Goal: Task Accomplishment & Management: Manage account settings

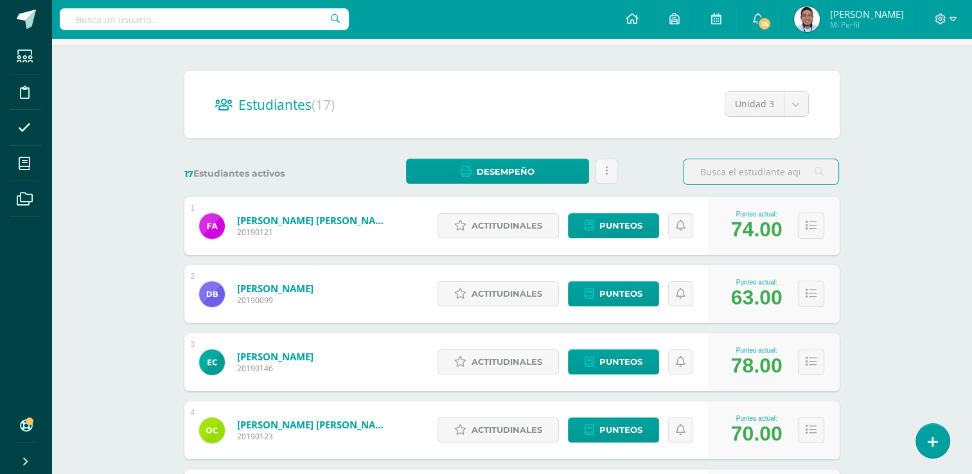
scroll to position [184, 0]
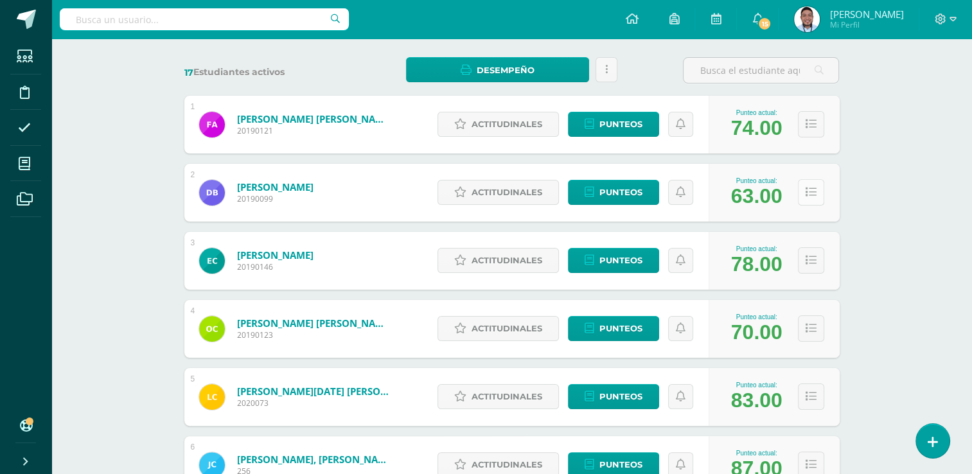
click at [810, 196] on icon at bounding box center [811, 192] width 11 height 11
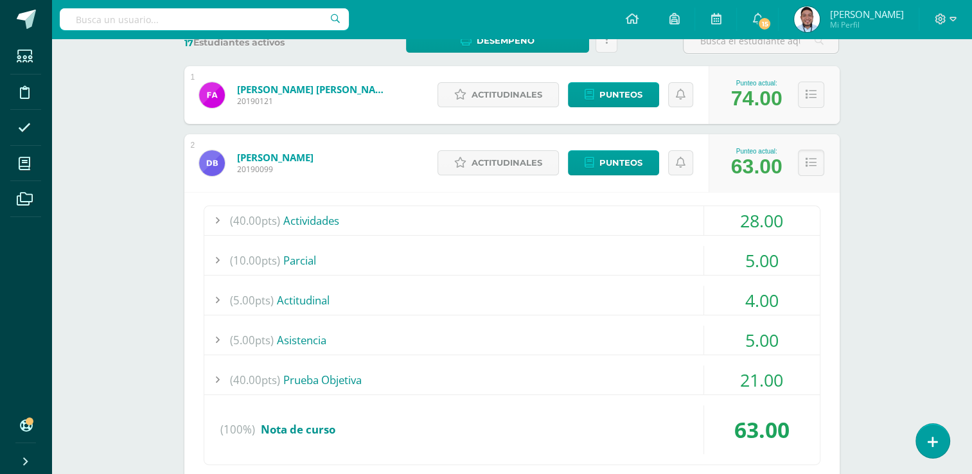
scroll to position [213, 0]
click at [244, 220] on span "(40.00pts)" at bounding box center [255, 221] width 50 height 29
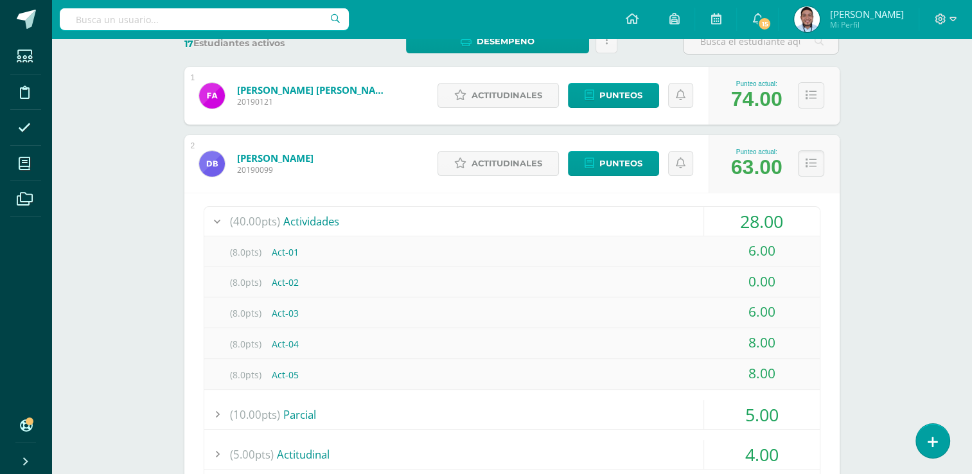
scroll to position [221, 0]
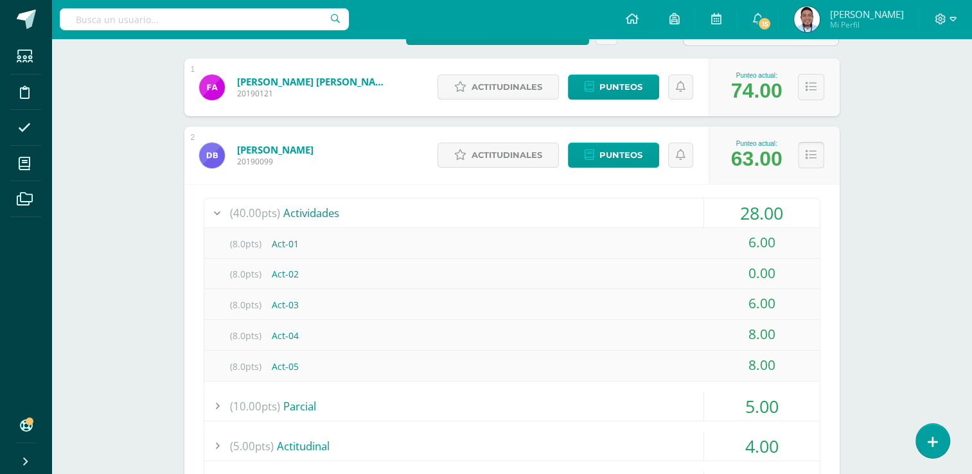
click at [809, 154] on icon at bounding box center [811, 155] width 11 height 11
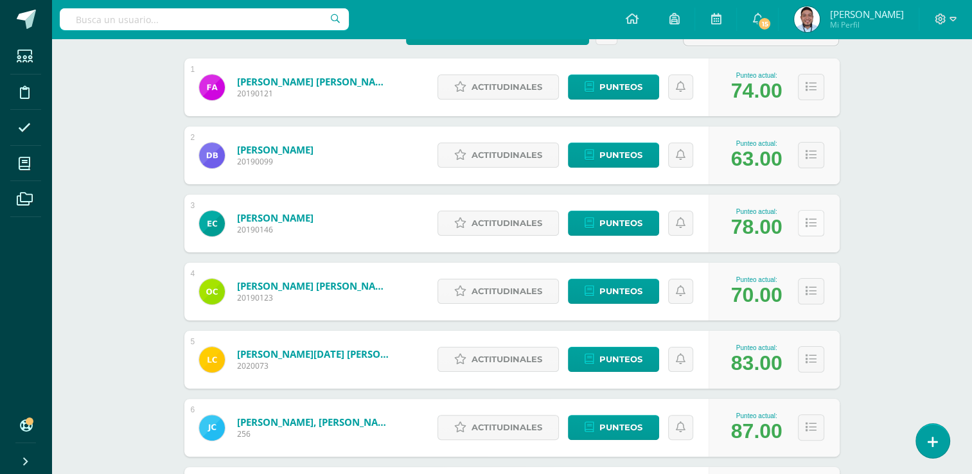
click at [812, 220] on icon at bounding box center [811, 223] width 11 height 11
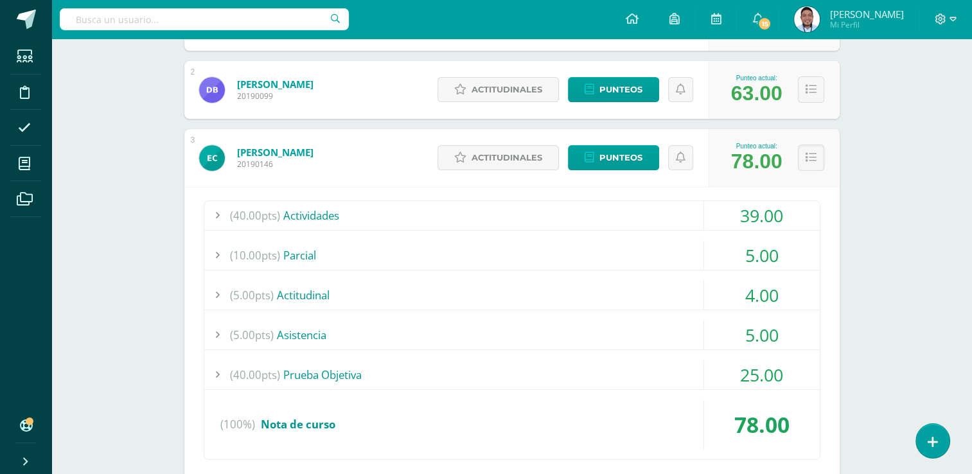
scroll to position [275, 0]
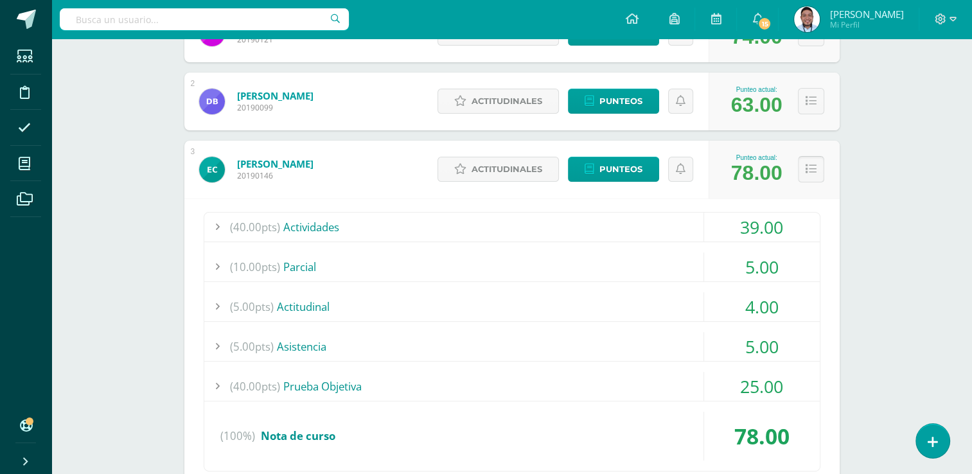
click at [815, 169] on icon at bounding box center [811, 169] width 11 height 11
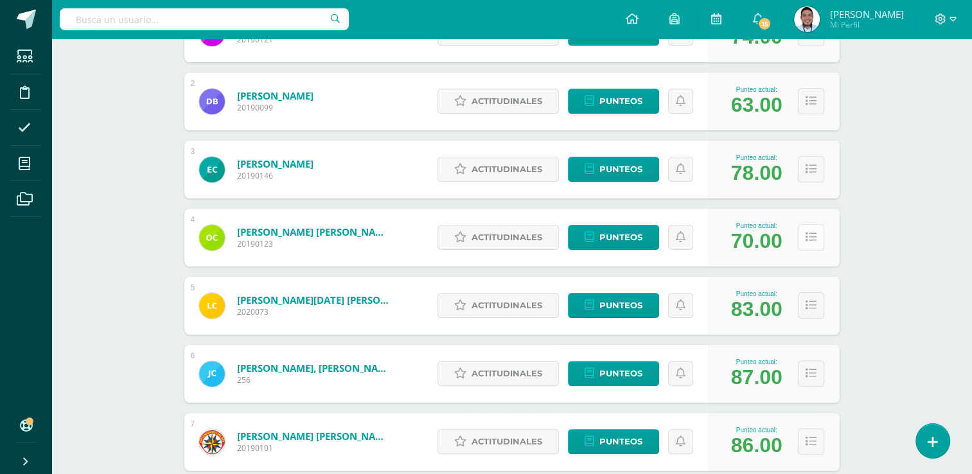
click at [802, 230] on button at bounding box center [811, 237] width 26 height 26
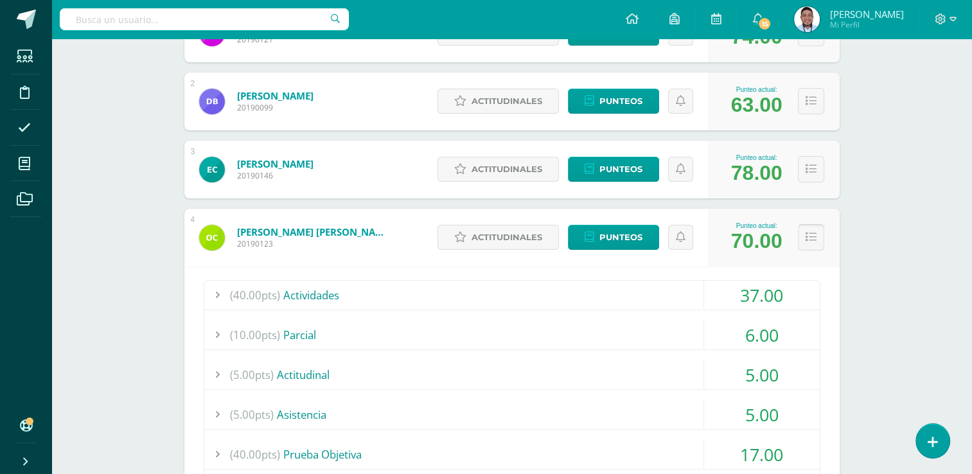
click at [814, 235] on icon at bounding box center [811, 237] width 11 height 11
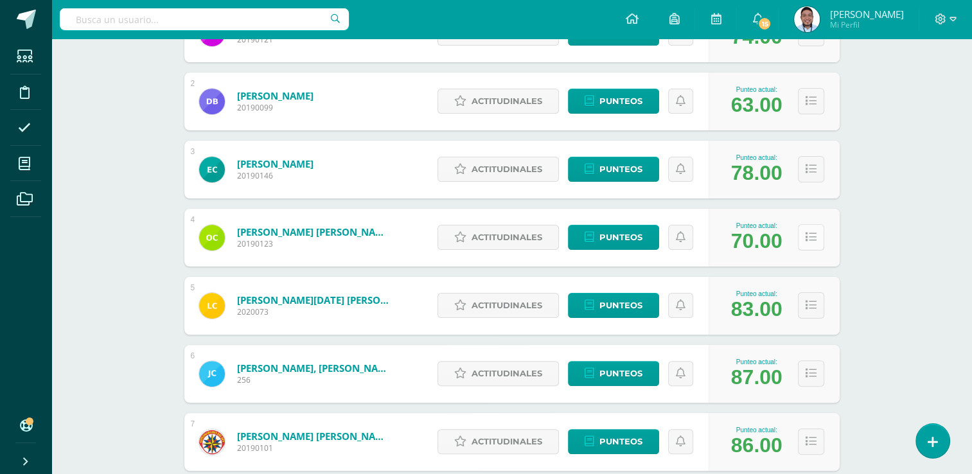
click at [814, 235] on icon at bounding box center [811, 237] width 11 height 11
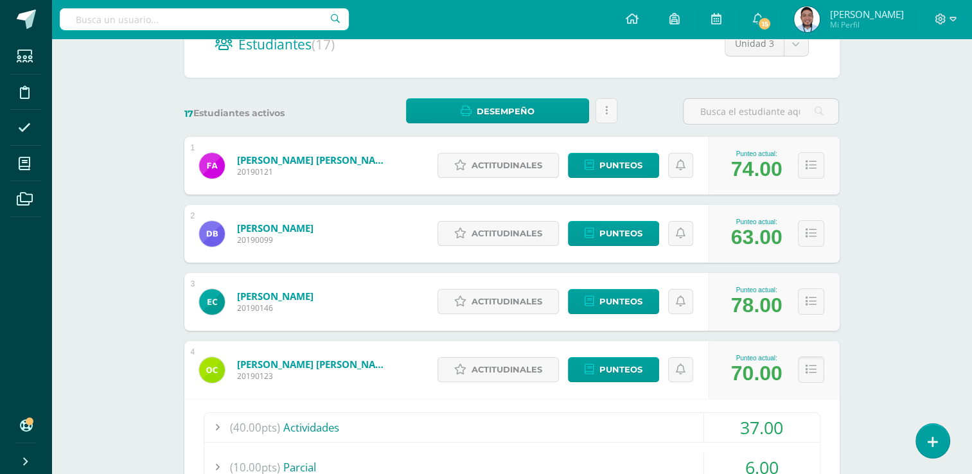
scroll to position [139, 0]
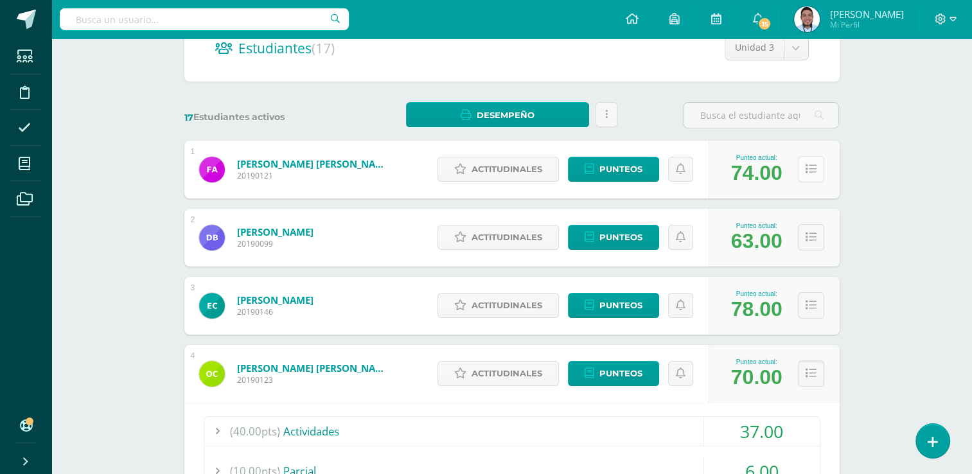
click at [801, 169] on button at bounding box center [811, 169] width 26 height 26
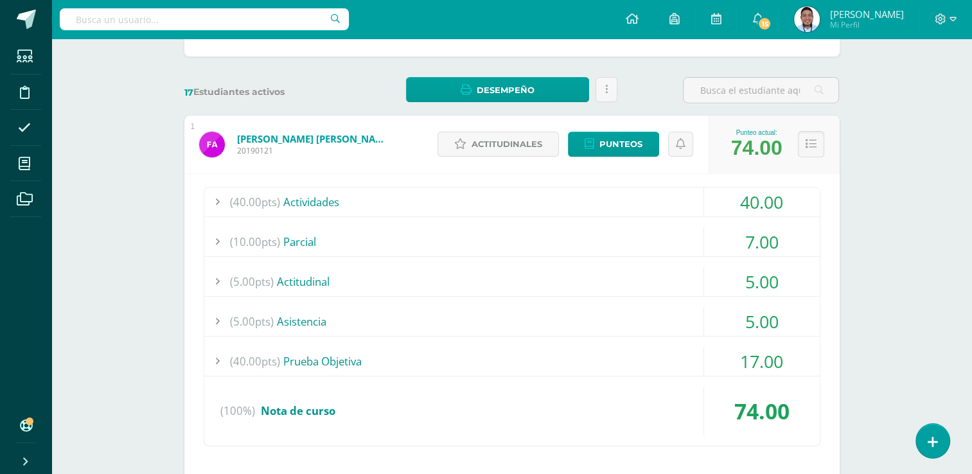
scroll to position [170, 0]
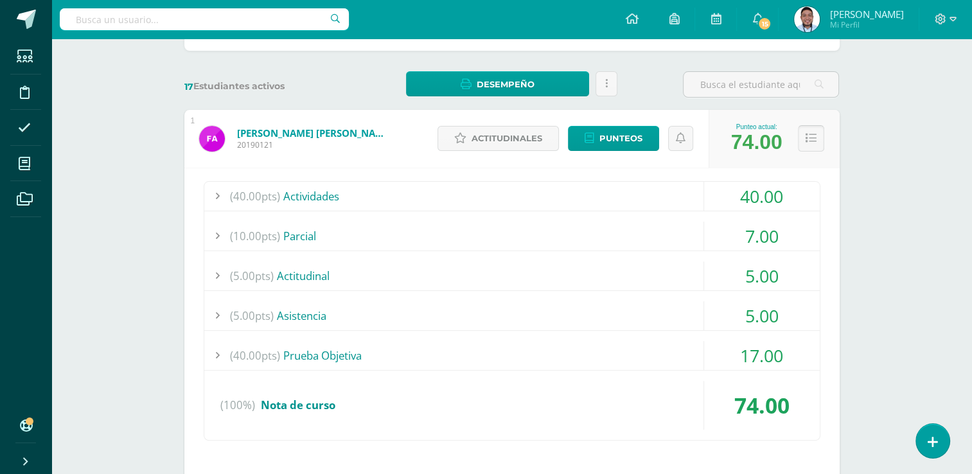
click at [812, 137] on icon at bounding box center [811, 138] width 11 height 11
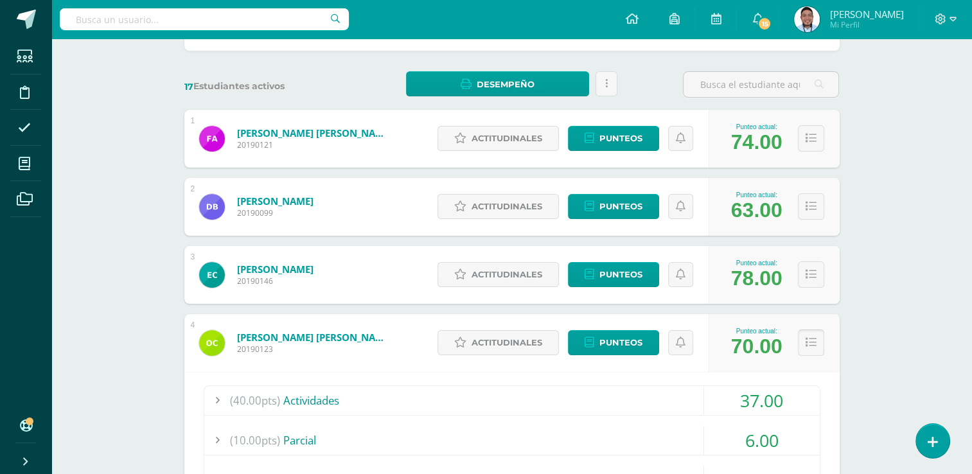
click at [805, 334] on button at bounding box center [811, 343] width 26 height 26
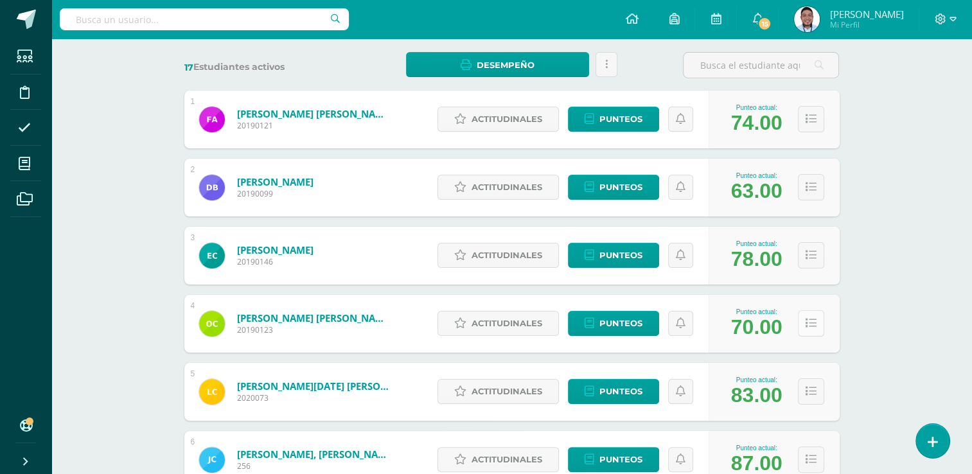
scroll to position [192, 0]
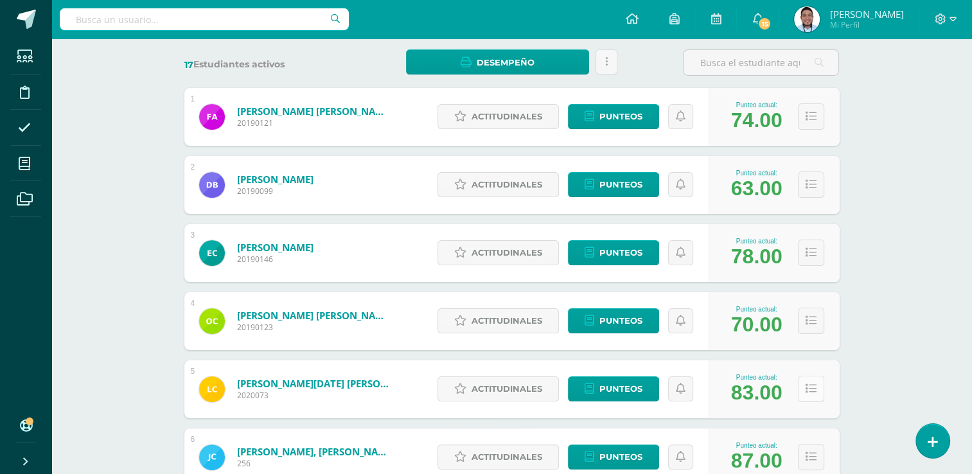
click at [815, 392] on icon at bounding box center [811, 389] width 11 height 11
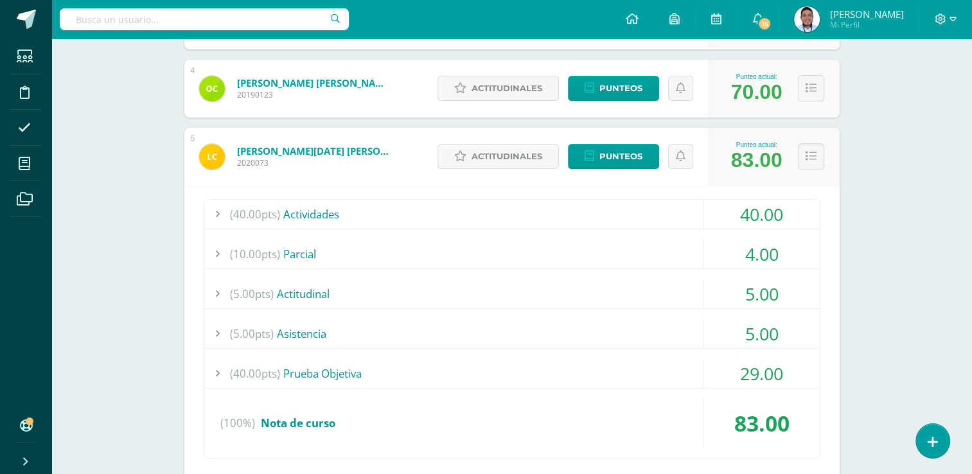
scroll to position [429, 0]
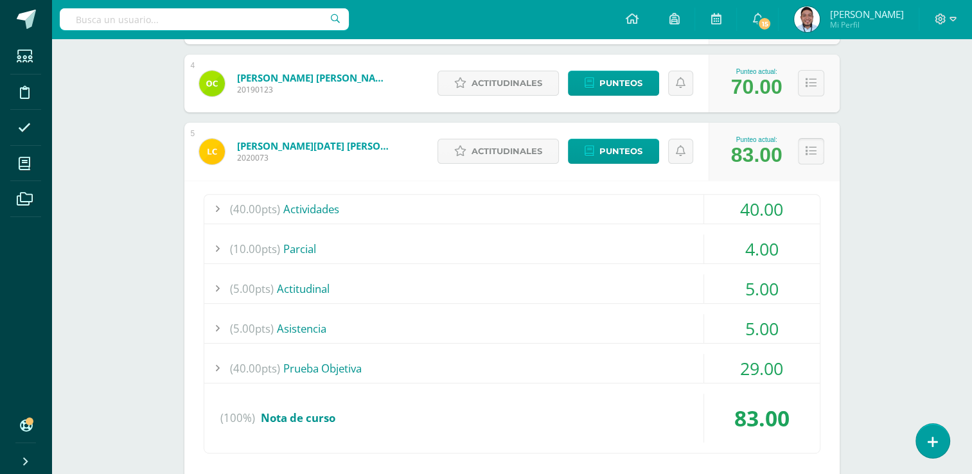
click at [807, 153] on icon at bounding box center [811, 151] width 11 height 11
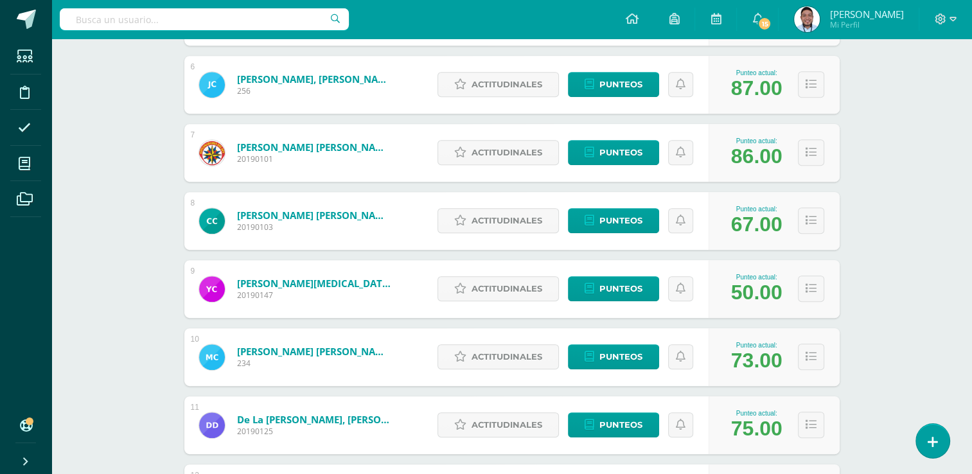
scroll to position [563, 0]
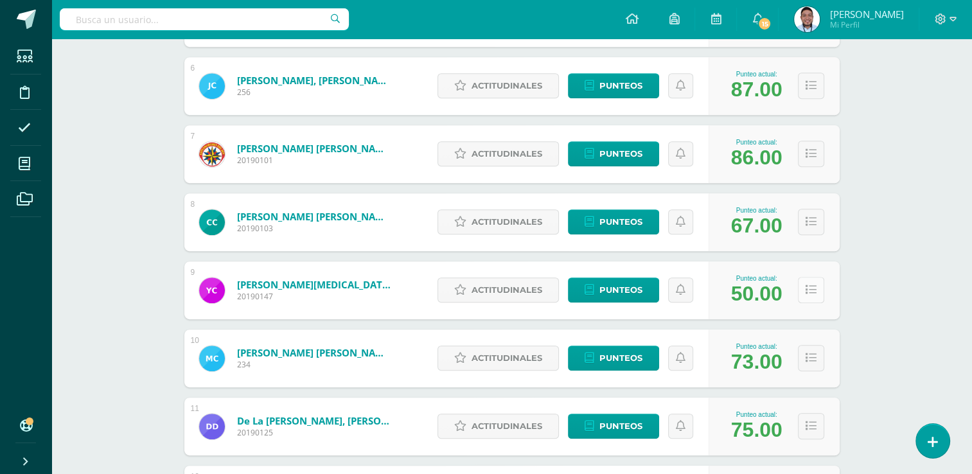
click at [808, 287] on icon at bounding box center [811, 290] width 11 height 11
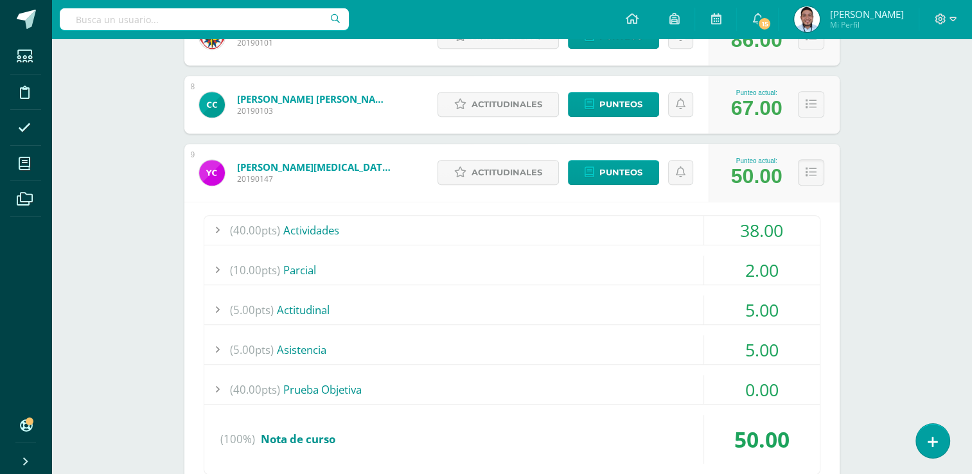
scroll to position [681, 0]
click at [809, 174] on icon at bounding box center [811, 171] width 11 height 11
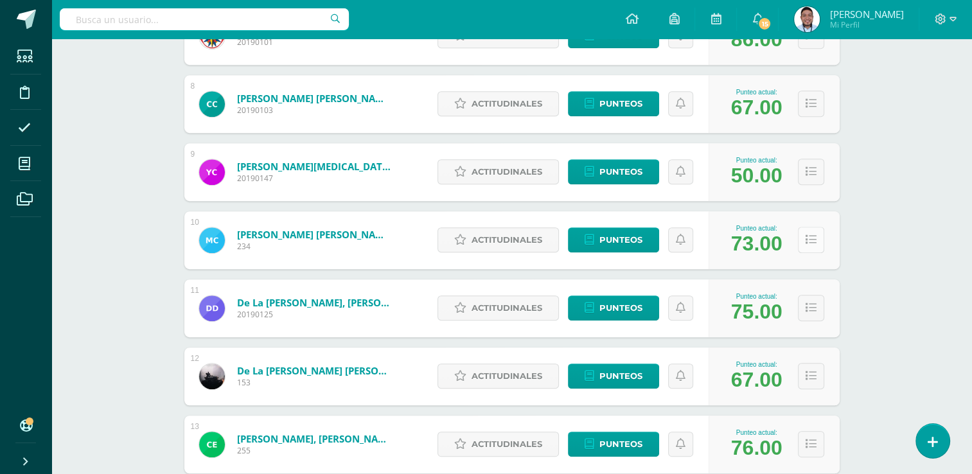
click at [806, 238] on icon at bounding box center [811, 240] width 11 height 11
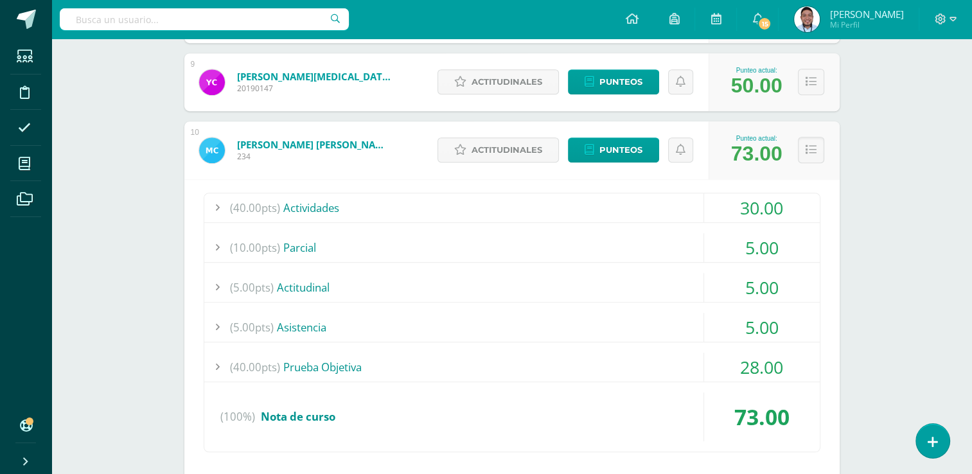
scroll to position [774, 0]
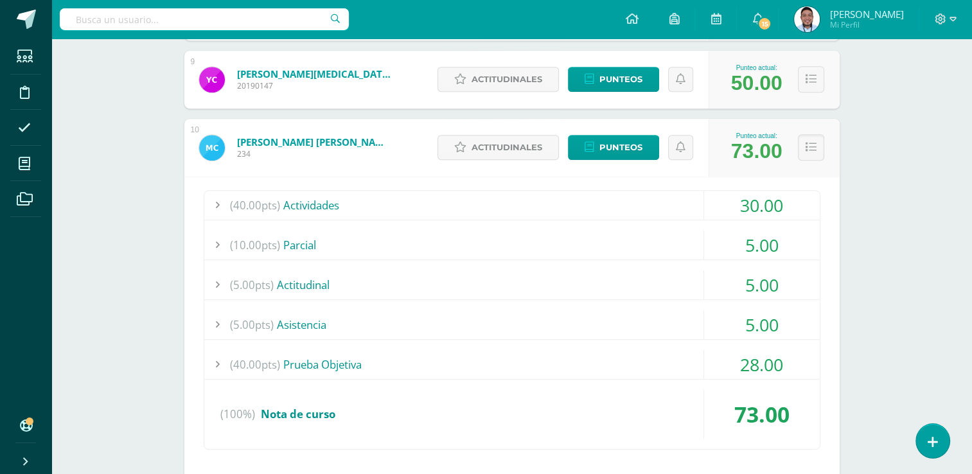
click at [263, 198] on span "(40.00pts)" at bounding box center [255, 205] width 50 height 29
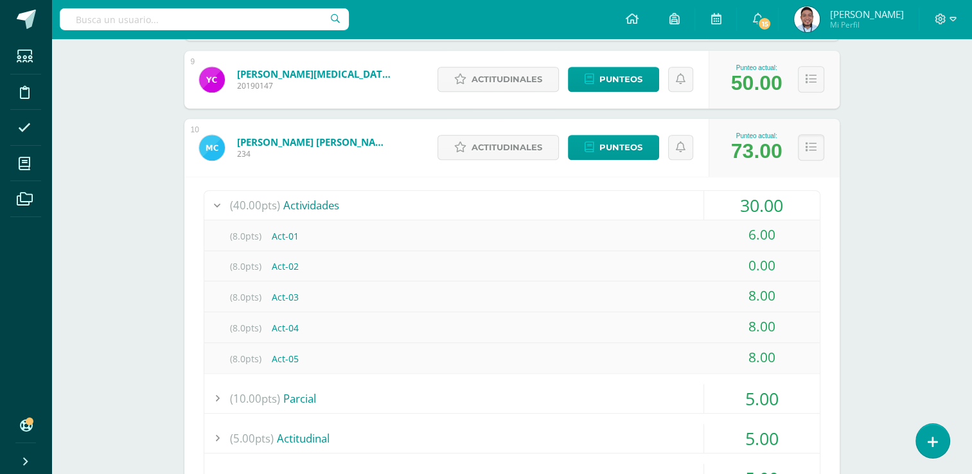
scroll to position [797, 0]
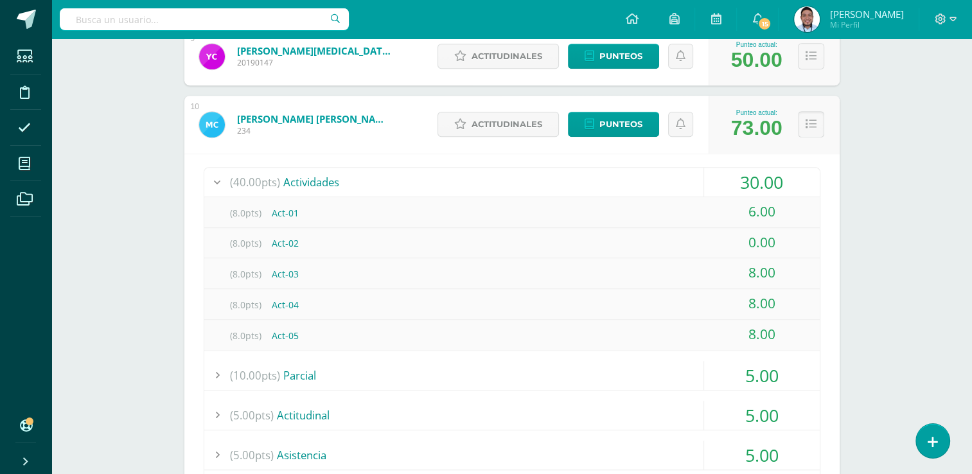
click at [809, 122] on icon at bounding box center [811, 124] width 11 height 11
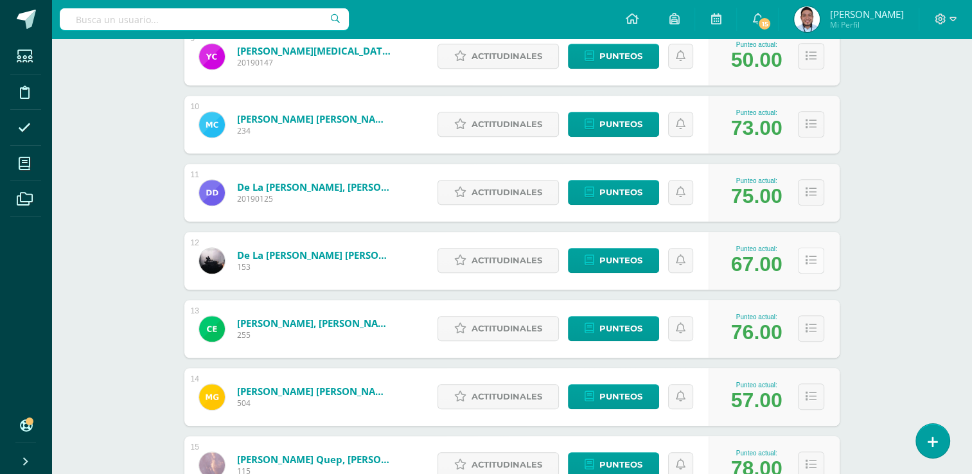
click at [814, 255] on icon at bounding box center [811, 260] width 11 height 11
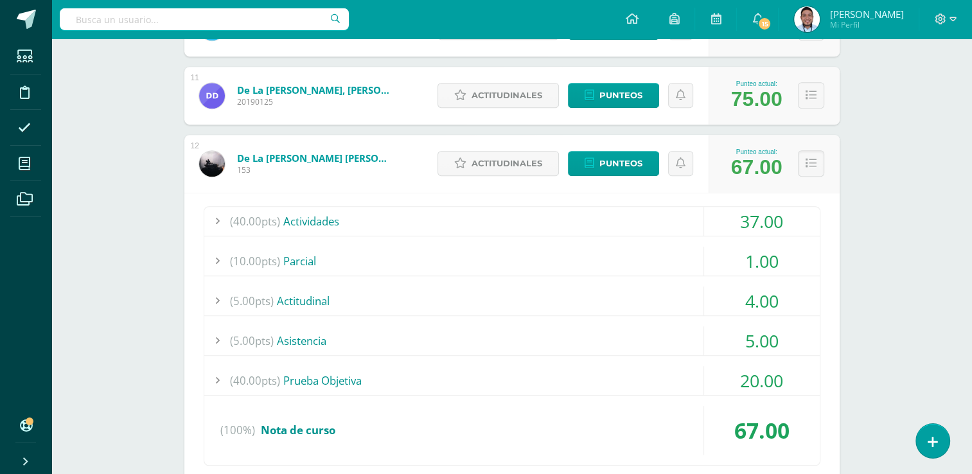
scroll to position [896, 0]
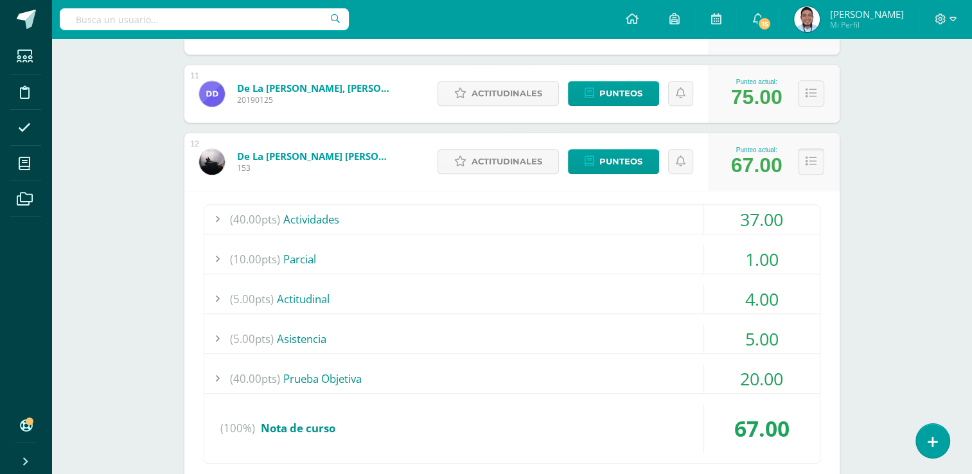
click at [806, 157] on icon at bounding box center [811, 161] width 11 height 11
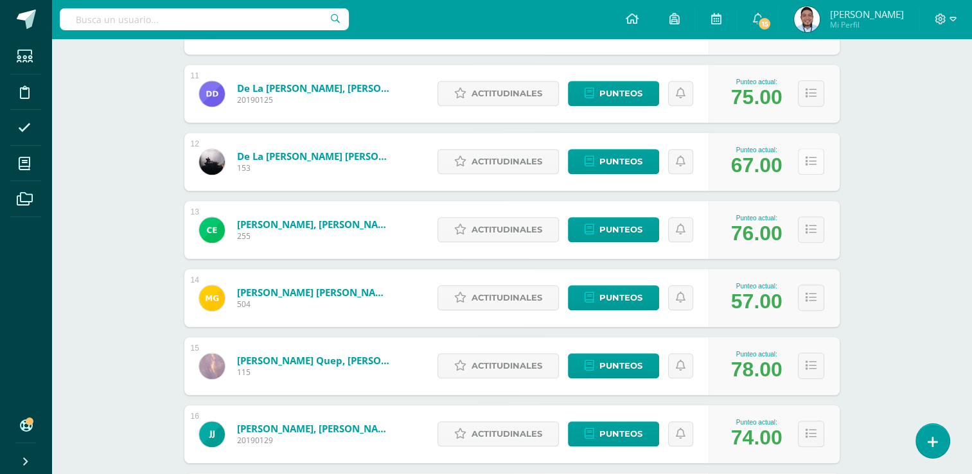
click at [806, 157] on icon at bounding box center [811, 161] width 11 height 11
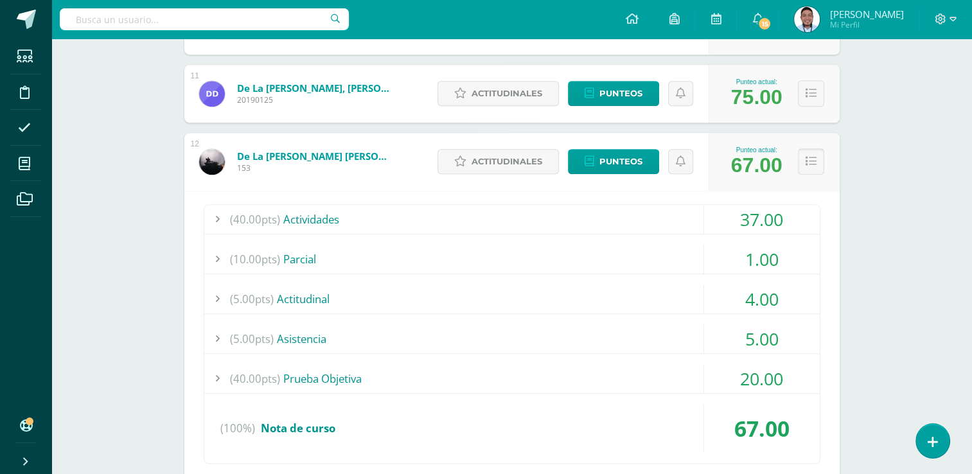
click at [805, 170] on button at bounding box center [811, 161] width 26 height 26
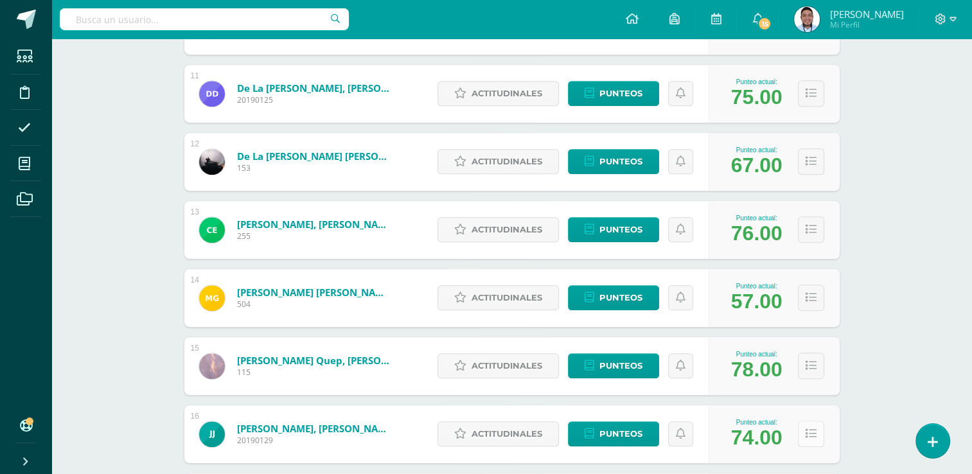
click at [808, 431] on icon at bounding box center [811, 434] width 11 height 11
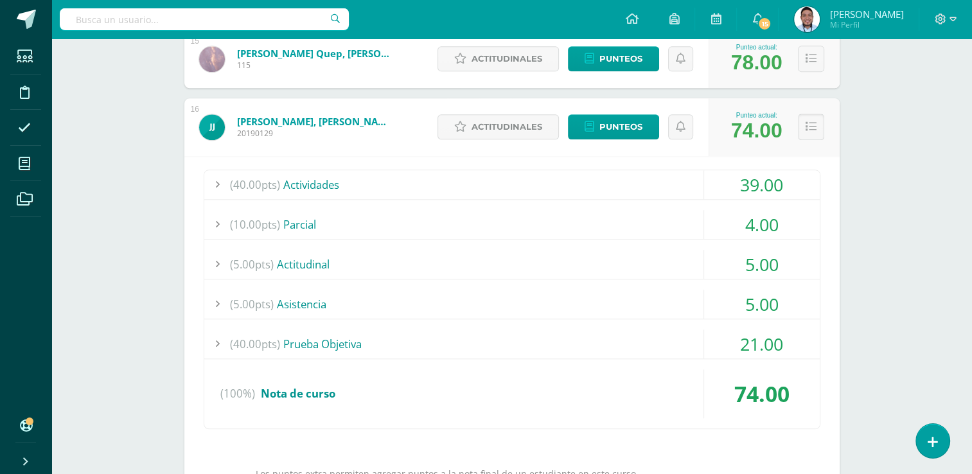
scroll to position [1206, 0]
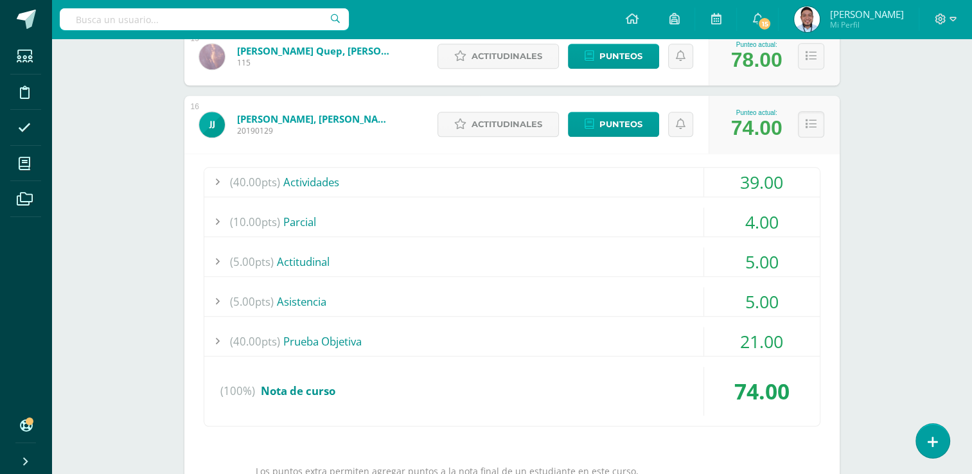
click at [765, 184] on div "39.00" at bounding box center [762, 182] width 116 height 29
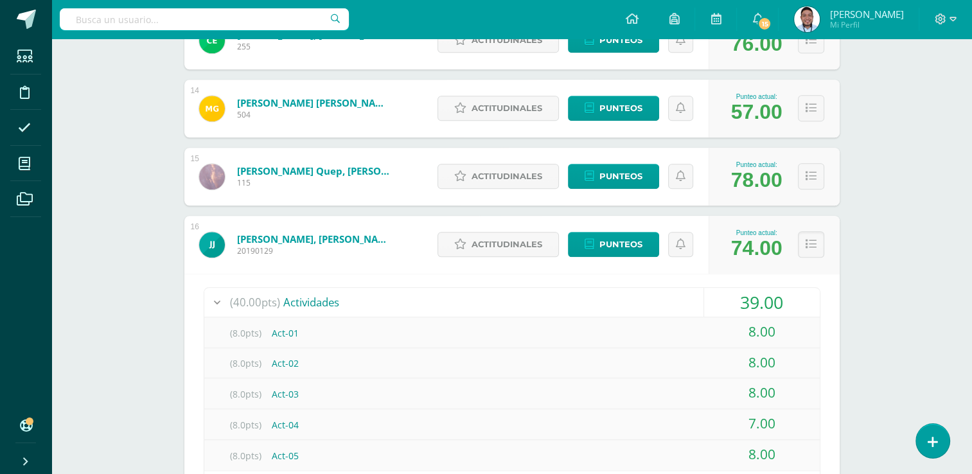
scroll to position [1053, 0]
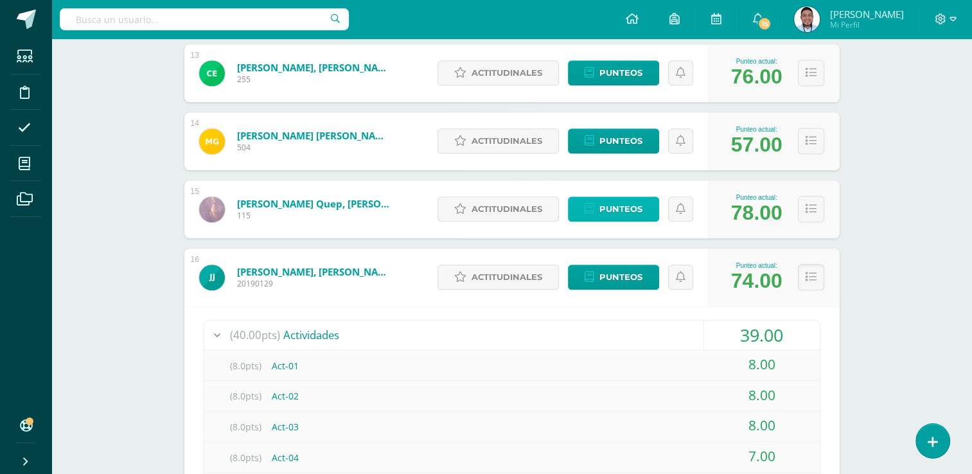
click at [609, 212] on span "Punteos" at bounding box center [621, 209] width 43 height 24
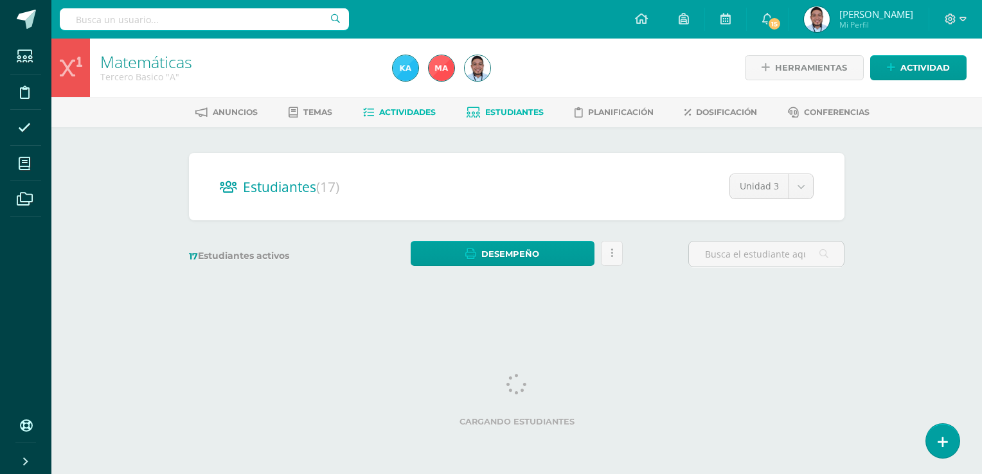
click at [409, 114] on span "Actividades" at bounding box center [407, 112] width 57 height 10
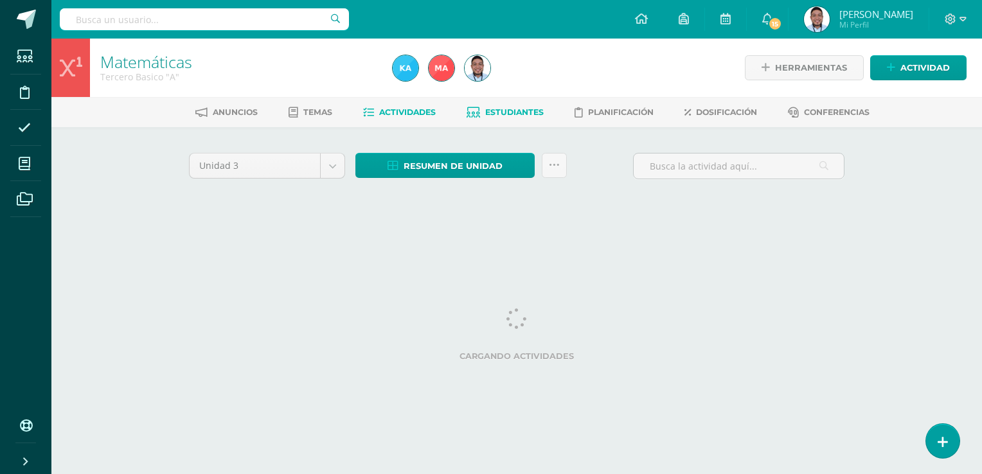
click at [501, 112] on span "Estudiantes" at bounding box center [514, 112] width 58 height 10
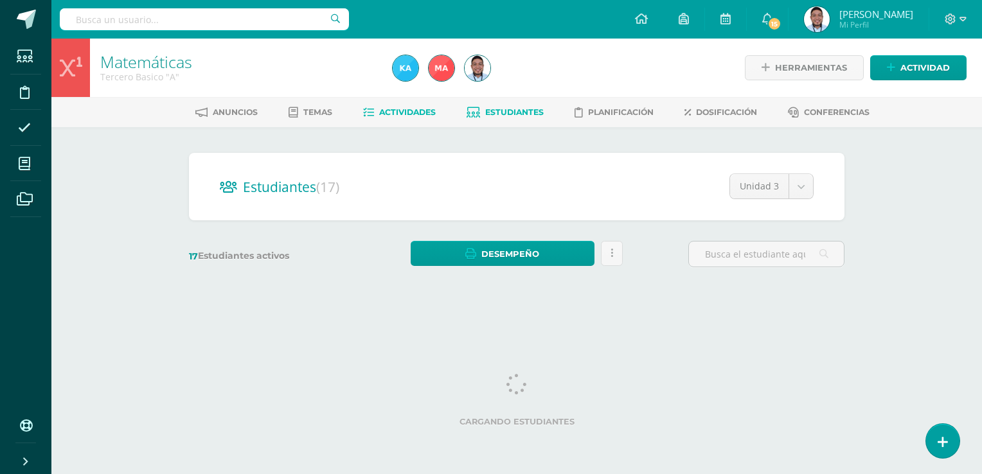
click at [396, 111] on span "Actividades" at bounding box center [407, 112] width 57 height 10
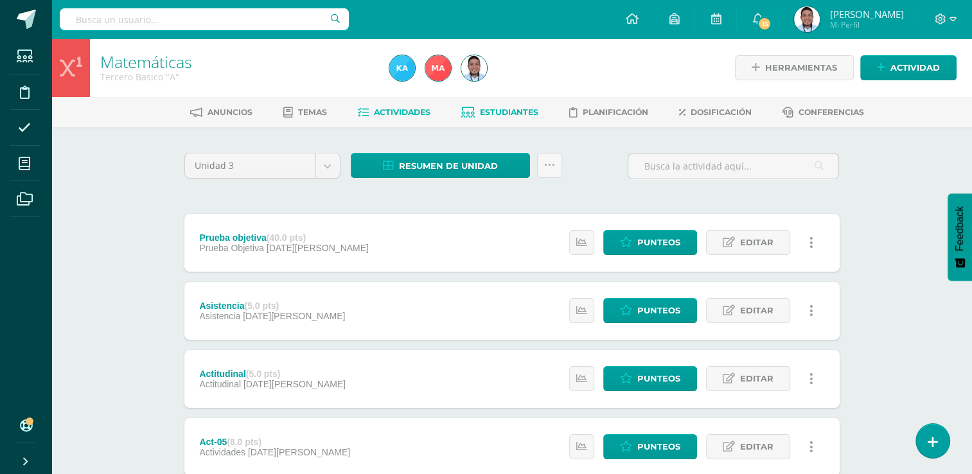
click at [488, 112] on span "Estudiantes" at bounding box center [509, 112] width 58 height 10
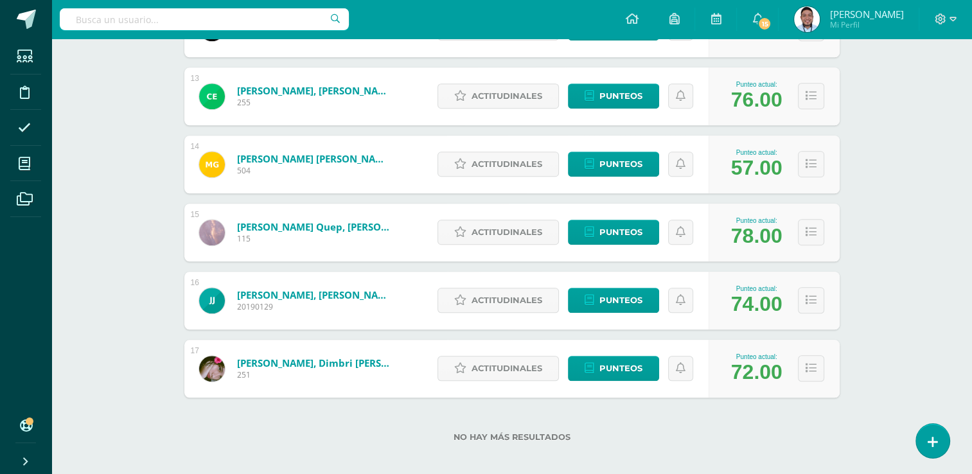
scroll to position [1038, 0]
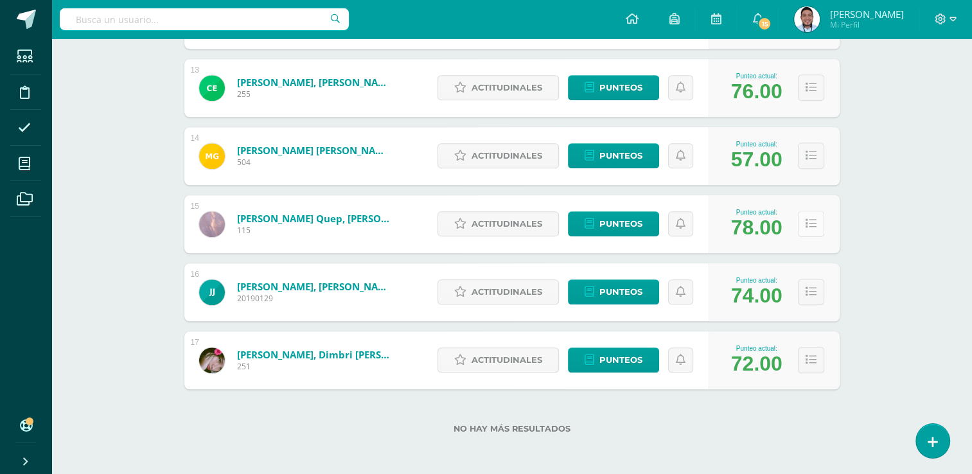
click at [820, 227] on button at bounding box center [811, 224] width 26 height 26
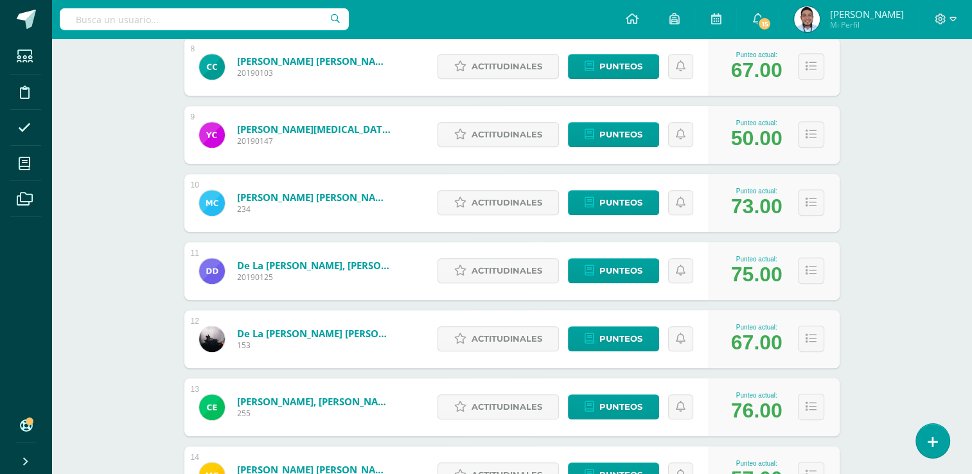
scroll to position [719, 0]
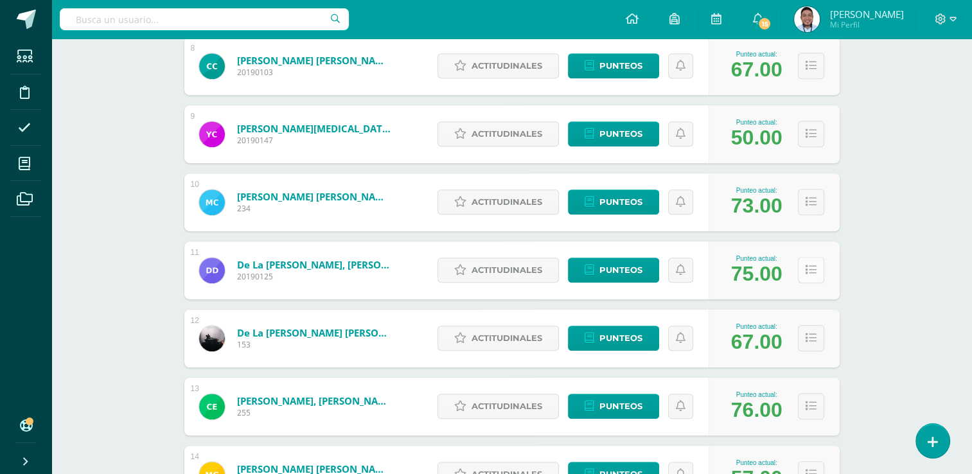
click at [815, 276] on button at bounding box center [811, 270] width 26 height 26
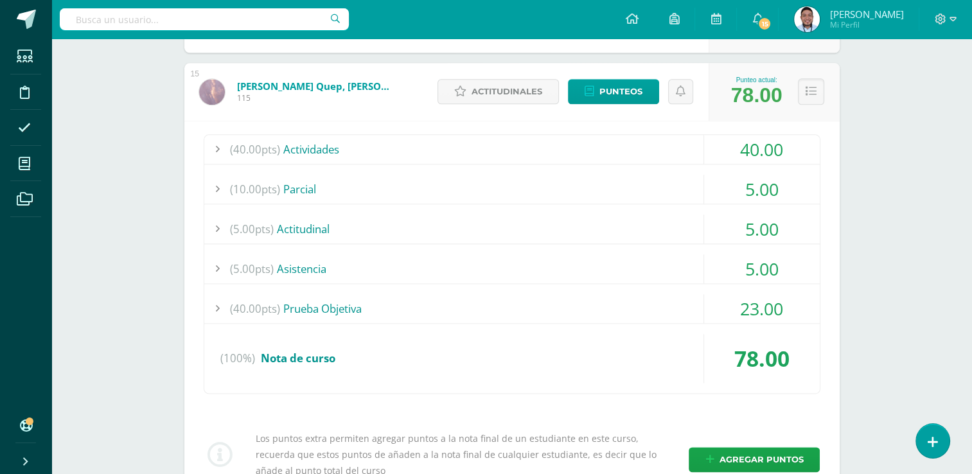
scroll to position [1460, 0]
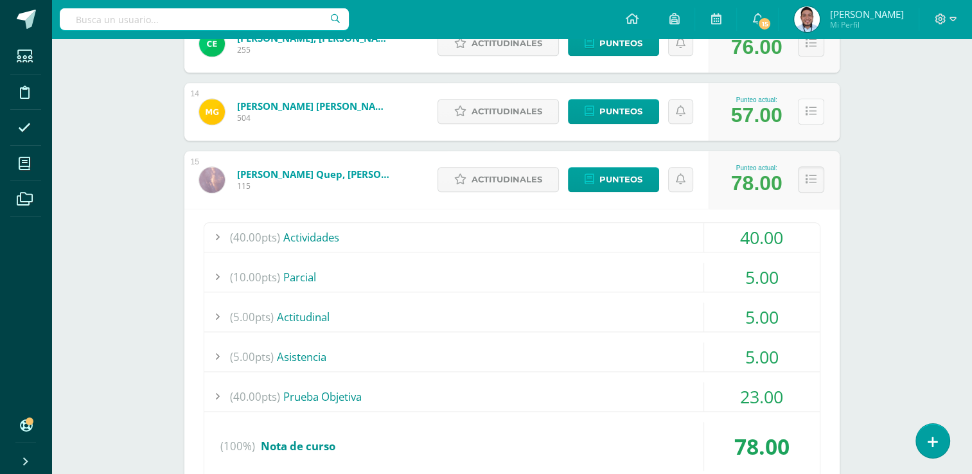
click at [807, 114] on icon at bounding box center [811, 111] width 11 height 11
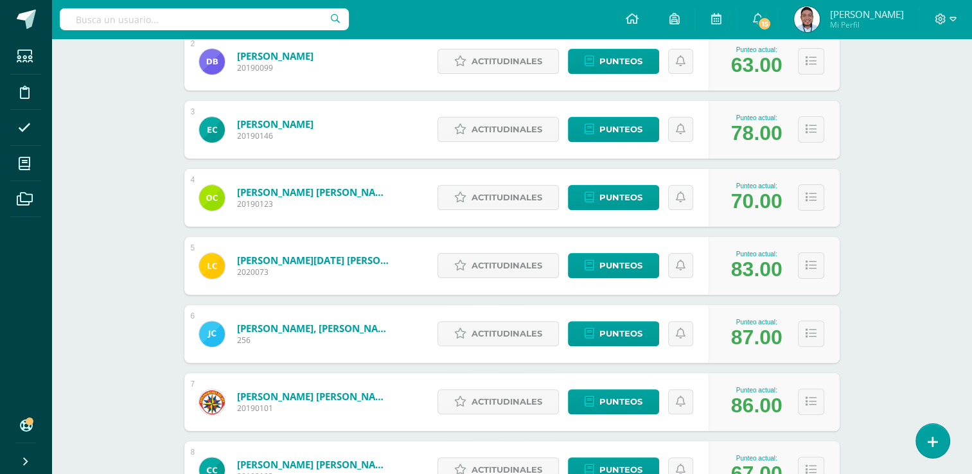
scroll to position [0, 0]
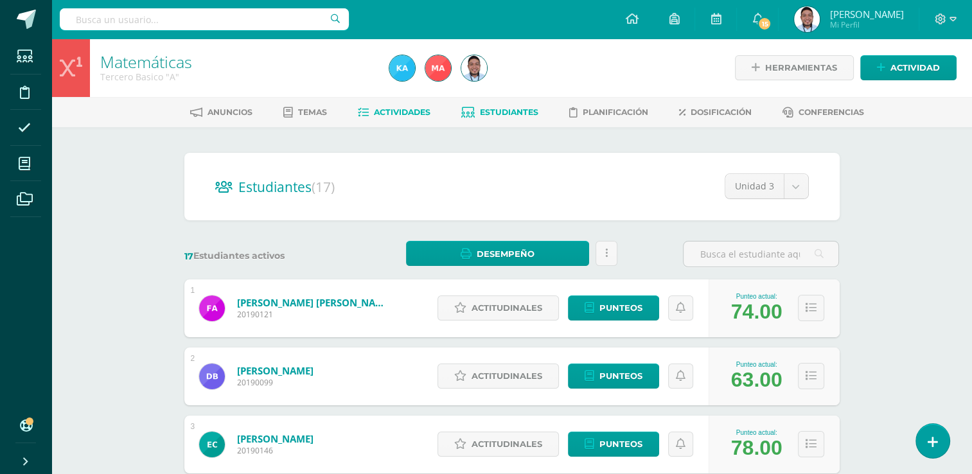
click at [395, 111] on span "Actividades" at bounding box center [402, 112] width 57 height 10
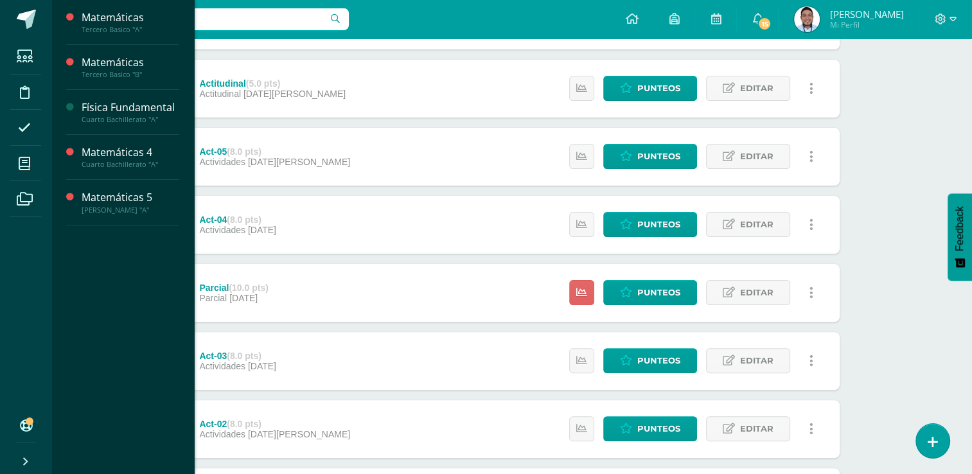
scroll to position [295, 0]
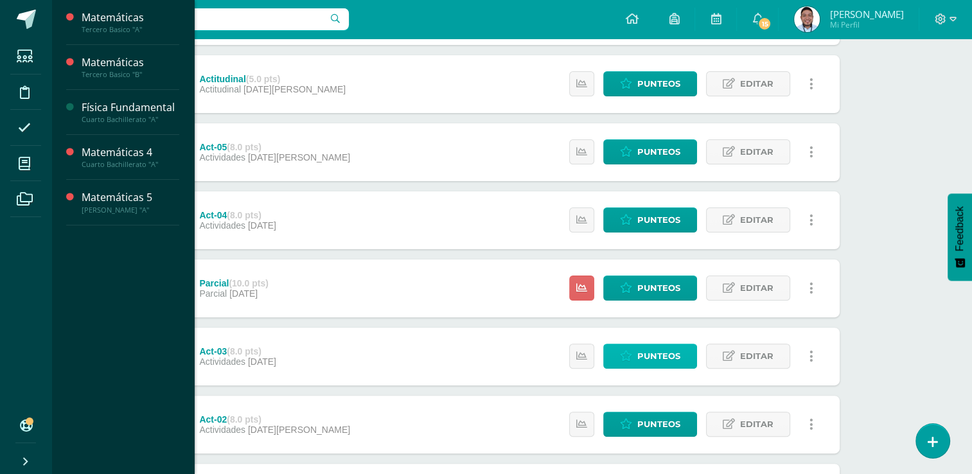
click at [645, 347] on span "Punteos" at bounding box center [658, 356] width 43 height 24
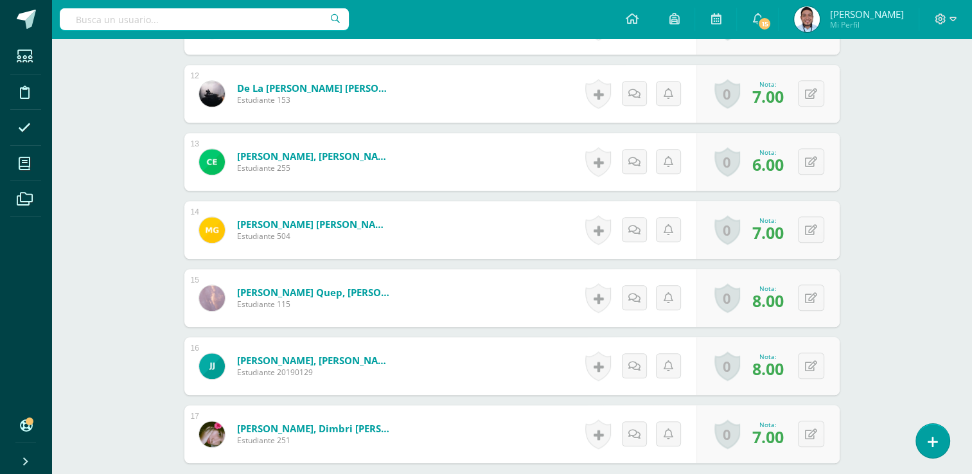
scroll to position [1177, 0]
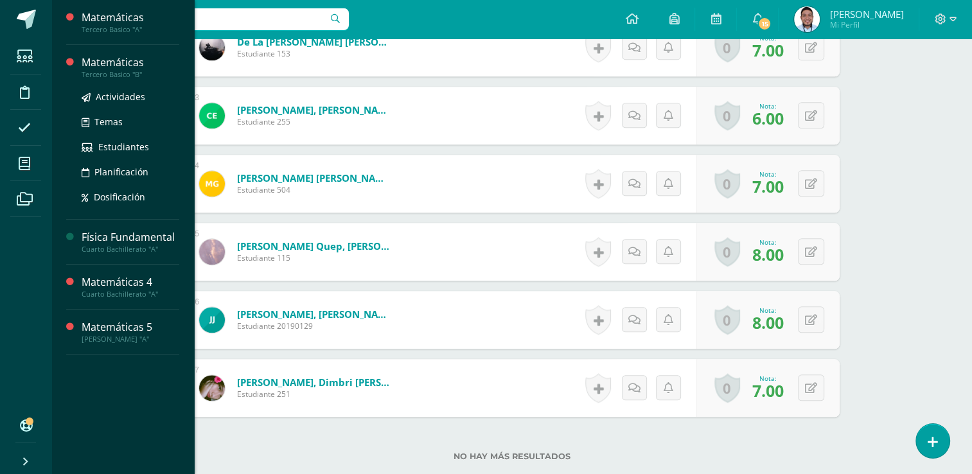
click at [129, 70] on div "Tercero Basico "B"" at bounding box center [131, 74] width 98 height 9
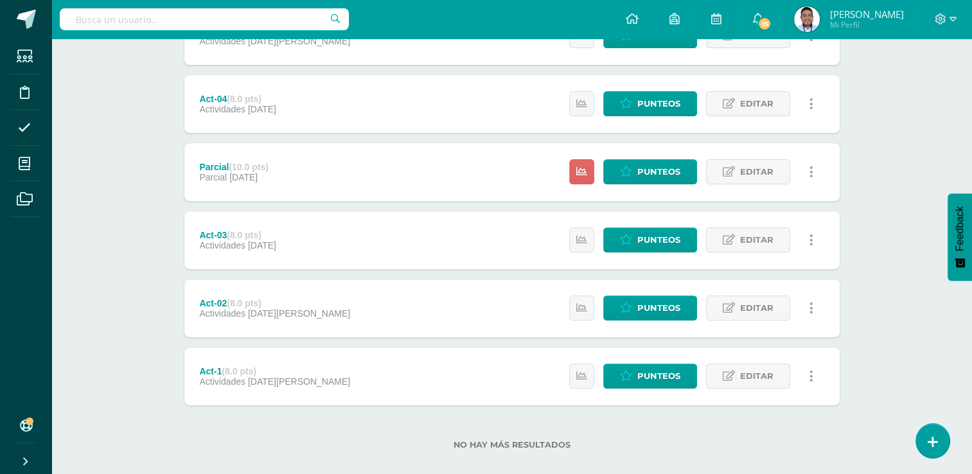
scroll to position [427, 0]
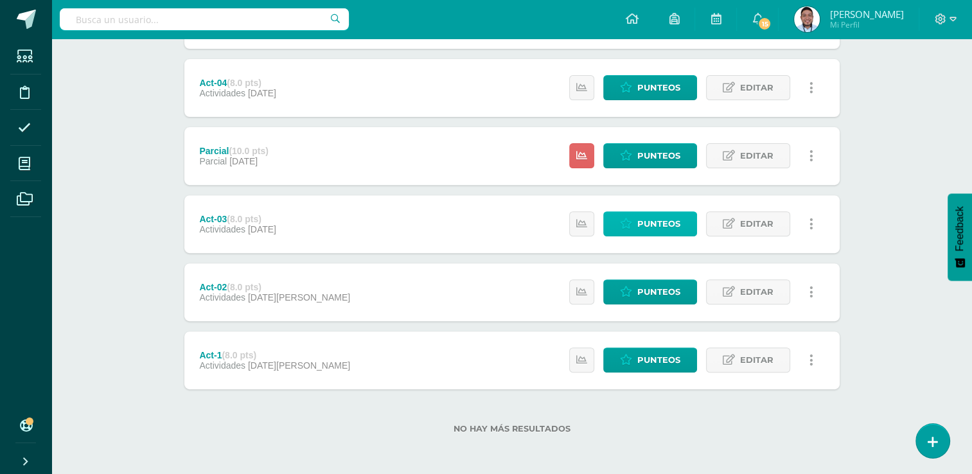
click at [626, 221] on icon at bounding box center [626, 223] width 12 height 11
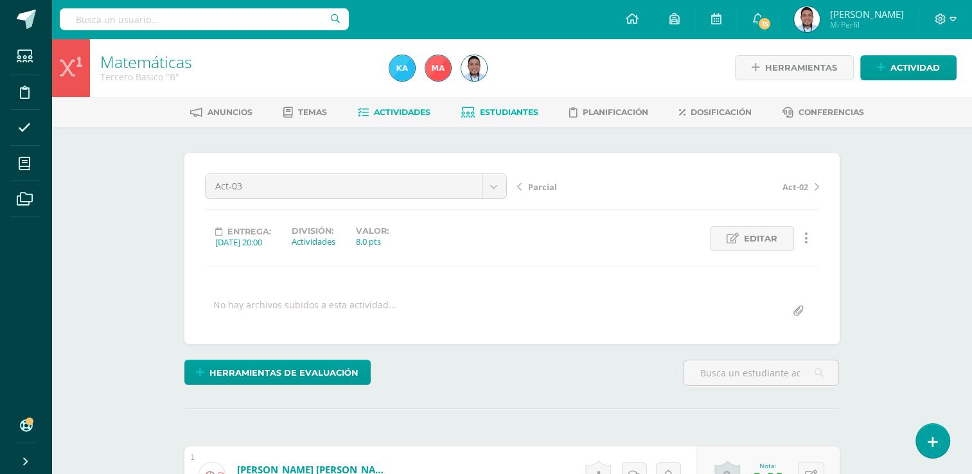
click at [509, 109] on span "Estudiantes" at bounding box center [509, 112] width 58 height 10
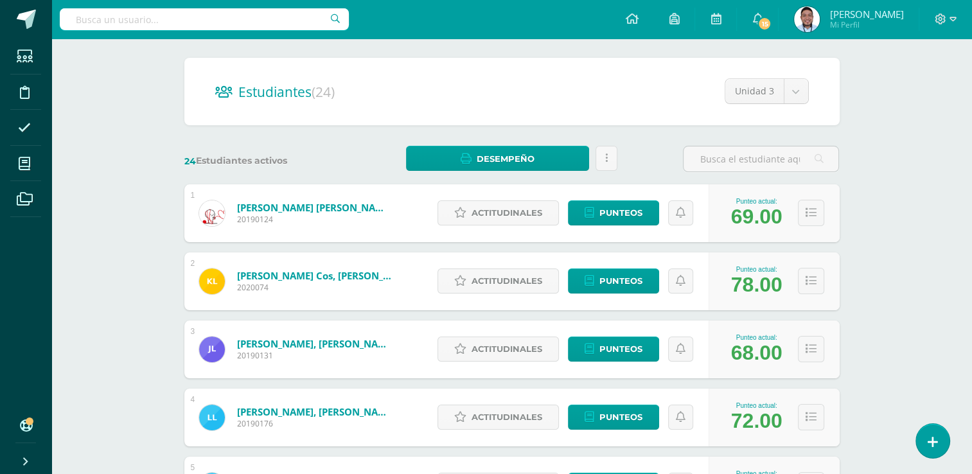
scroll to position [113, 0]
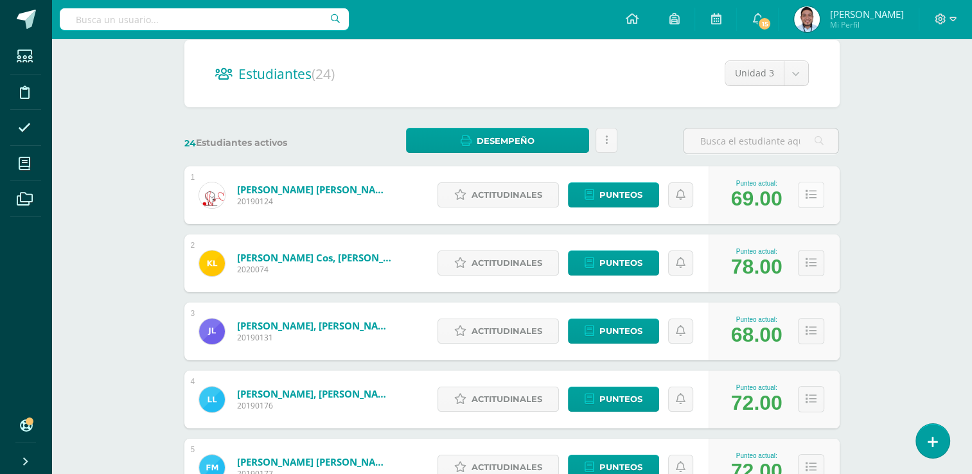
click at [809, 199] on icon at bounding box center [811, 195] width 11 height 11
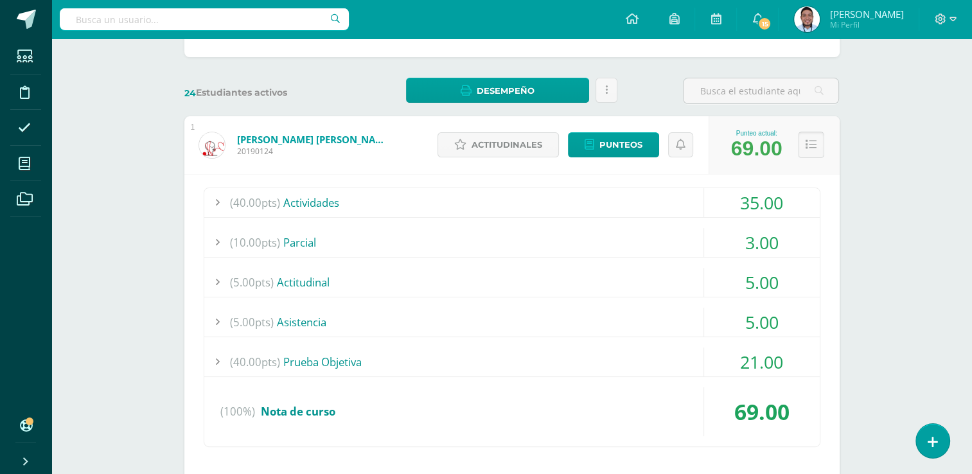
scroll to position [157, 0]
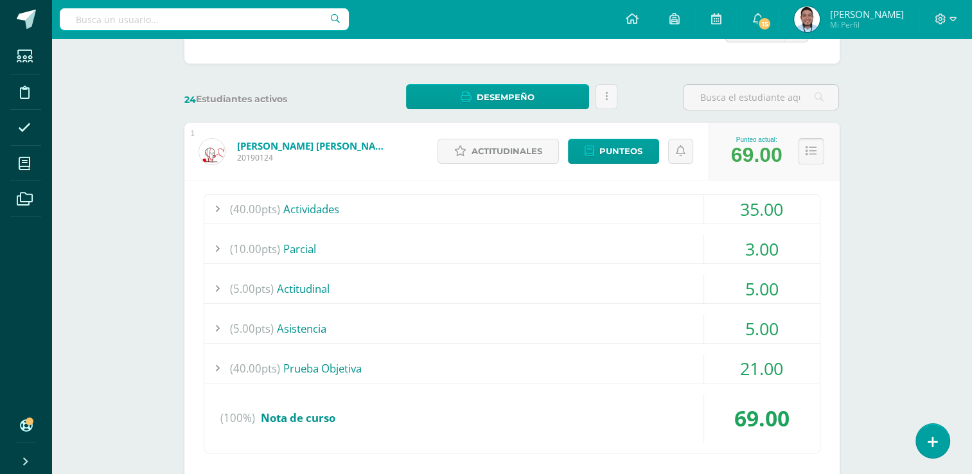
click at [808, 154] on icon at bounding box center [811, 151] width 11 height 11
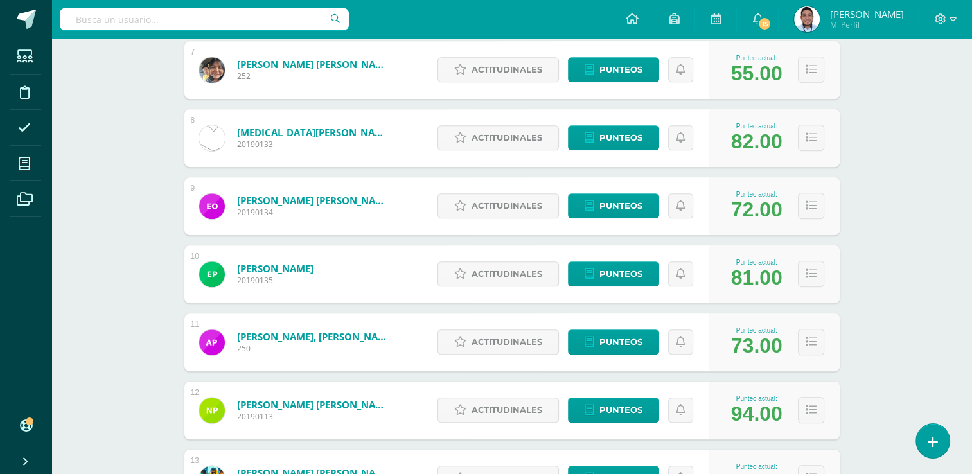
scroll to position [646, 0]
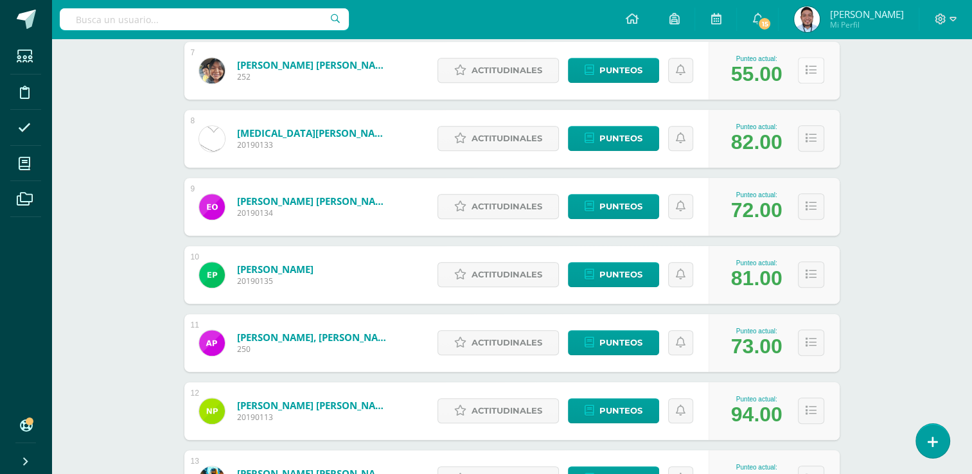
click at [817, 69] on button at bounding box center [811, 70] width 26 height 26
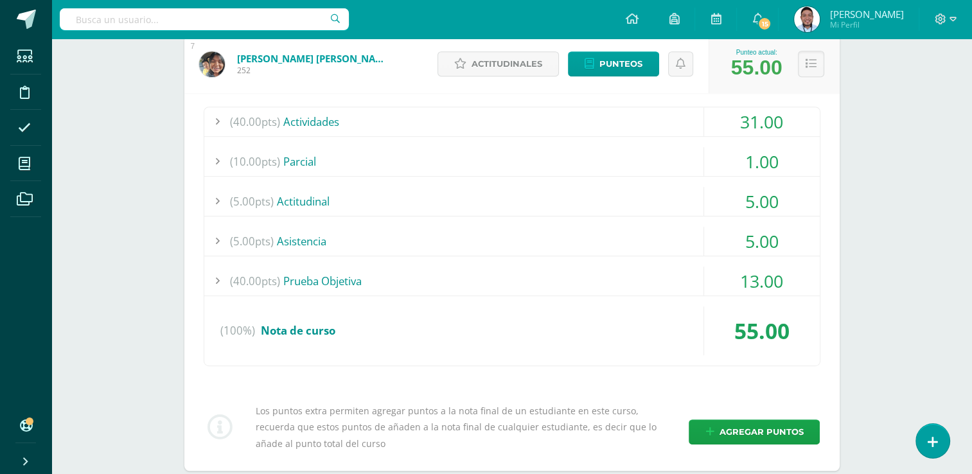
scroll to position [652, 0]
click at [810, 66] on icon at bounding box center [811, 64] width 11 height 11
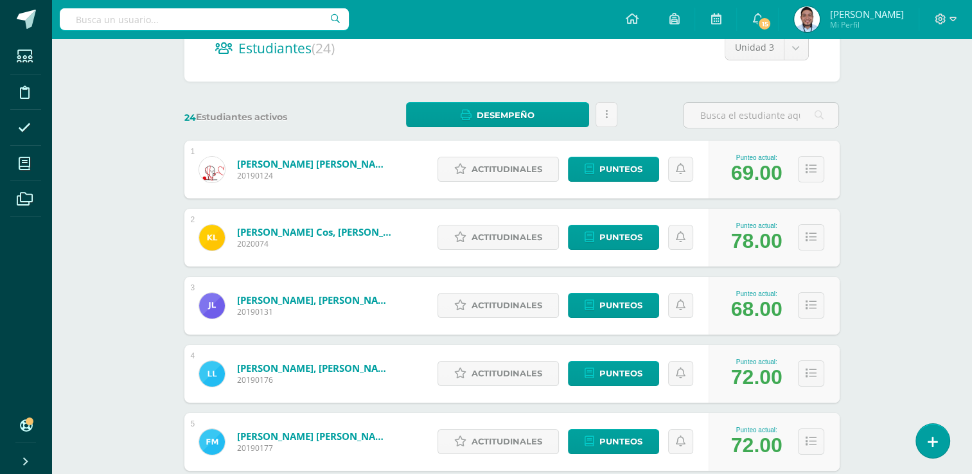
scroll to position [31, 0]
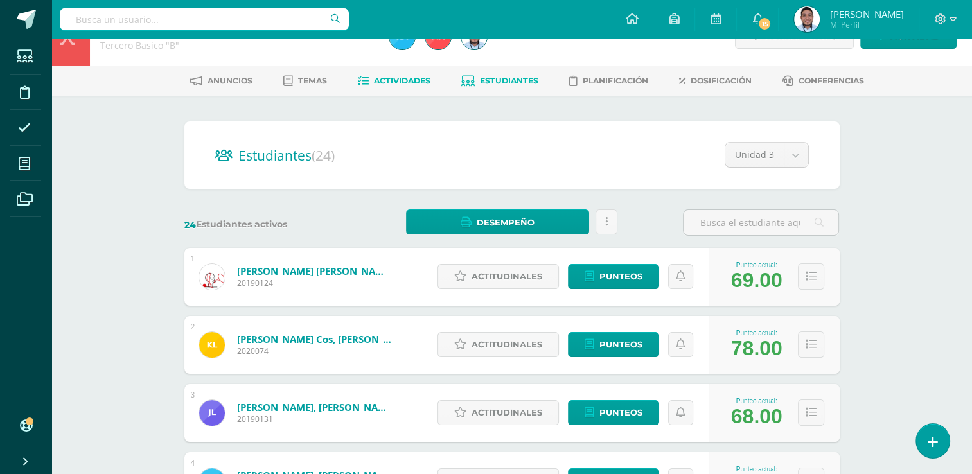
click at [398, 81] on span "Actividades" at bounding box center [402, 81] width 57 height 10
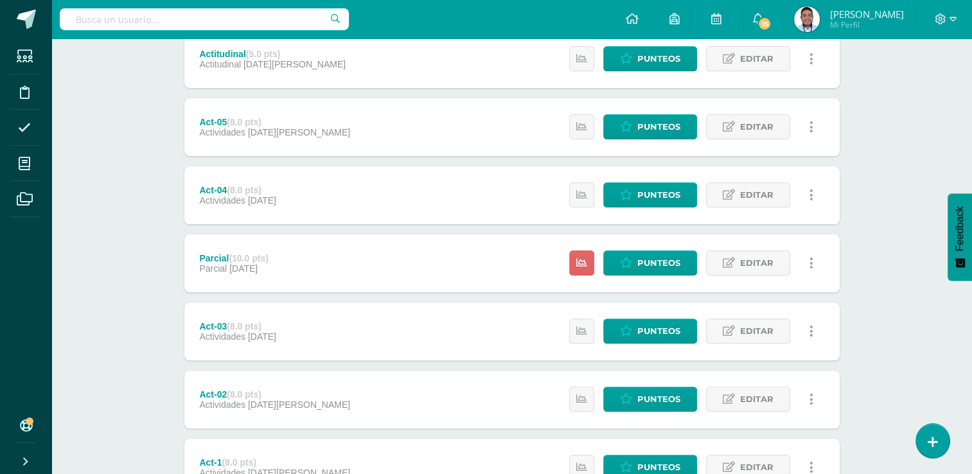
scroll to position [321, 0]
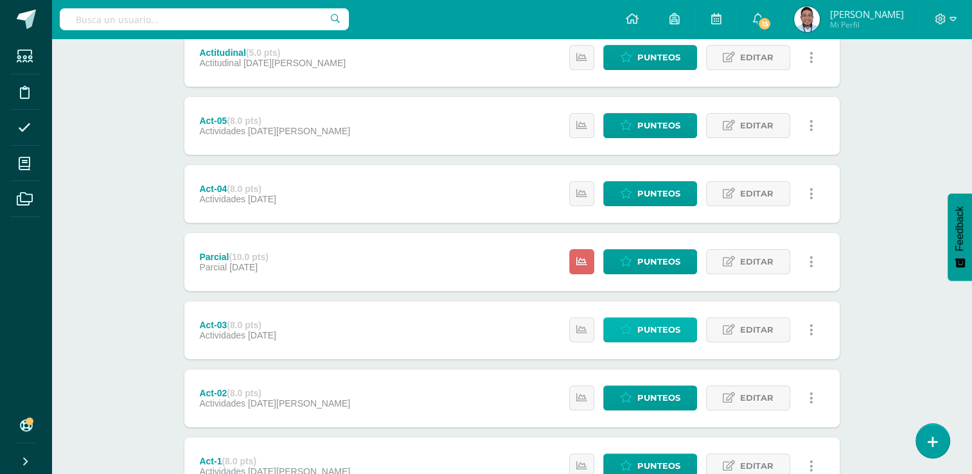
click at [672, 326] on span "Punteos" at bounding box center [658, 330] width 43 height 24
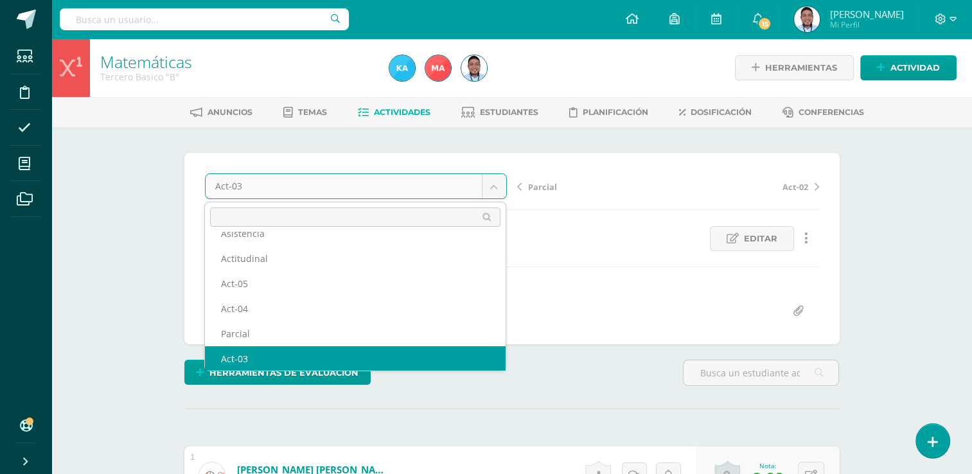
scroll to position [30, 0]
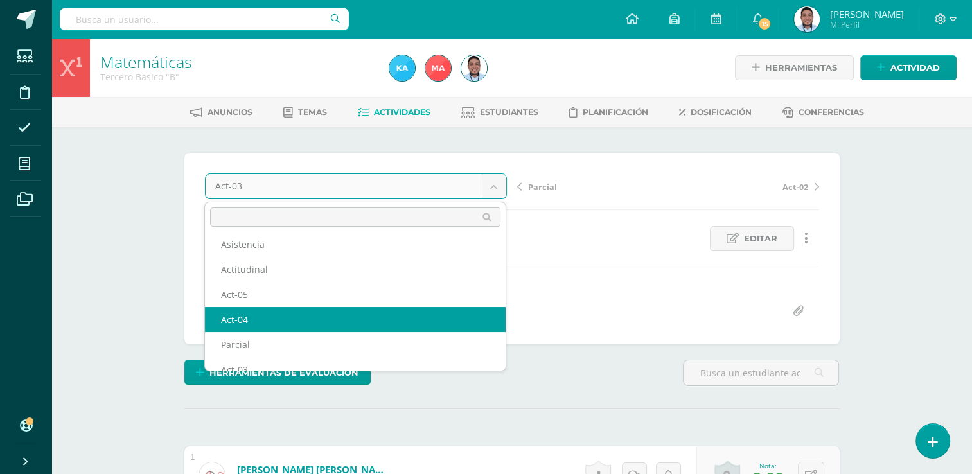
select select "/dashboard/teacher/grade-activity/120814/"
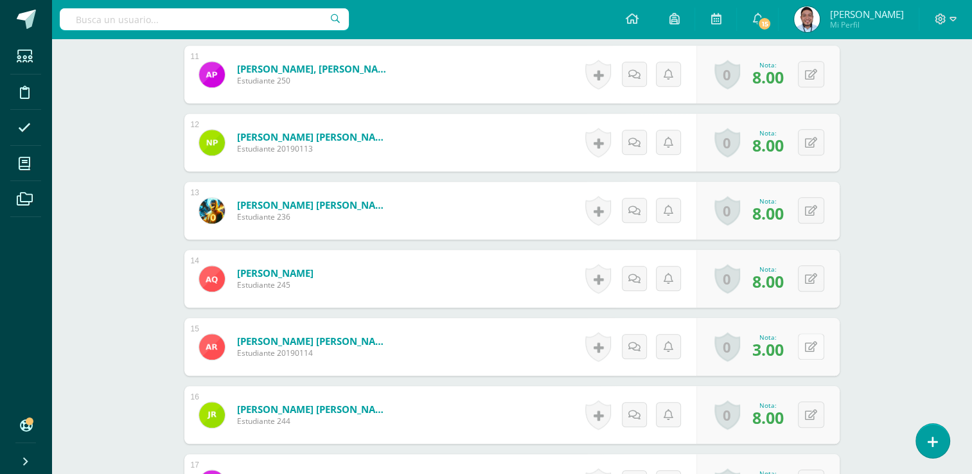
scroll to position [1083, 0]
click at [823, 341] on button at bounding box center [811, 346] width 26 height 26
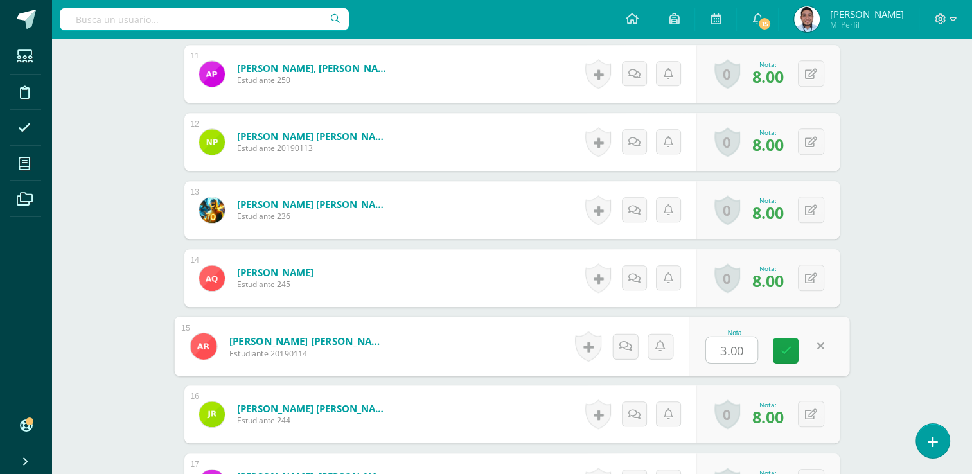
type input "8"
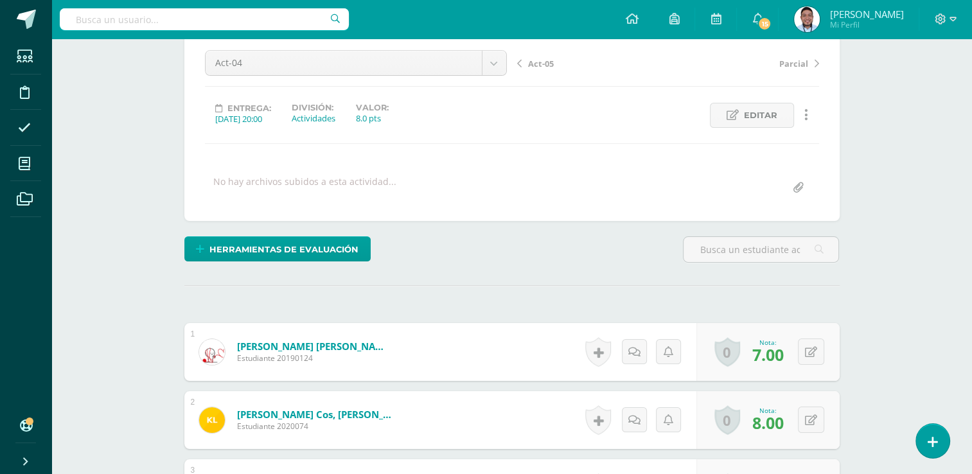
scroll to position [0, 0]
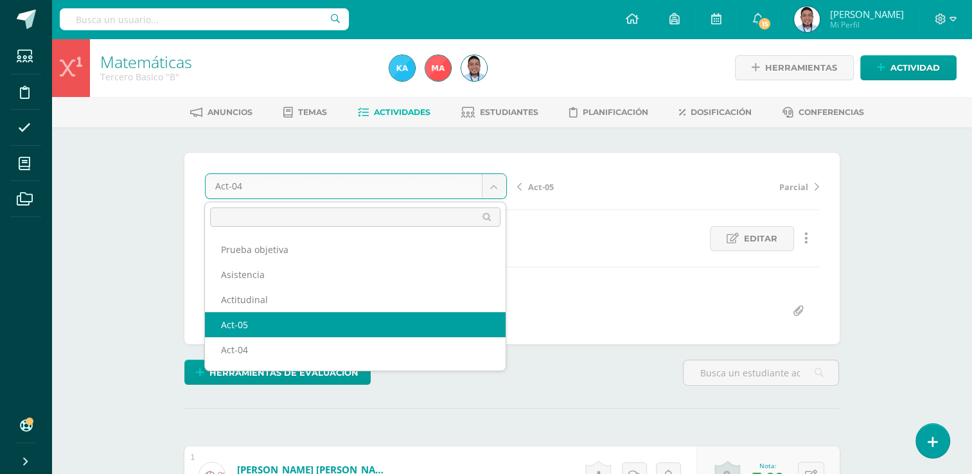
select select "/dashboard/teacher/grade-activity/120815/"
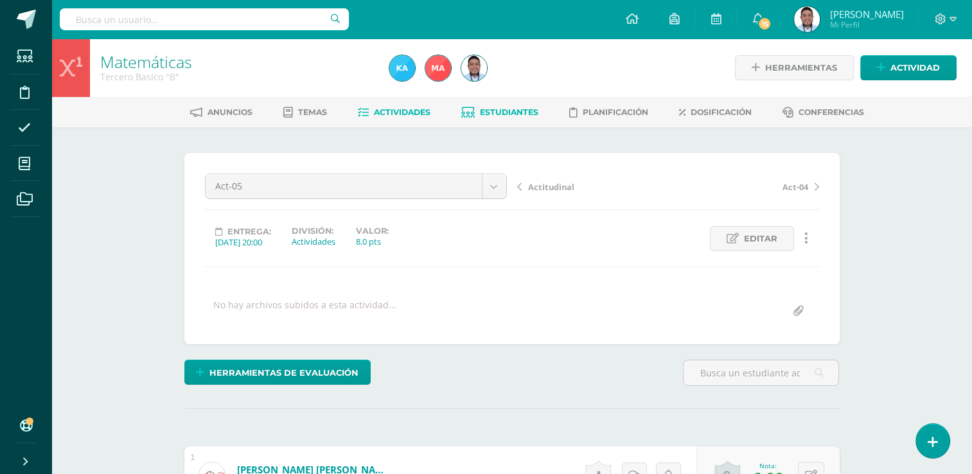
click at [499, 107] on span "Estudiantes" at bounding box center [509, 112] width 58 height 10
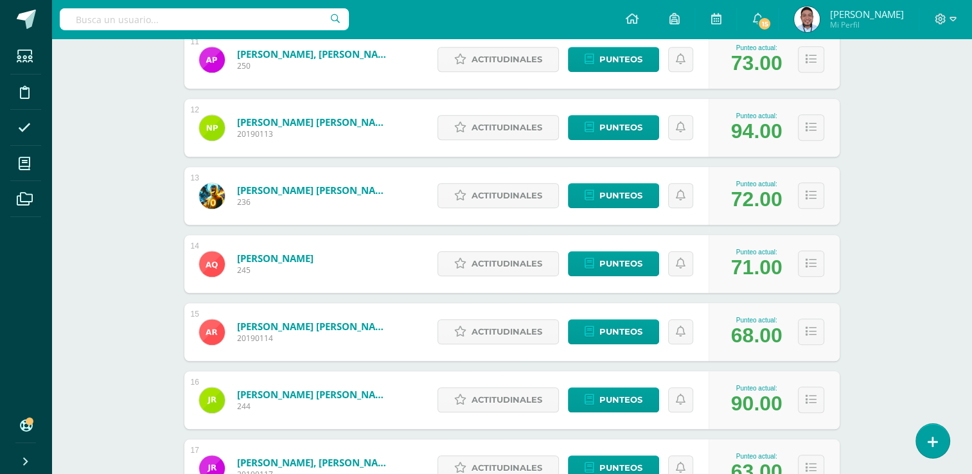
scroll to position [944, 0]
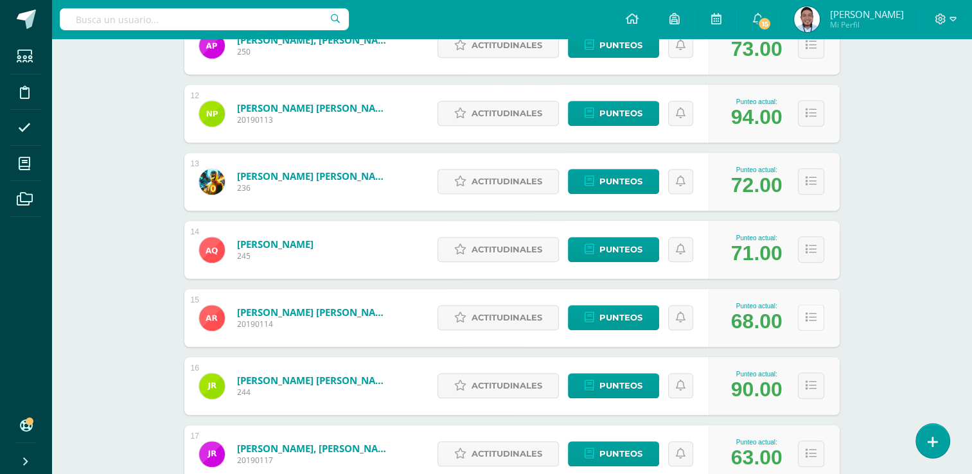
click at [806, 313] on icon at bounding box center [811, 317] width 11 height 11
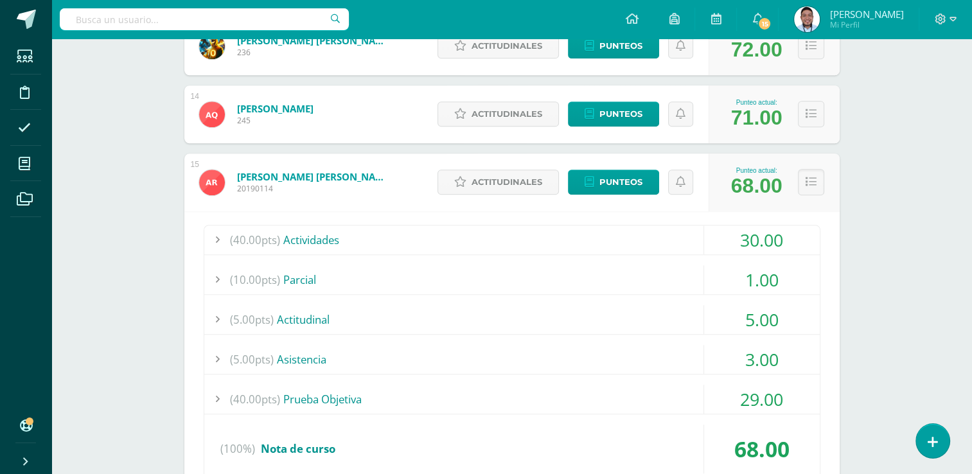
scroll to position [1081, 0]
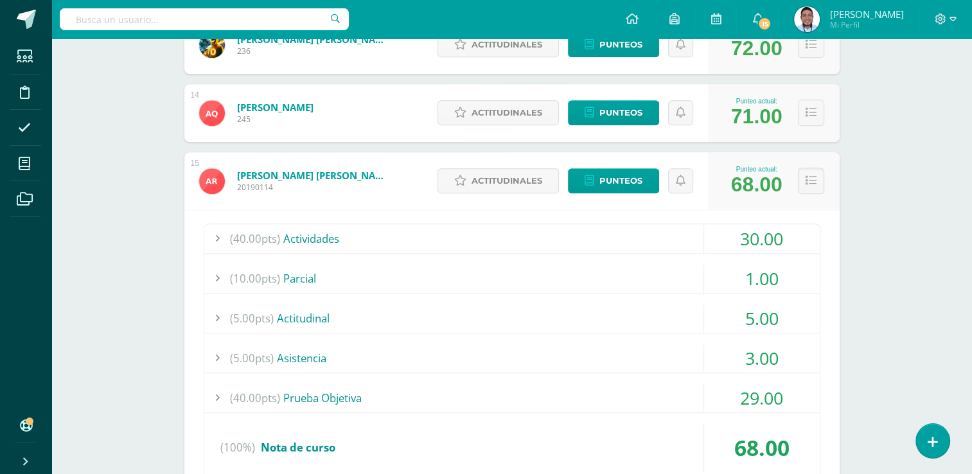
click at [344, 233] on div "(40.00pts) Actividades" at bounding box center [512, 238] width 616 height 29
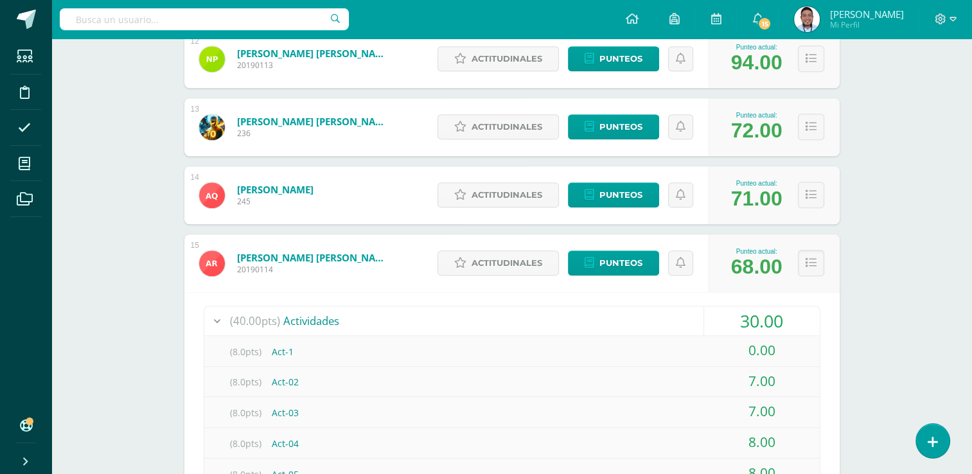
scroll to position [998, 0]
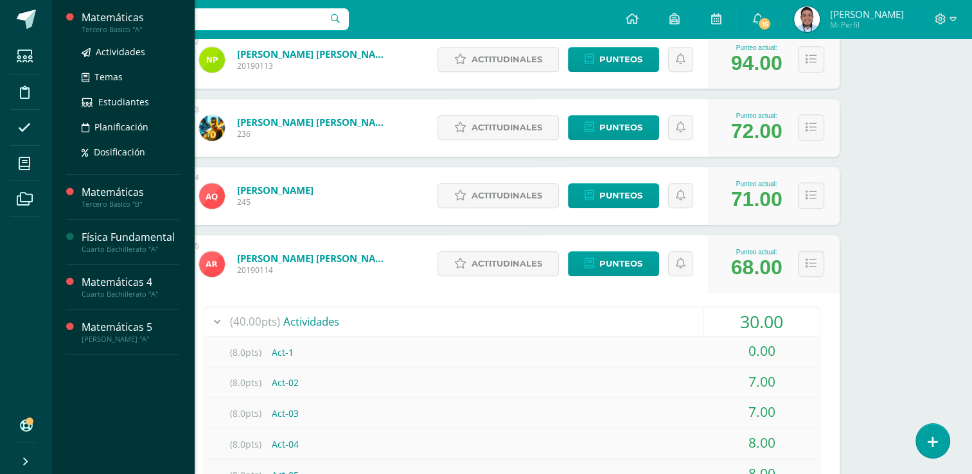
click at [121, 28] on div "Tercero Basico "A"" at bounding box center [131, 29] width 98 height 9
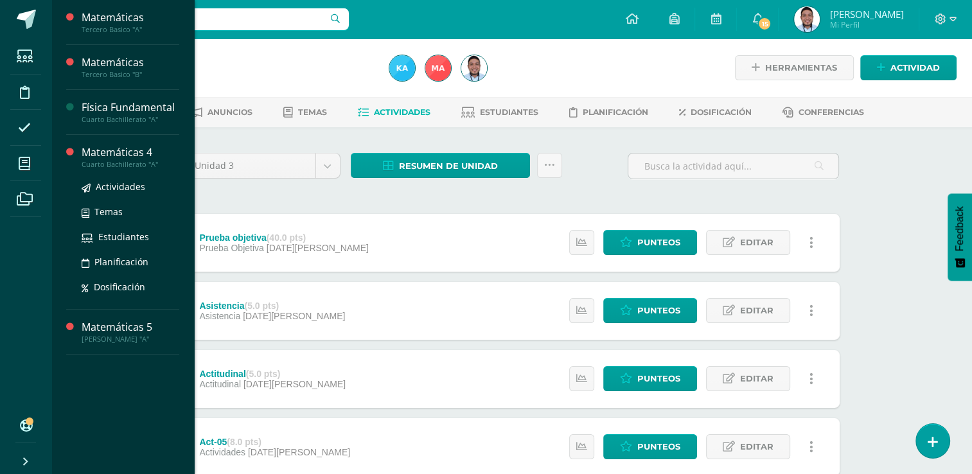
click at [126, 164] on div "Cuarto Bachillerato "A"" at bounding box center [131, 164] width 98 height 9
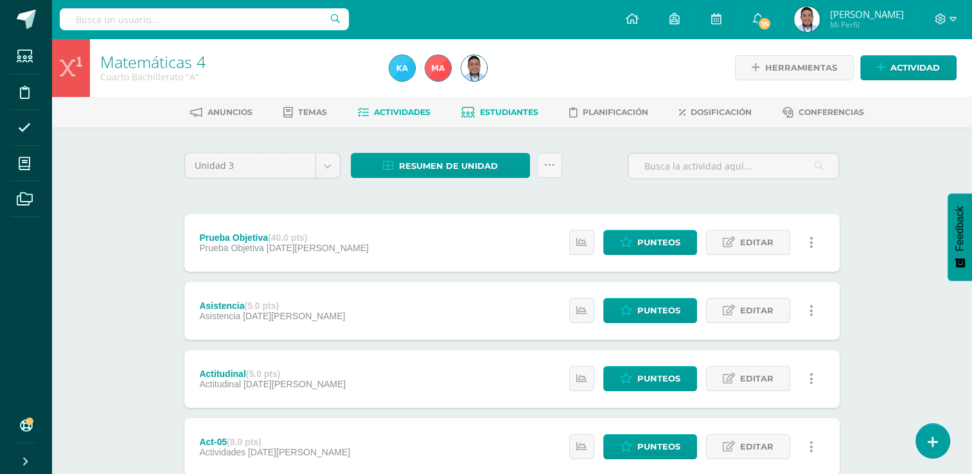
click at [517, 117] on span "Estudiantes" at bounding box center [509, 112] width 58 height 10
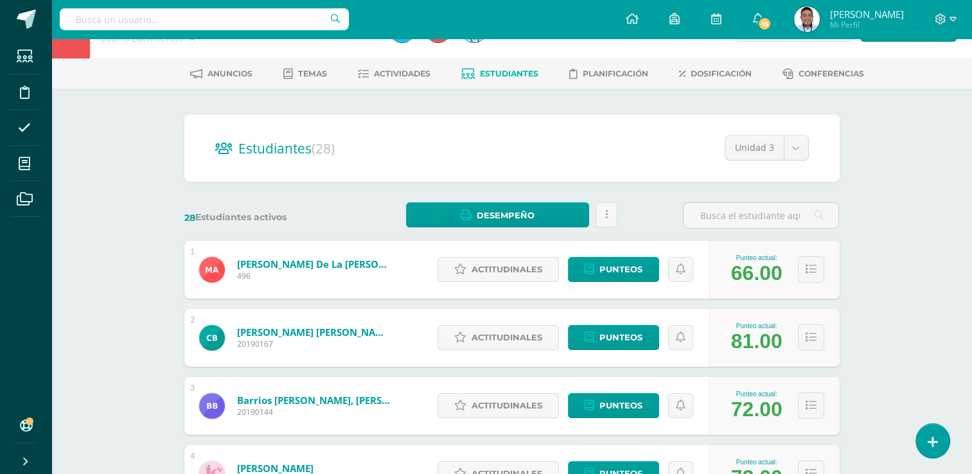
scroll to position [68, 0]
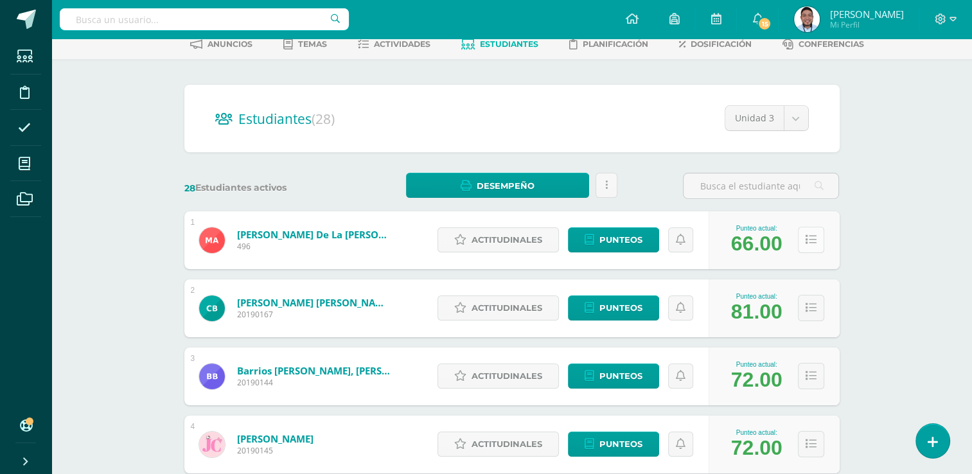
click at [812, 244] on icon at bounding box center [811, 240] width 11 height 11
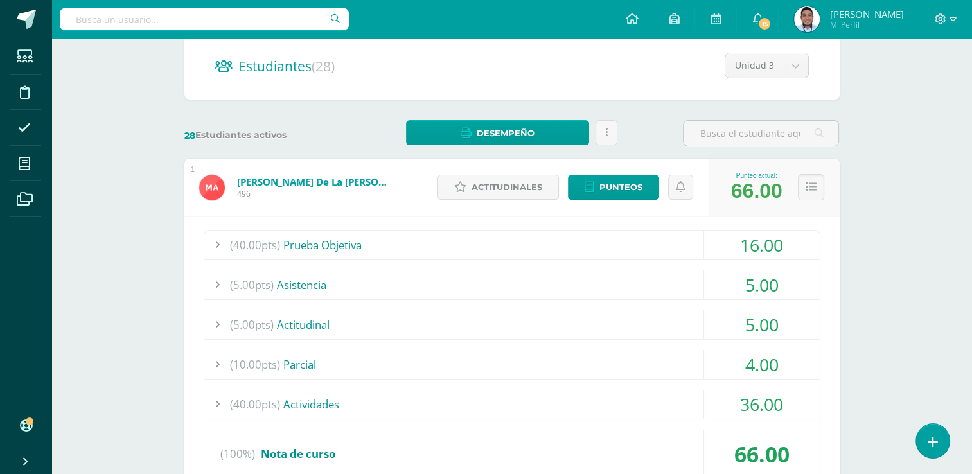
scroll to position [185, 0]
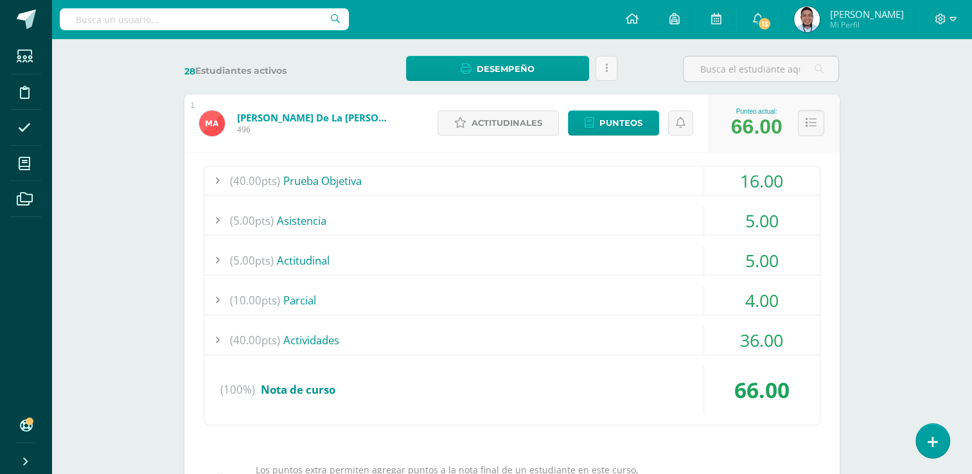
click at [236, 337] on span "(40.00pts)" at bounding box center [255, 340] width 50 height 29
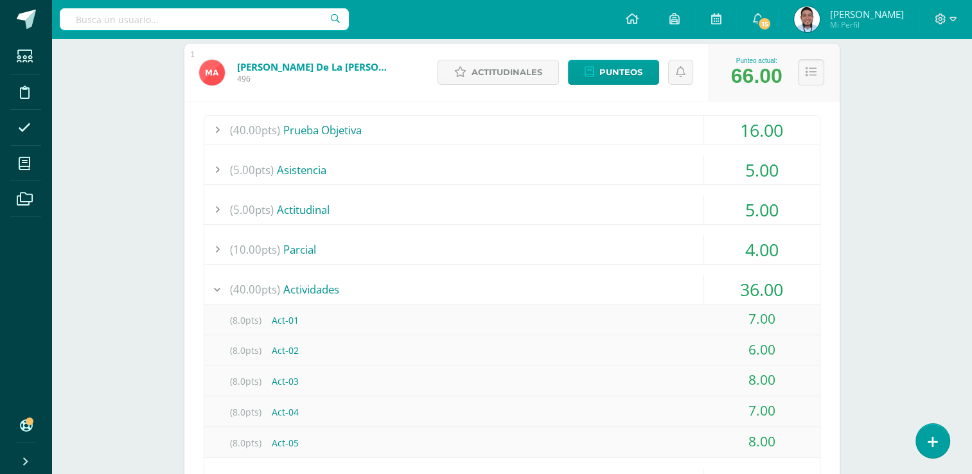
scroll to position [228, 0]
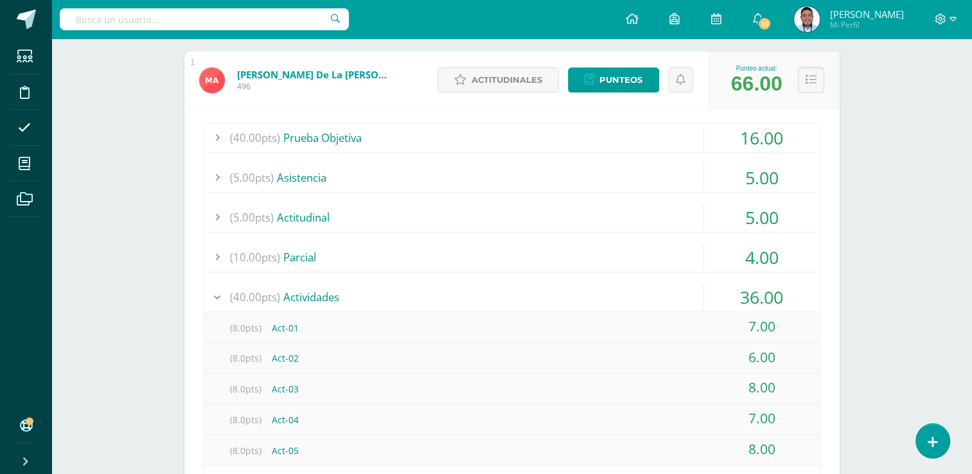
click at [219, 292] on div at bounding box center [217, 297] width 26 height 29
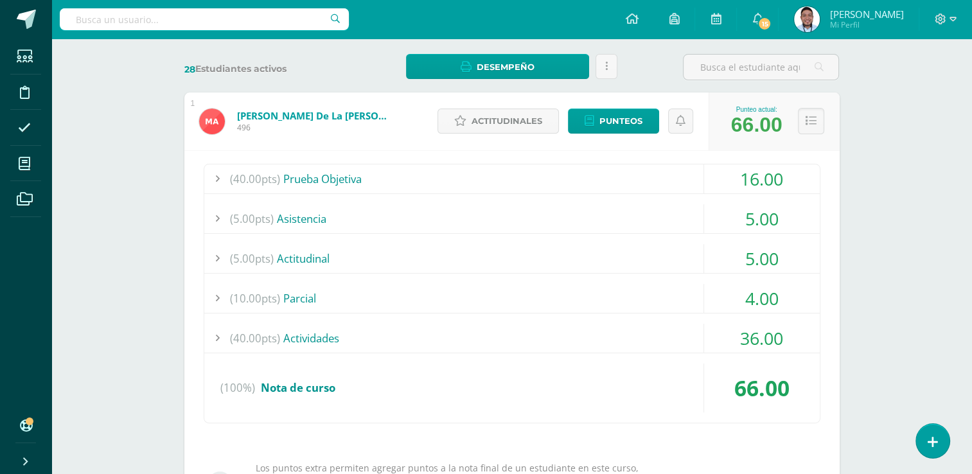
scroll to position [135, 0]
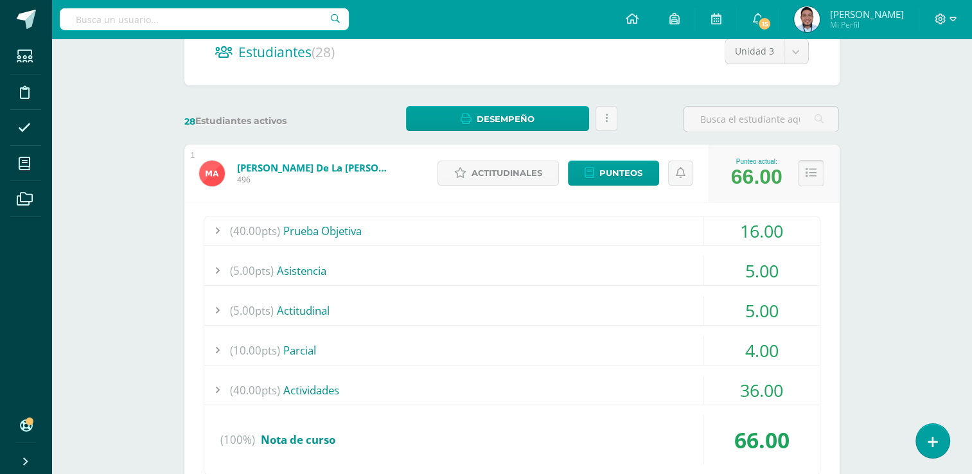
click at [810, 171] on icon at bounding box center [811, 173] width 11 height 11
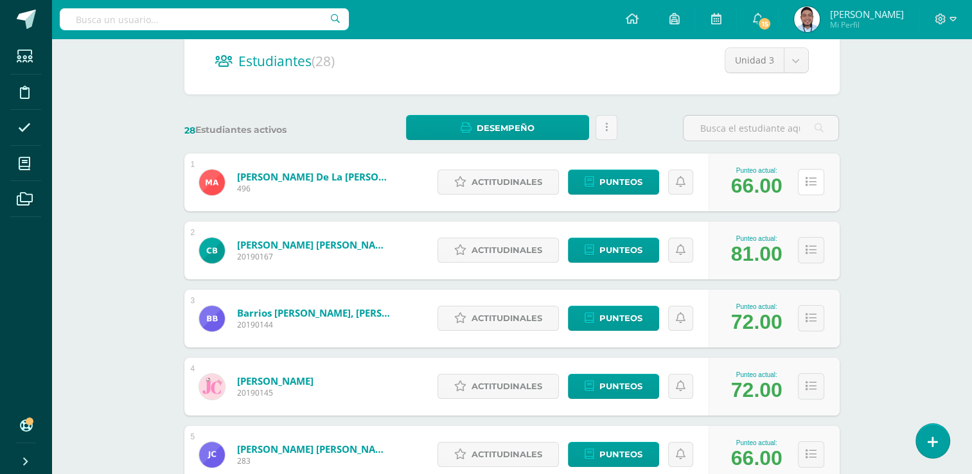
scroll to position [129, 0]
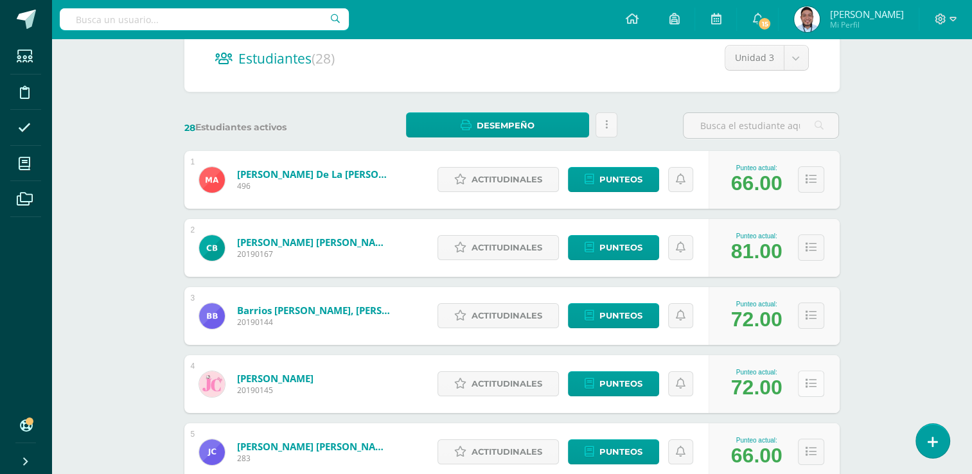
click at [811, 382] on icon at bounding box center [811, 384] width 11 height 11
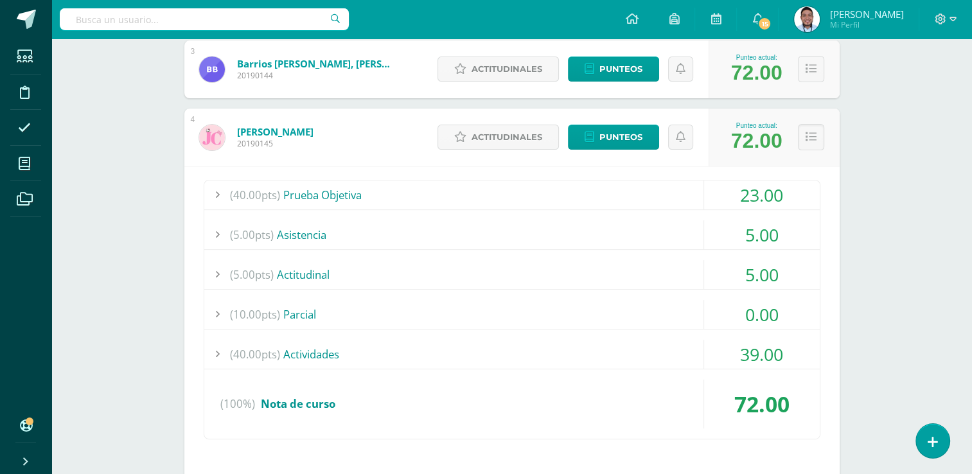
scroll to position [378, 0]
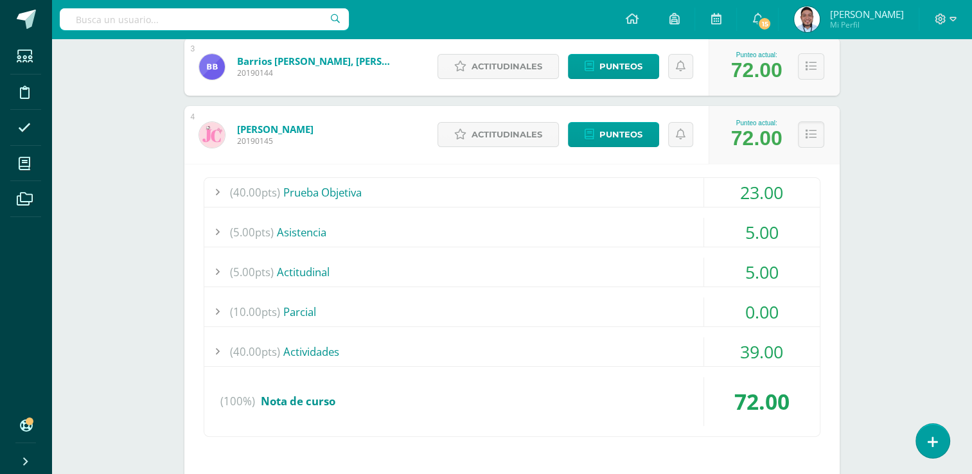
click at [303, 347] on div "(40.00pts) Actividades" at bounding box center [512, 351] width 616 height 29
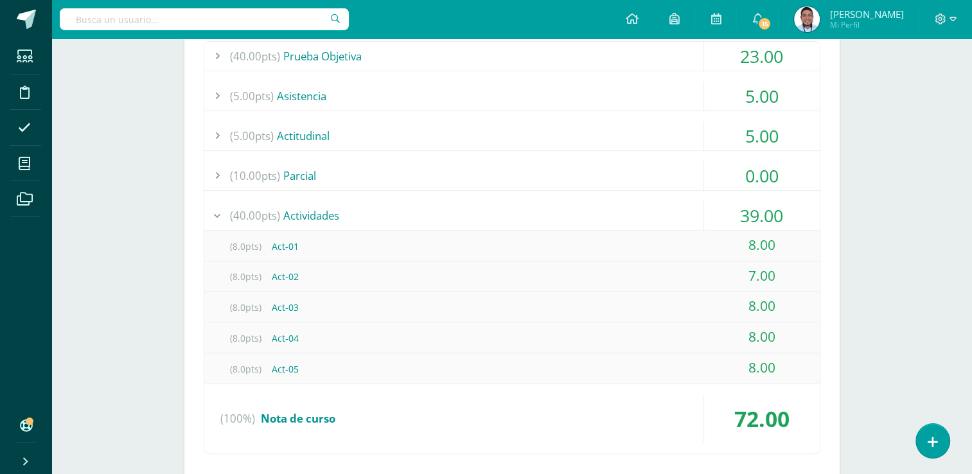
scroll to position [516, 0]
click at [226, 212] on div at bounding box center [217, 213] width 26 height 29
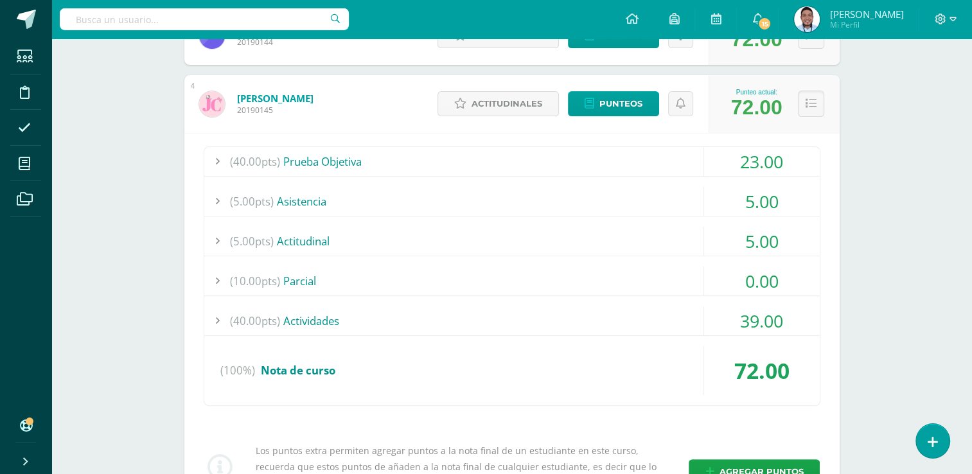
scroll to position [413, 0]
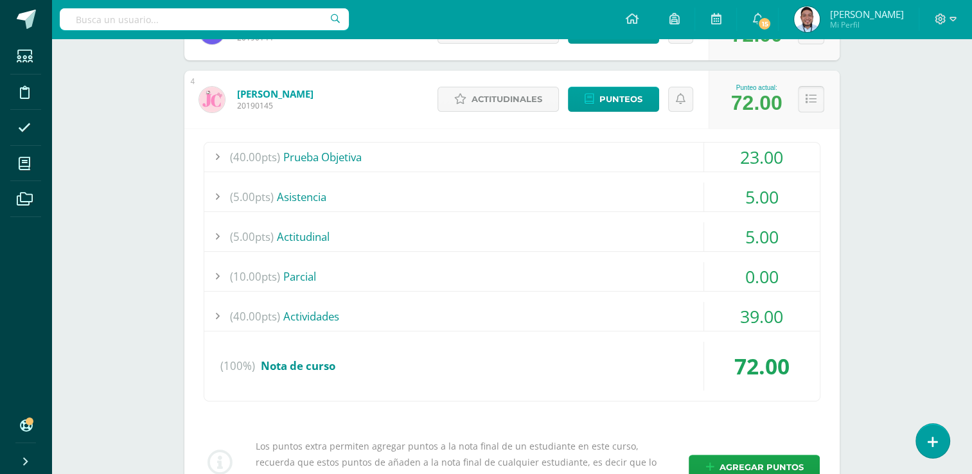
click at [807, 94] on icon at bounding box center [811, 99] width 11 height 11
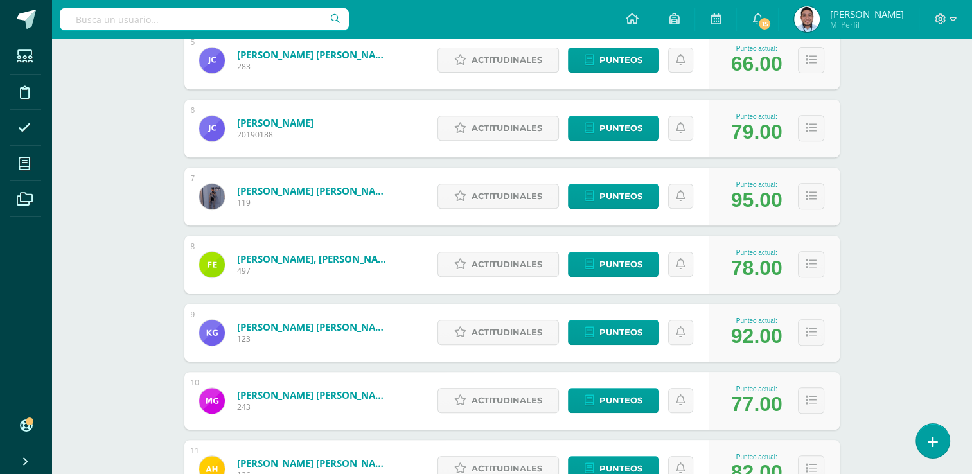
scroll to position [519, 0]
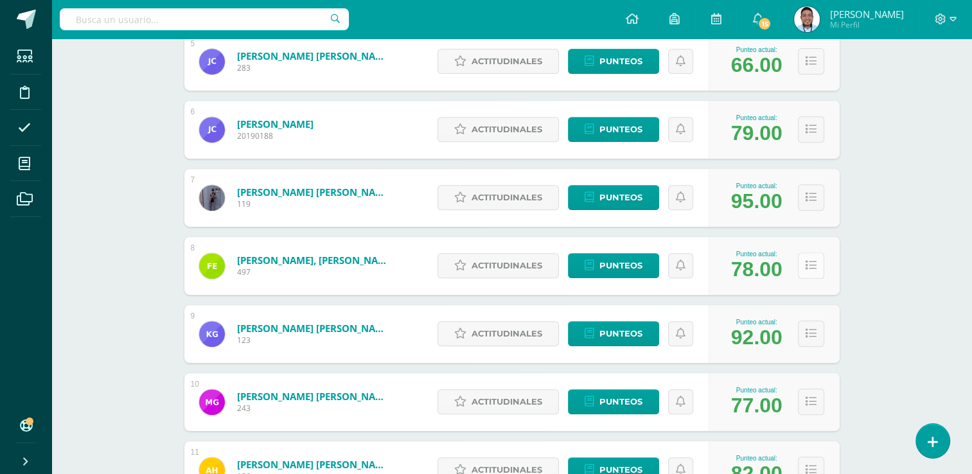
click at [812, 265] on icon at bounding box center [811, 265] width 11 height 11
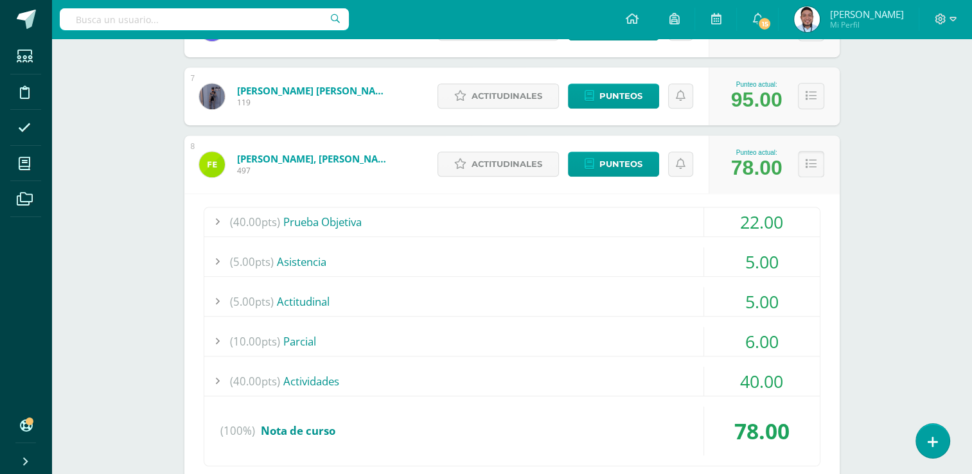
scroll to position [619, 0]
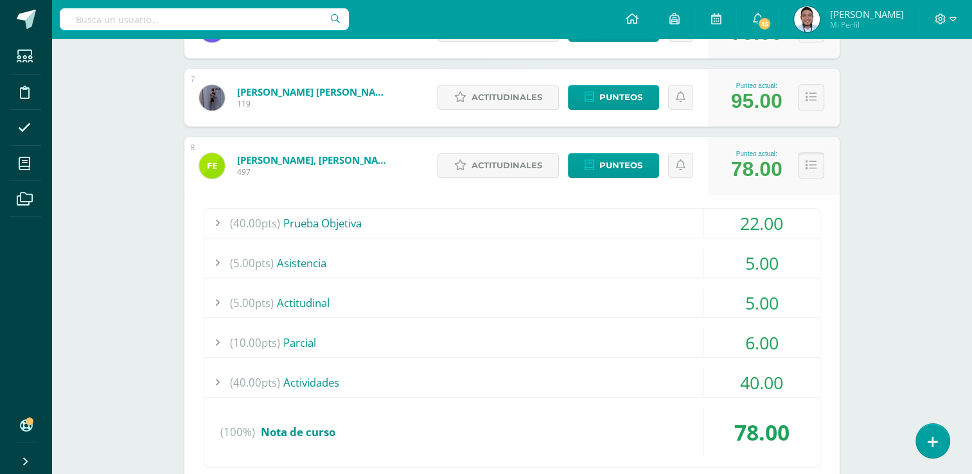
click at [806, 161] on icon at bounding box center [811, 165] width 11 height 11
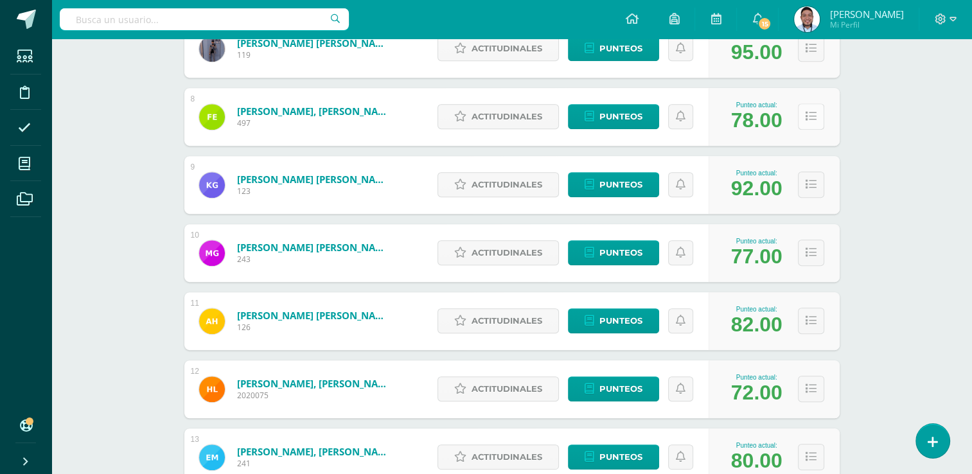
scroll to position [681, 0]
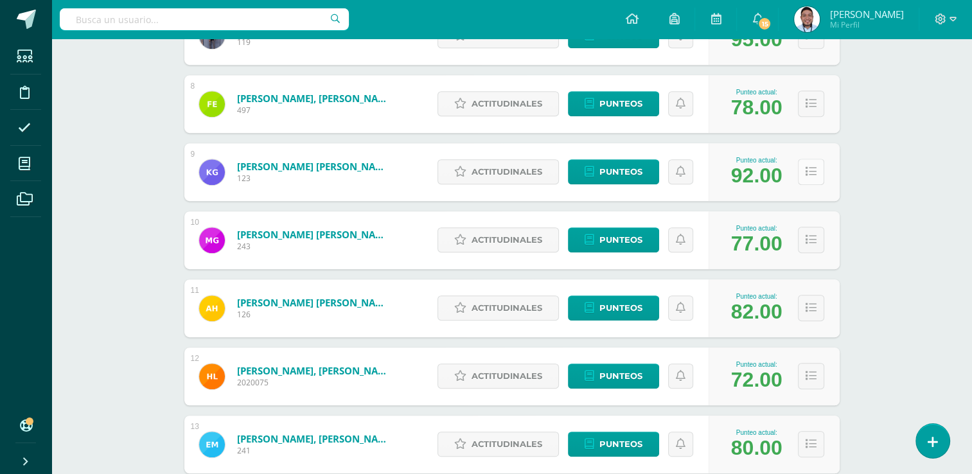
click at [807, 180] on button at bounding box center [811, 172] width 26 height 26
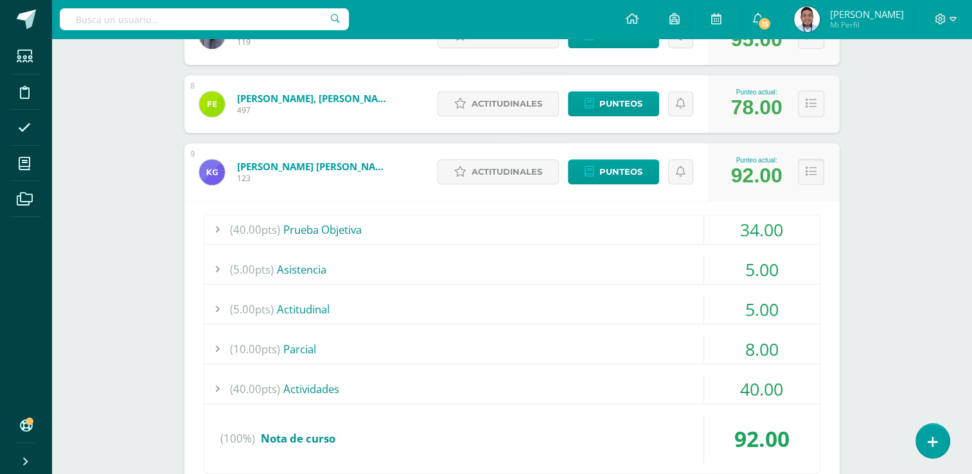
click at [810, 169] on icon at bounding box center [811, 171] width 11 height 11
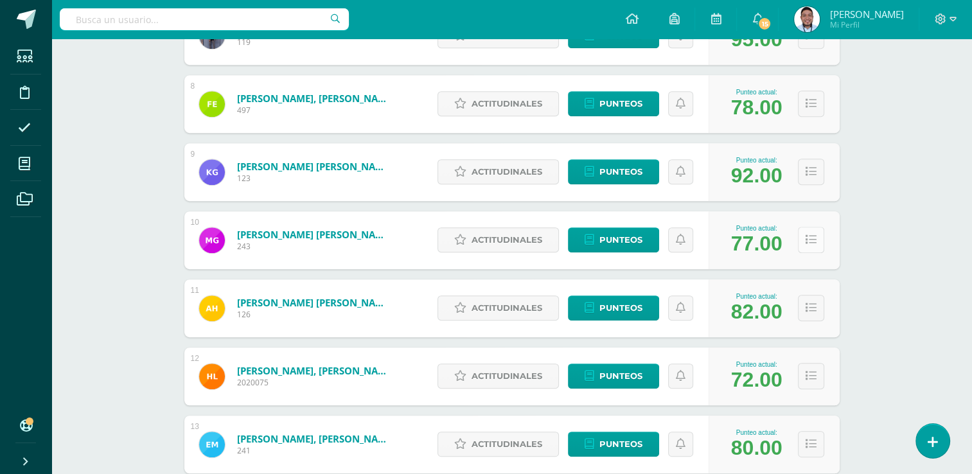
click at [806, 239] on icon at bounding box center [811, 240] width 11 height 11
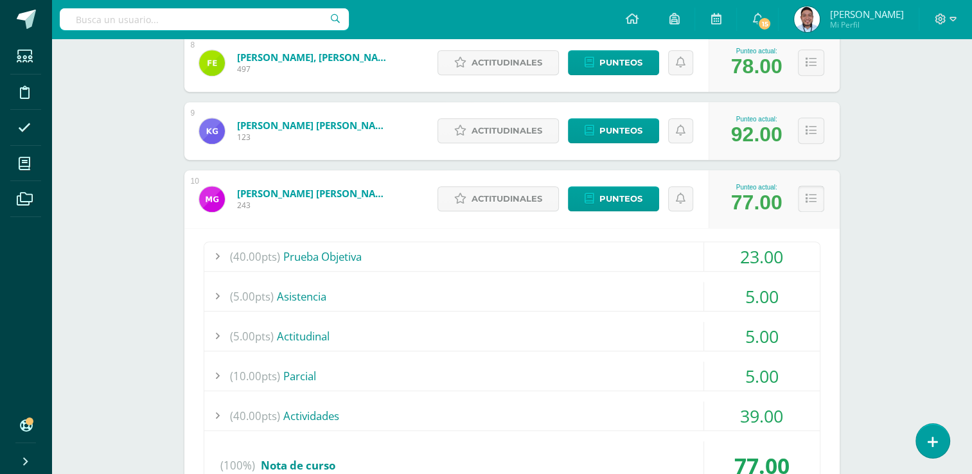
scroll to position [725, 0]
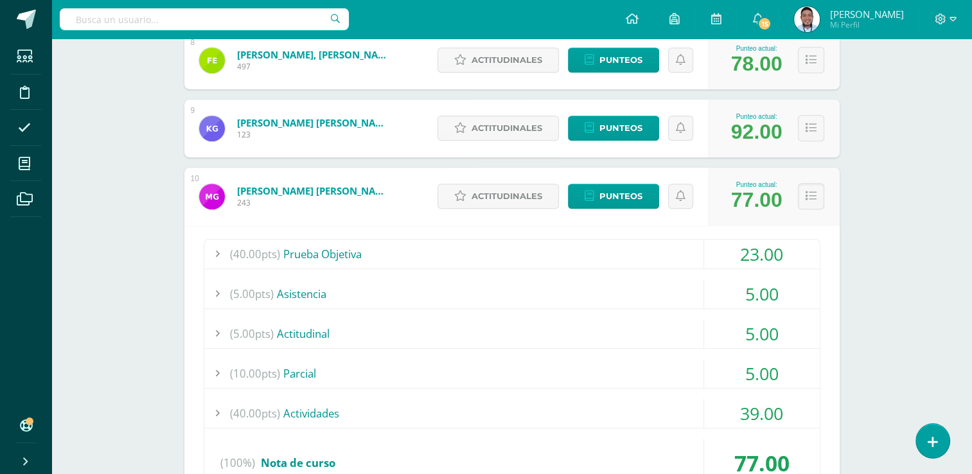
click at [326, 410] on div "(40.00pts) Actividades" at bounding box center [512, 413] width 616 height 29
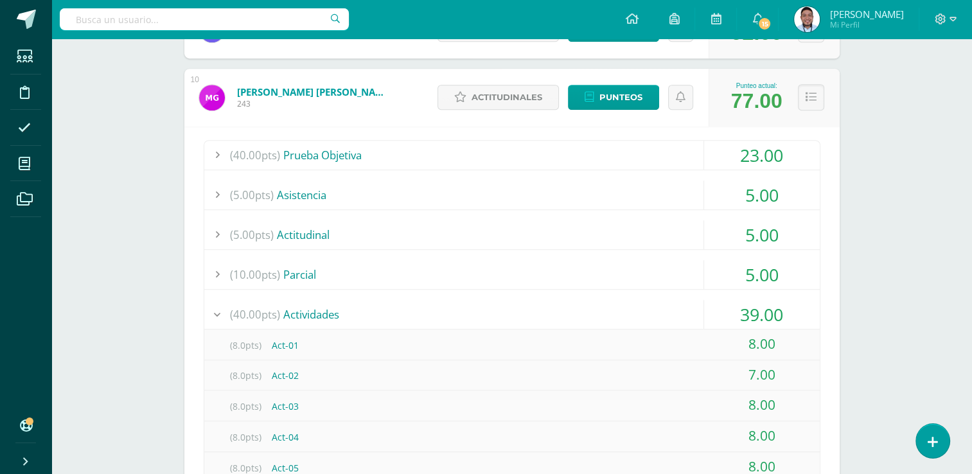
scroll to position [824, 0]
click at [306, 307] on div "(40.00pts) Actividades" at bounding box center [512, 313] width 616 height 29
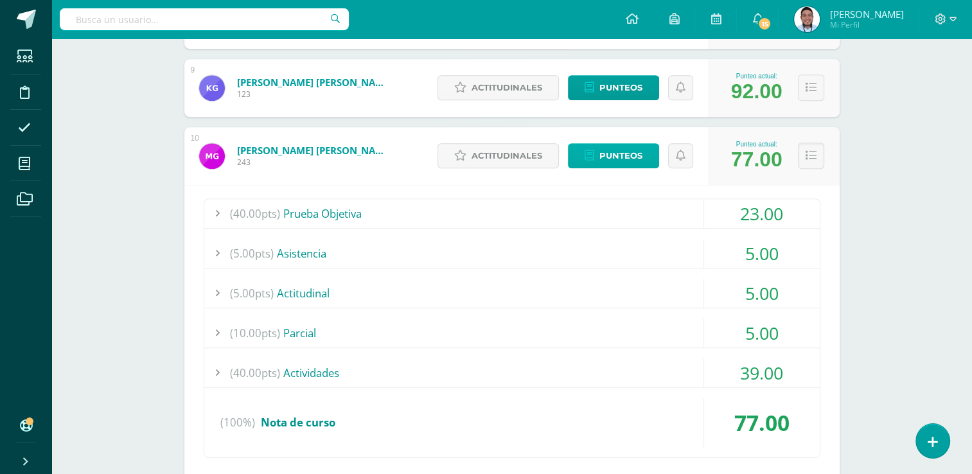
scroll to position [763, 0]
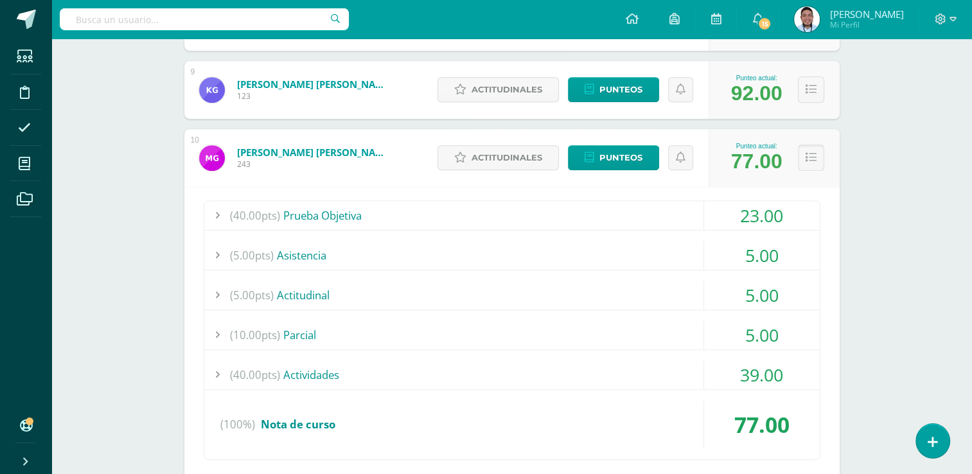
click at [805, 155] on button at bounding box center [811, 158] width 26 height 26
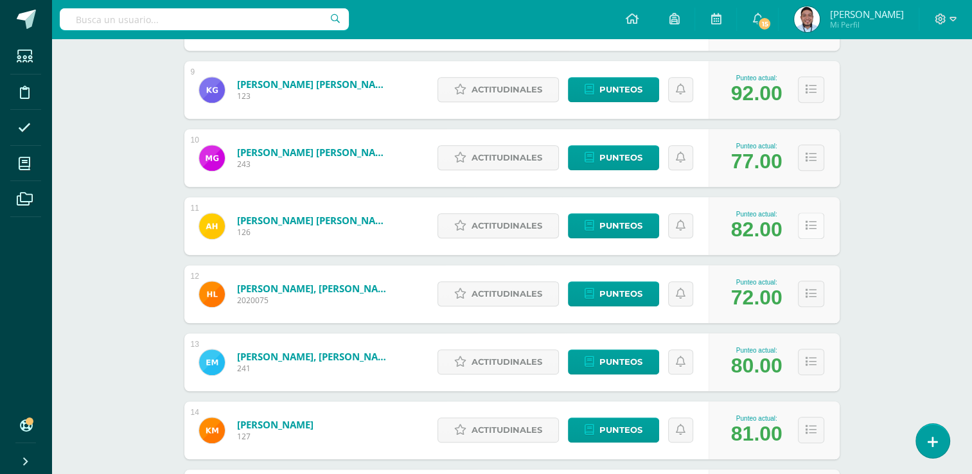
click at [818, 224] on button at bounding box center [811, 226] width 26 height 26
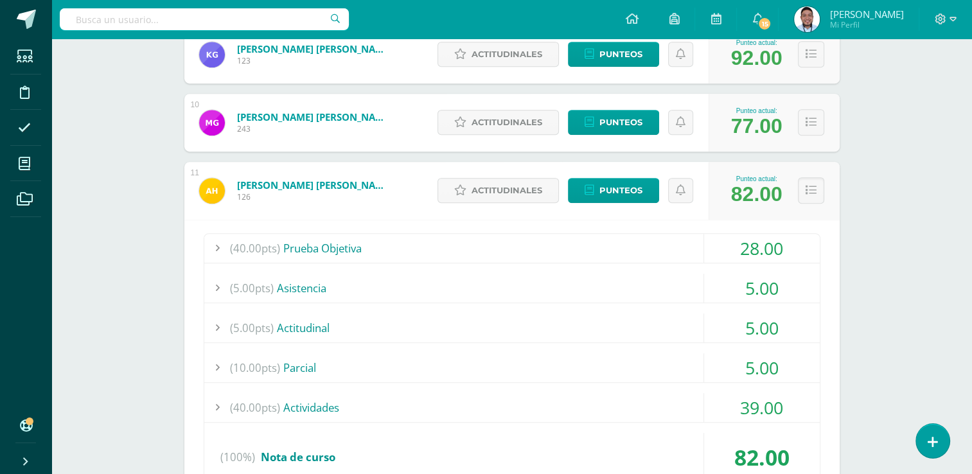
scroll to position [810, 0]
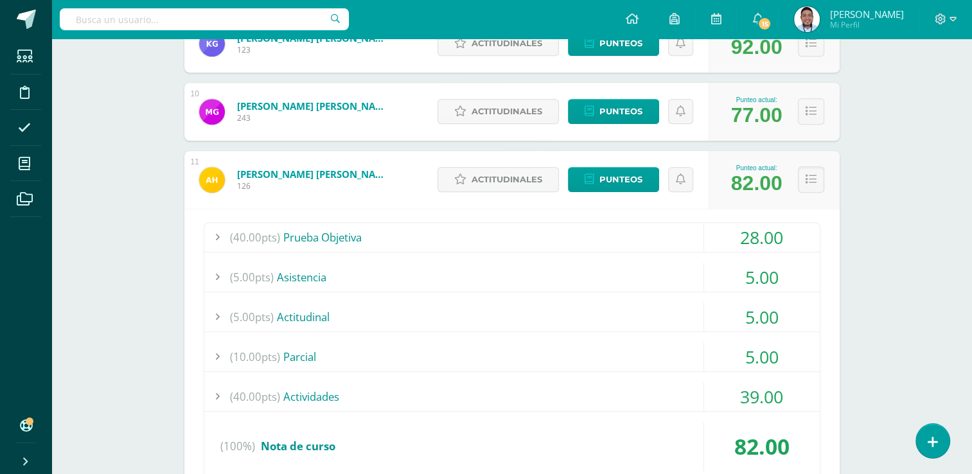
click at [218, 231] on div at bounding box center [217, 237] width 26 height 29
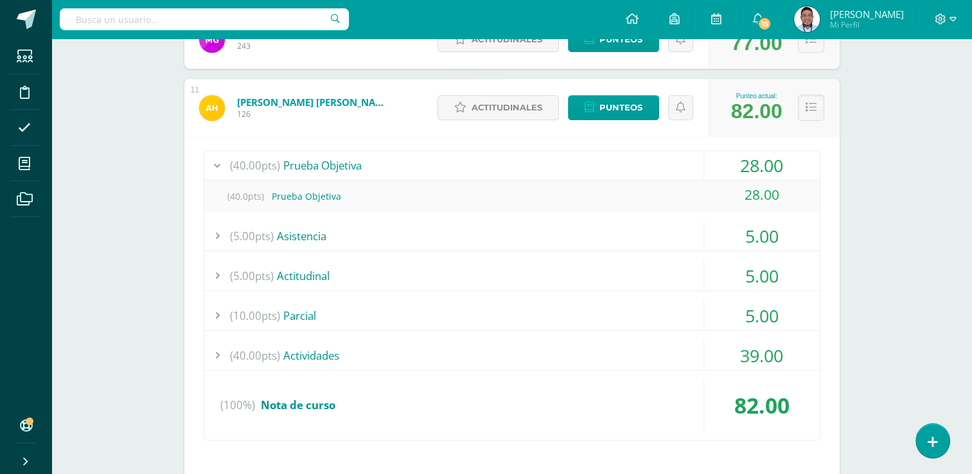
scroll to position [886, 0]
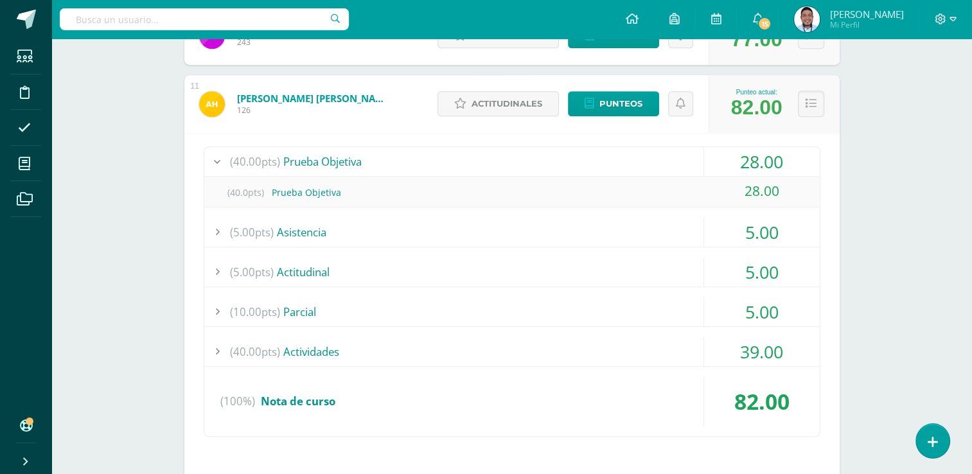
click at [339, 348] on div "(40.00pts) Actividades" at bounding box center [512, 351] width 616 height 29
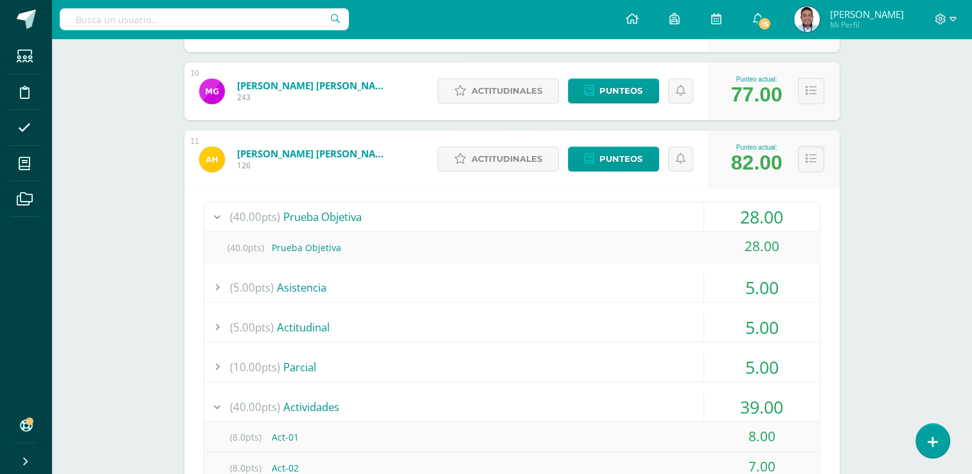
scroll to position [825, 0]
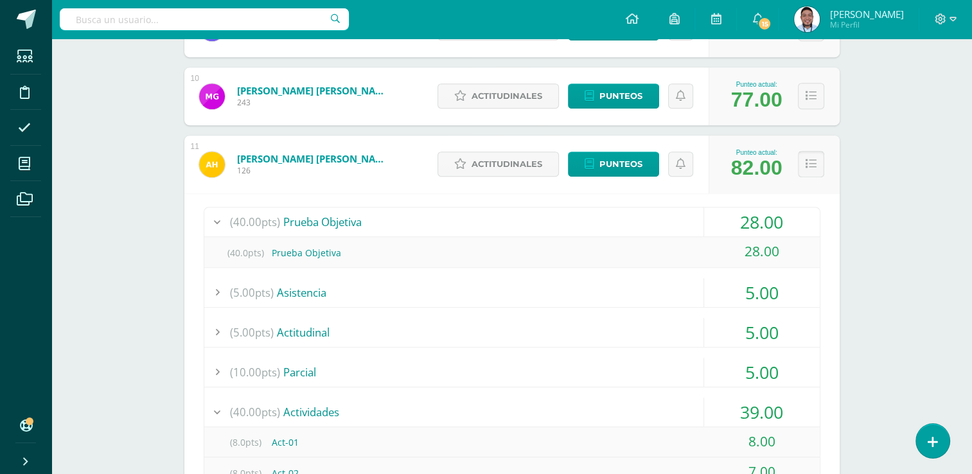
click at [812, 165] on icon at bounding box center [811, 164] width 11 height 11
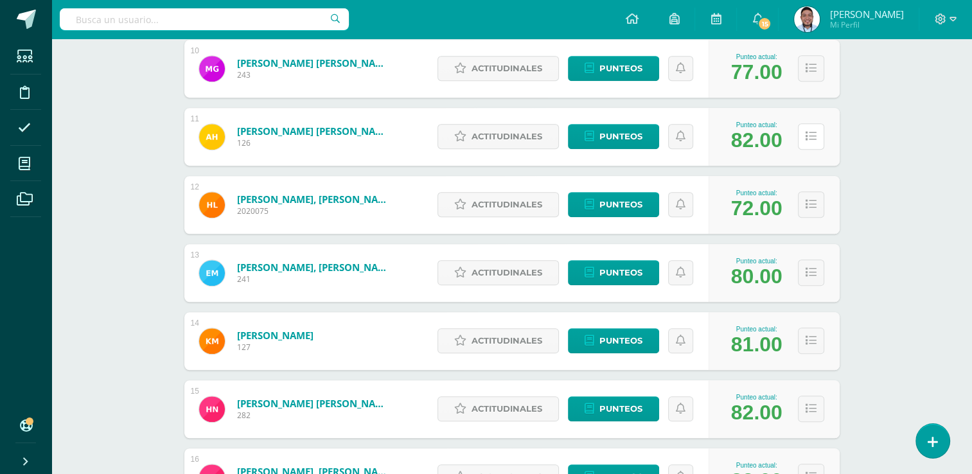
scroll to position [874, 0]
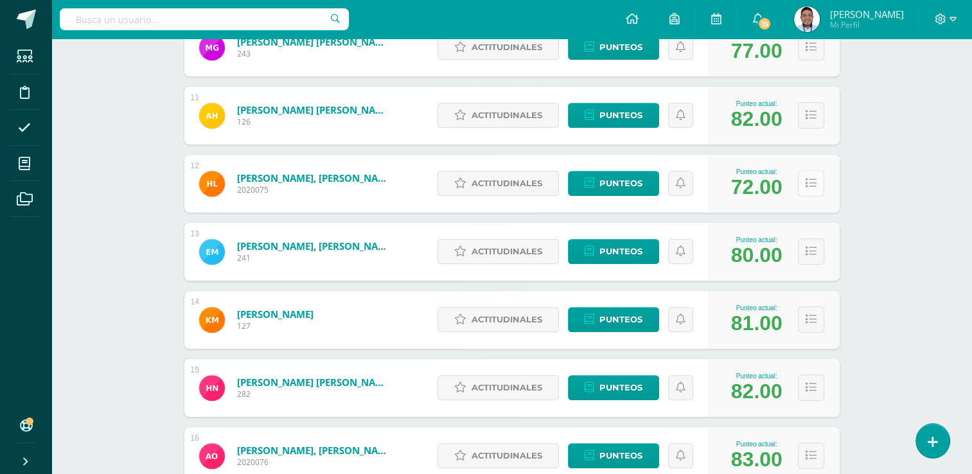
click at [808, 184] on icon at bounding box center [811, 183] width 11 height 11
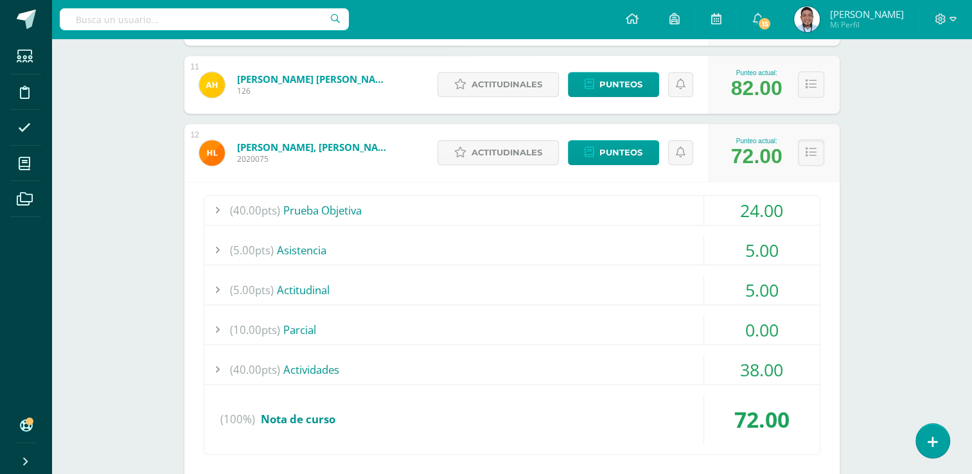
scroll to position [905, 0]
click at [256, 325] on span "(10.00pts)" at bounding box center [255, 330] width 50 height 29
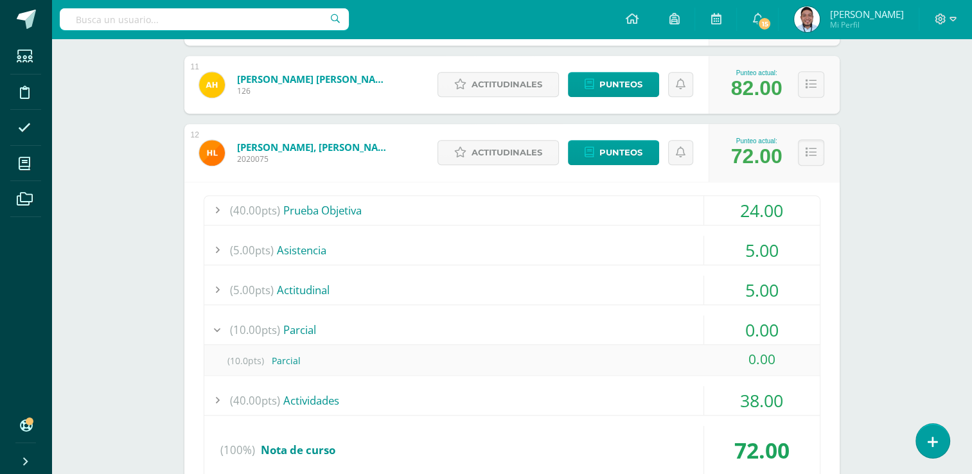
scroll to position [928, 0]
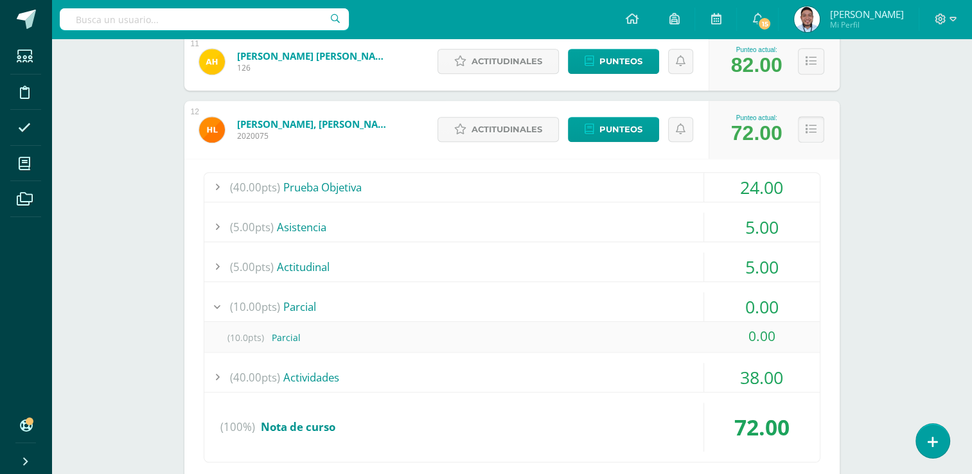
click at [808, 125] on icon at bounding box center [811, 129] width 11 height 11
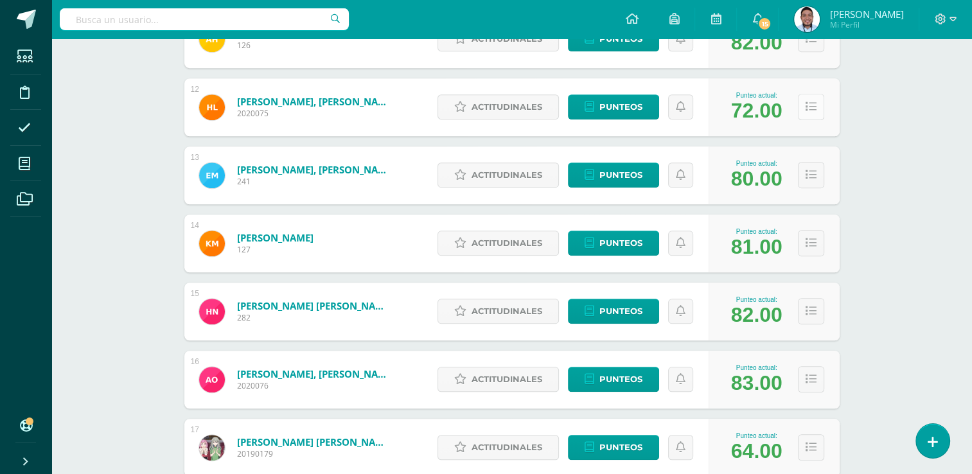
scroll to position [954, 0]
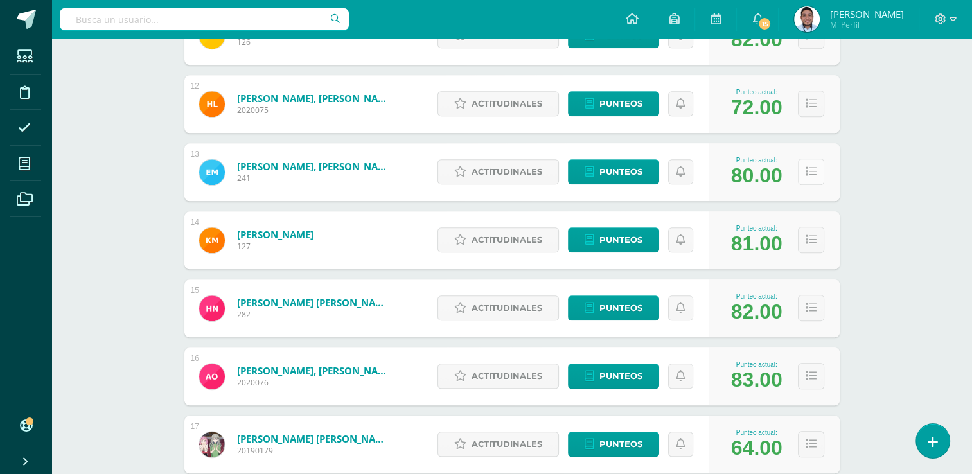
click at [812, 172] on icon at bounding box center [811, 171] width 11 height 11
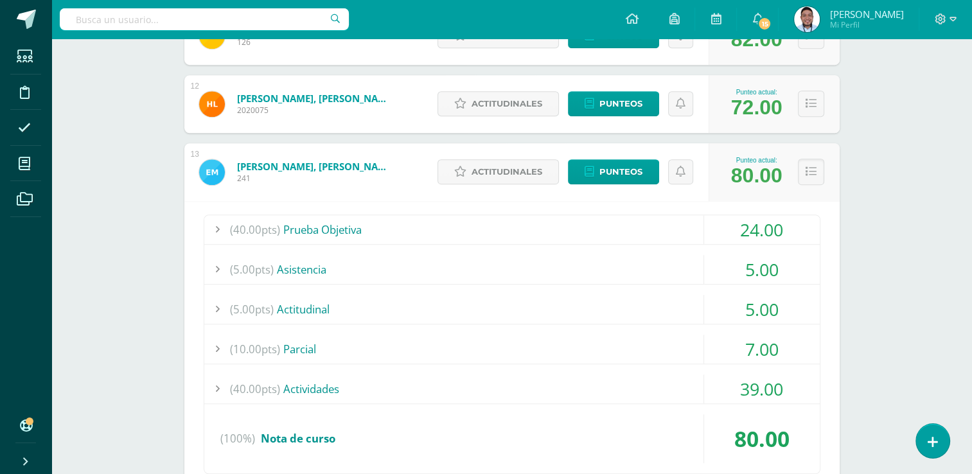
click at [316, 385] on div "(40.00pts) Actividades" at bounding box center [512, 389] width 616 height 29
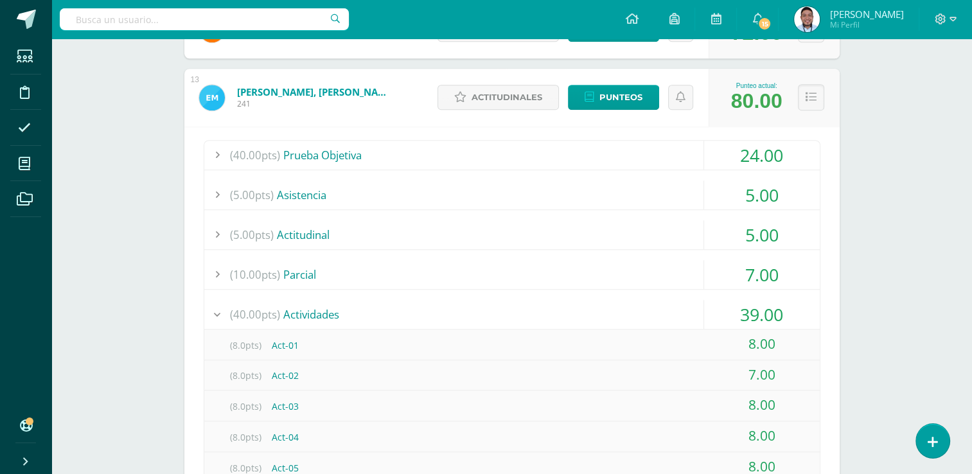
scroll to position [1028, 0]
click at [815, 91] on button at bounding box center [811, 98] width 26 height 26
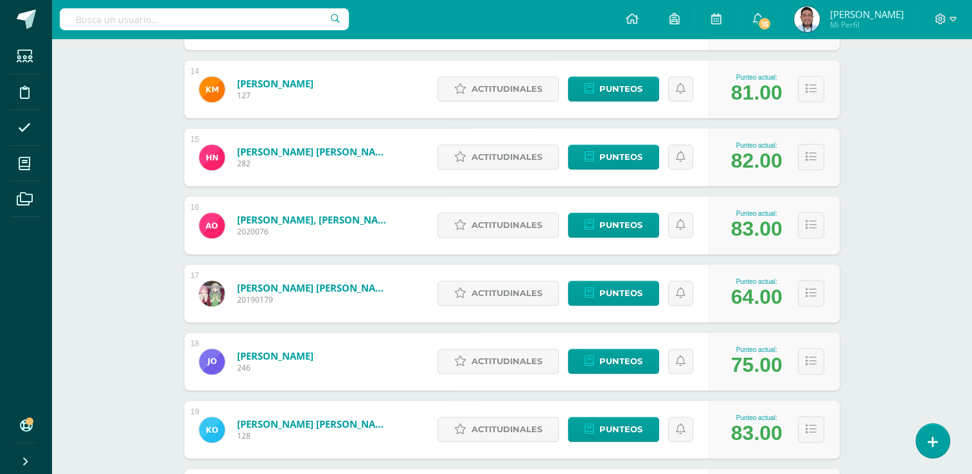
scroll to position [1118, 0]
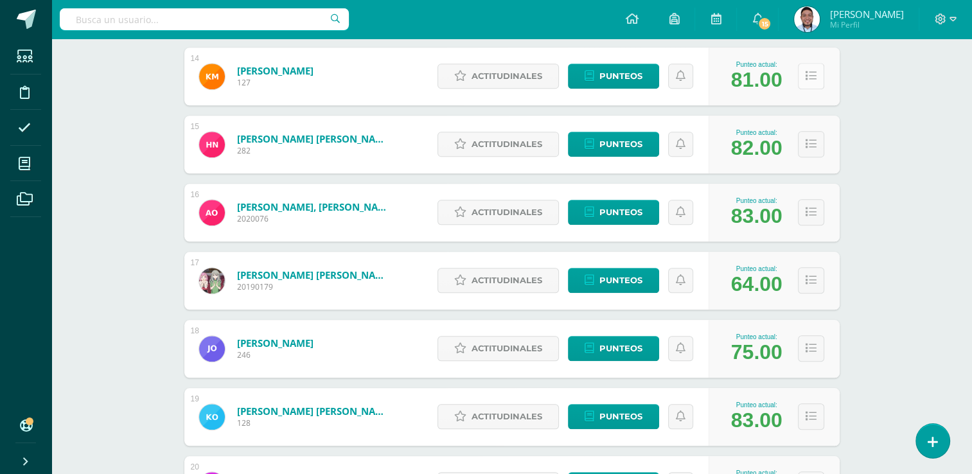
click at [816, 76] on button at bounding box center [811, 76] width 26 height 26
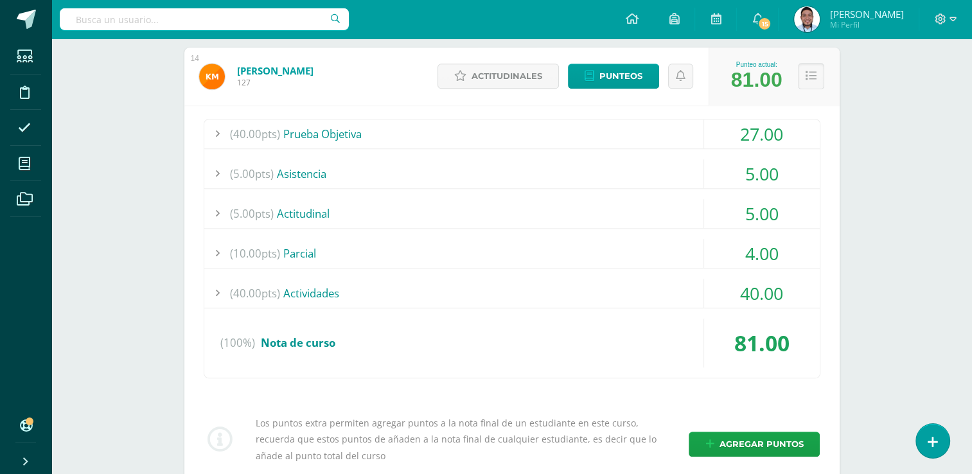
click at [810, 72] on icon at bounding box center [811, 76] width 11 height 11
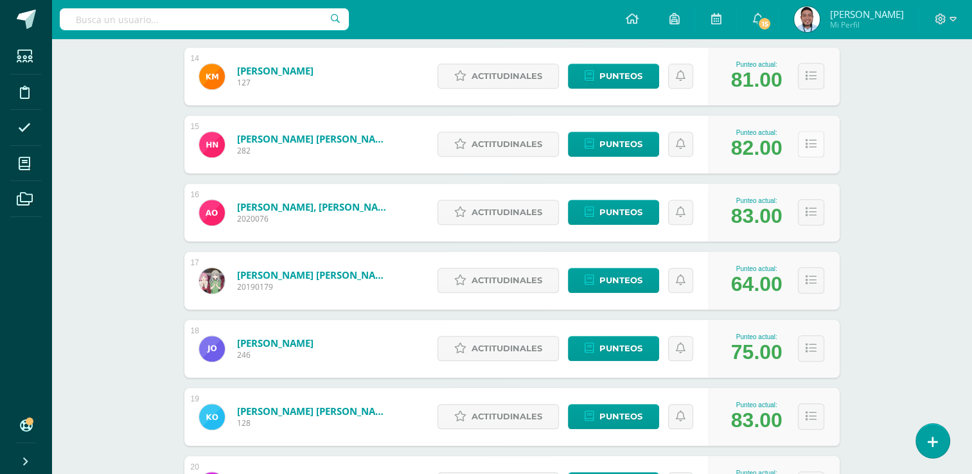
click at [805, 145] on button at bounding box center [811, 144] width 26 height 26
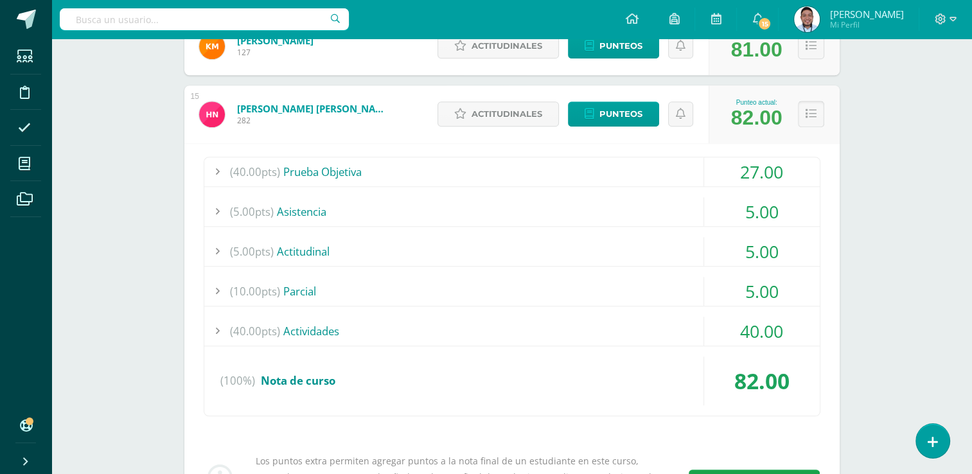
scroll to position [1146, 0]
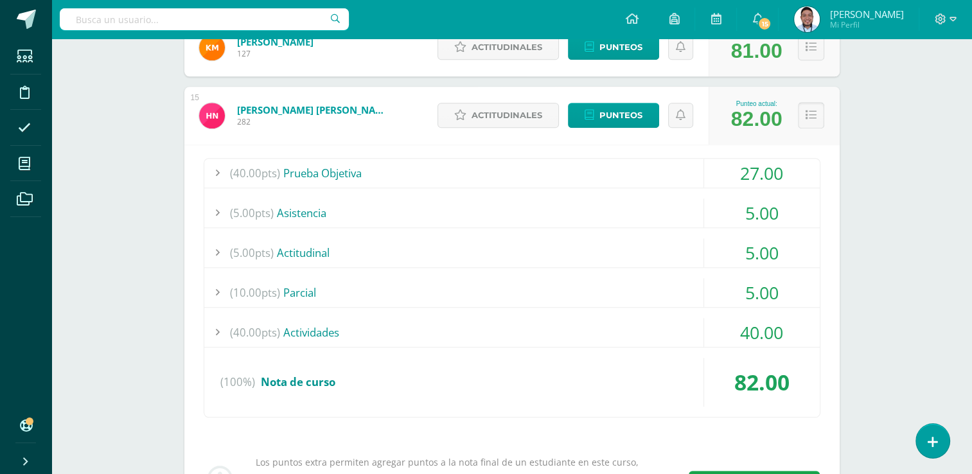
click at [810, 108] on button at bounding box center [811, 115] width 26 height 26
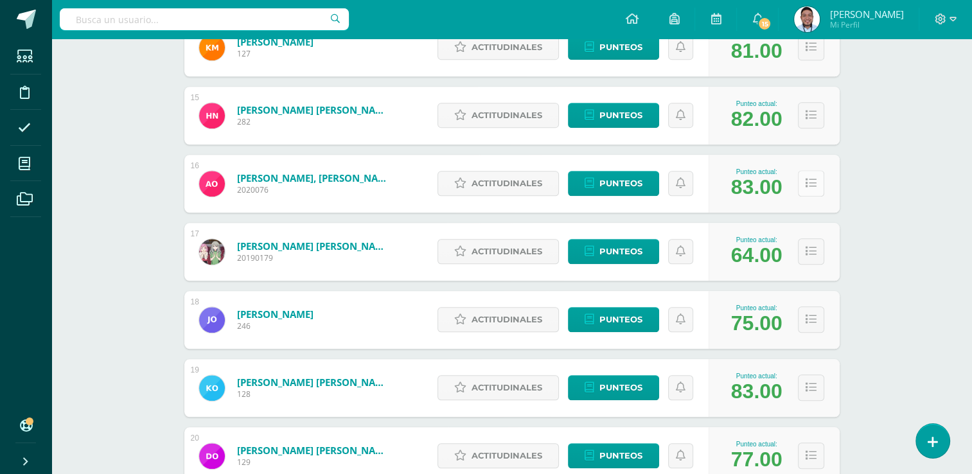
click at [813, 182] on icon at bounding box center [811, 183] width 11 height 11
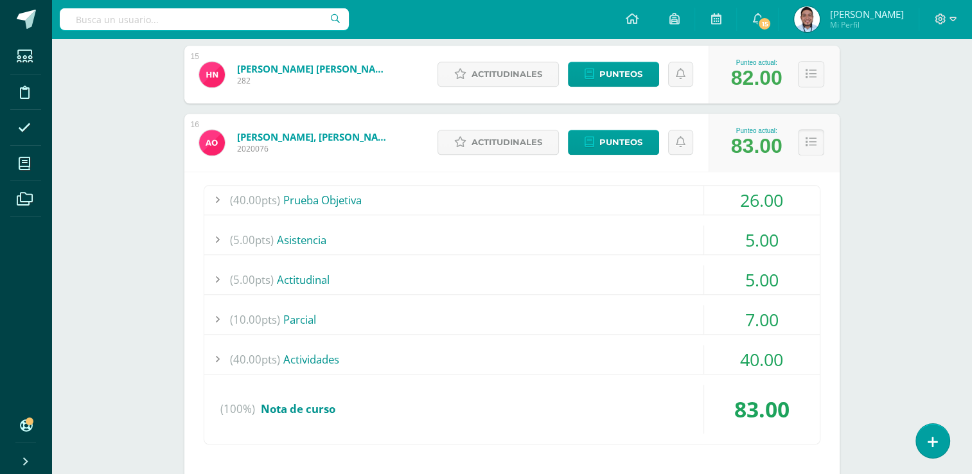
scroll to position [1189, 0]
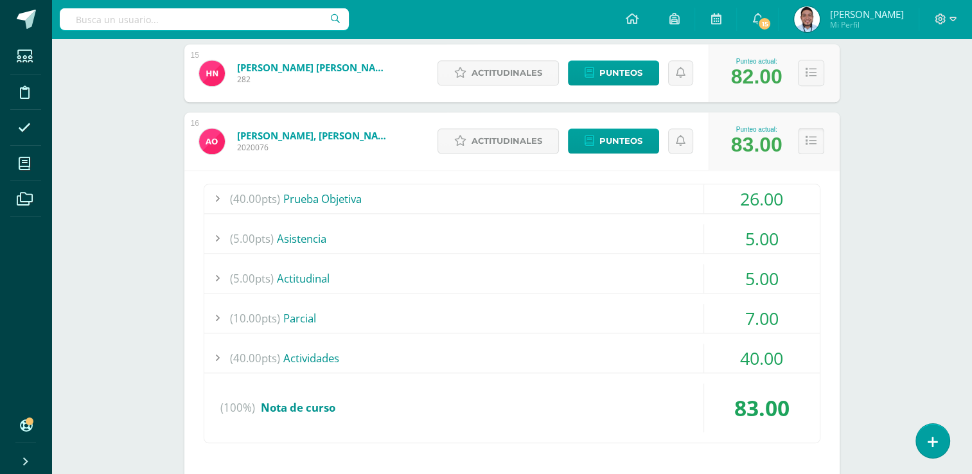
click at [815, 136] on icon at bounding box center [811, 141] width 11 height 11
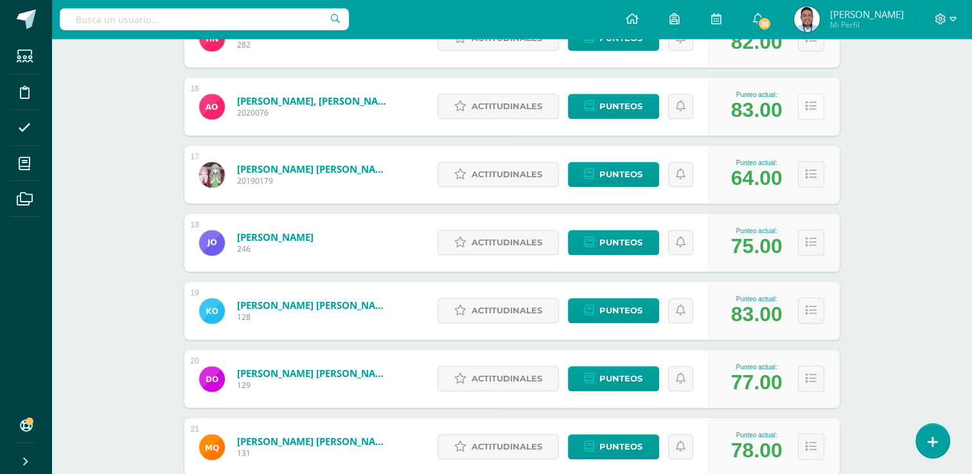
scroll to position [1227, 0]
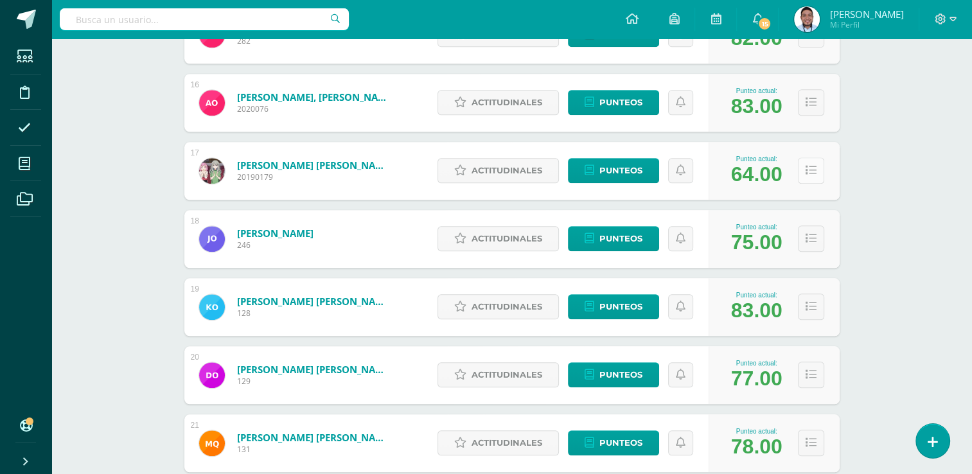
click at [808, 163] on button at bounding box center [811, 170] width 26 height 26
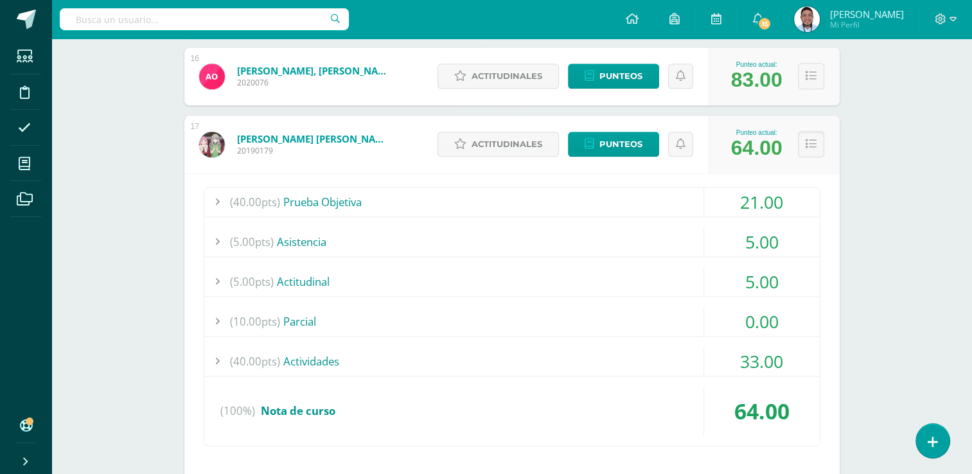
scroll to position [1256, 0]
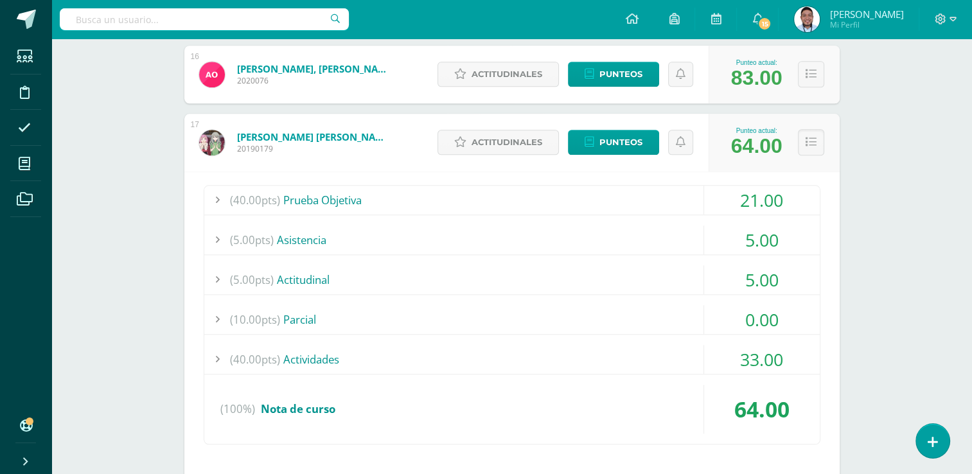
click at [610, 316] on div "(10.00pts) Parcial" at bounding box center [512, 319] width 616 height 29
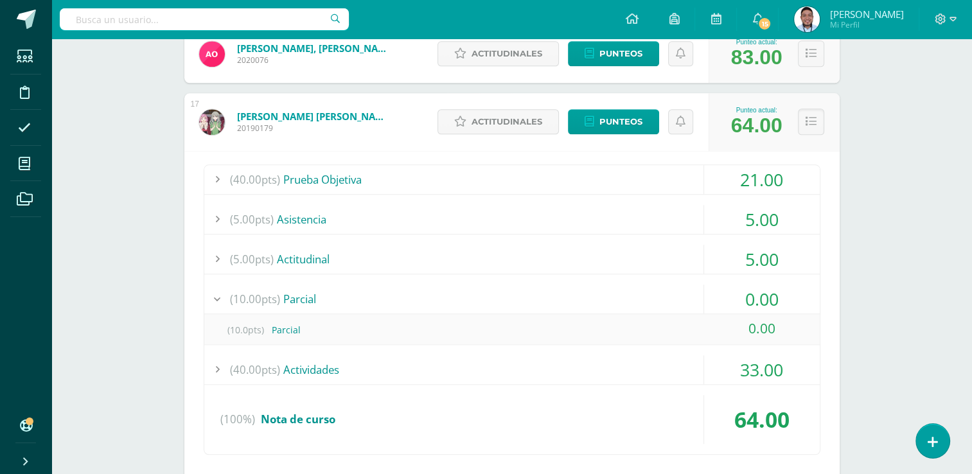
scroll to position [1277, 0]
click at [545, 295] on div "(10.00pts) Parcial" at bounding box center [512, 298] width 616 height 29
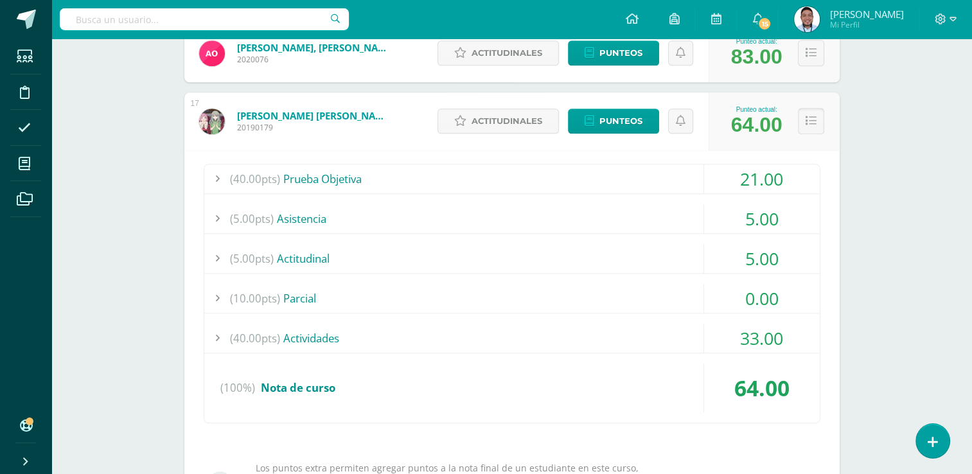
click at [817, 114] on button at bounding box center [811, 121] width 26 height 26
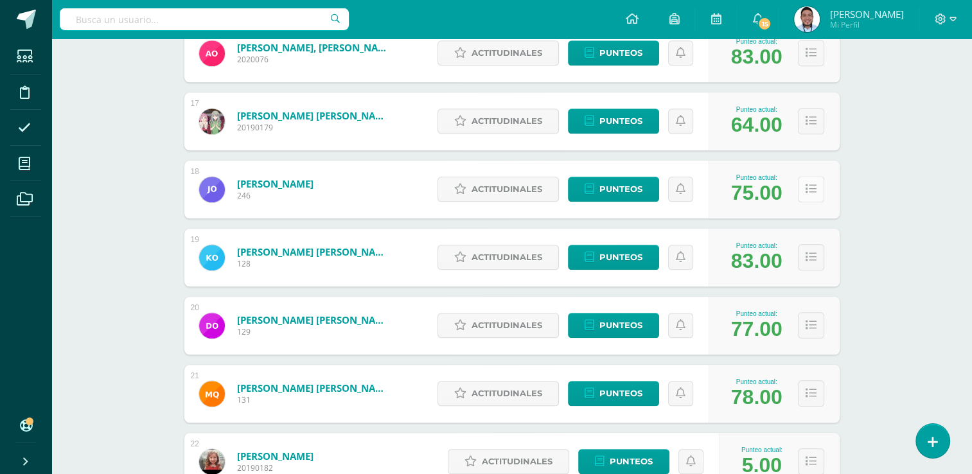
click at [814, 189] on icon at bounding box center [811, 189] width 11 height 11
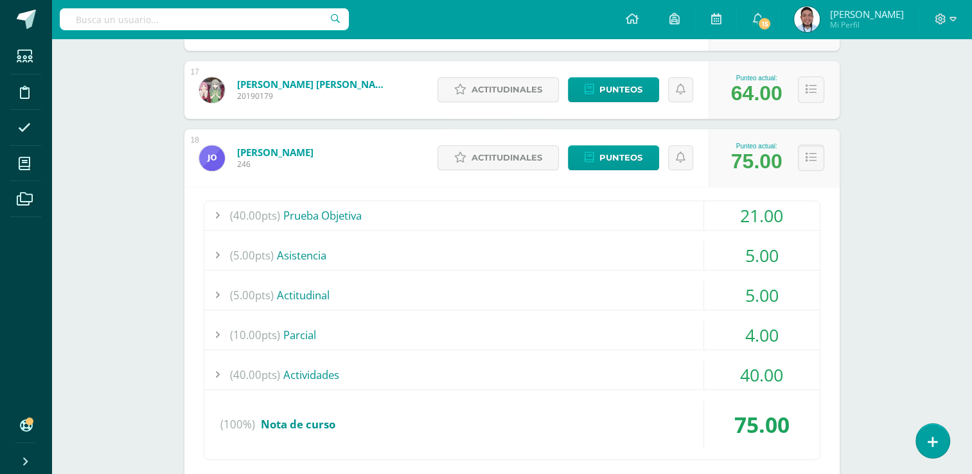
scroll to position [1320, 0]
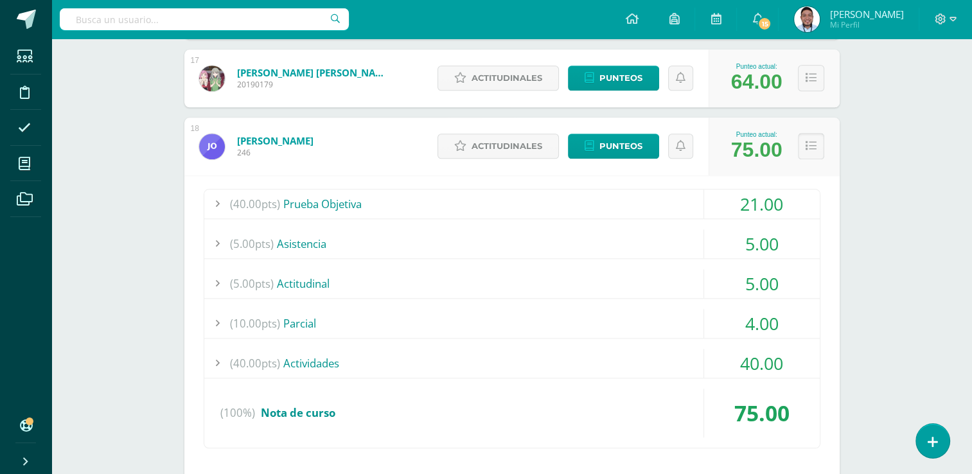
click at [812, 145] on icon at bounding box center [811, 146] width 11 height 11
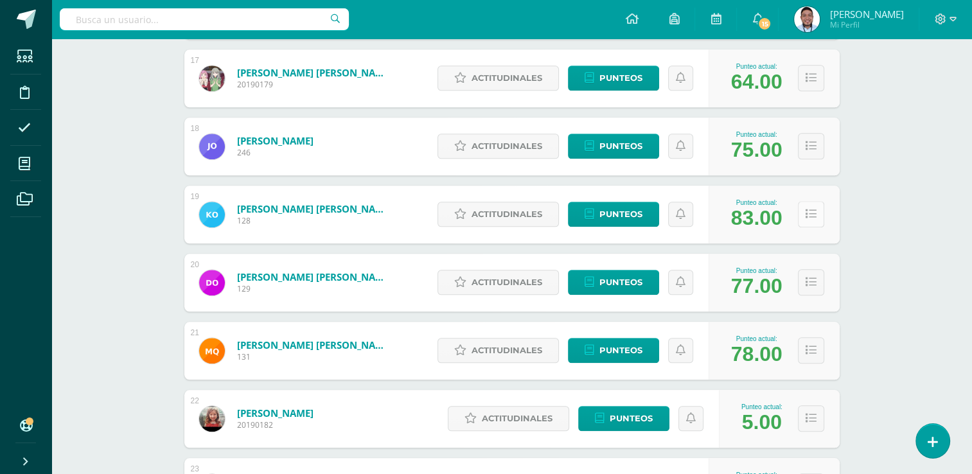
click at [813, 217] on icon at bounding box center [811, 214] width 11 height 11
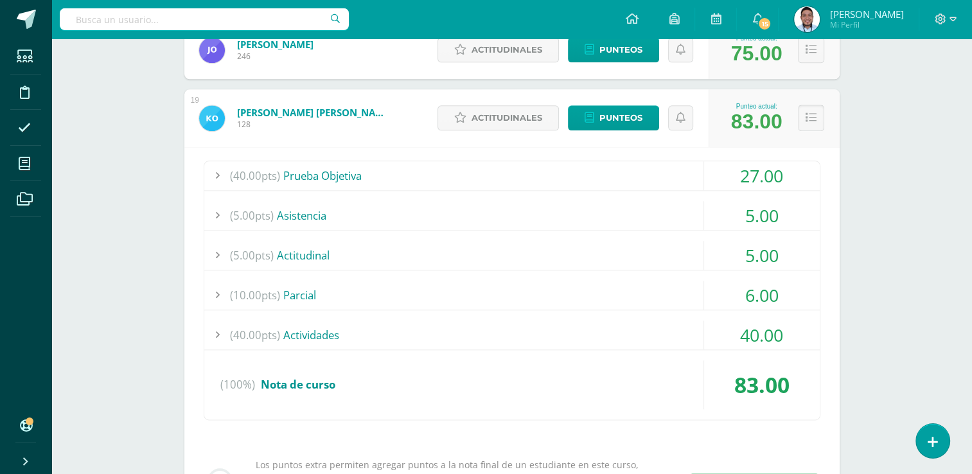
scroll to position [1418, 0]
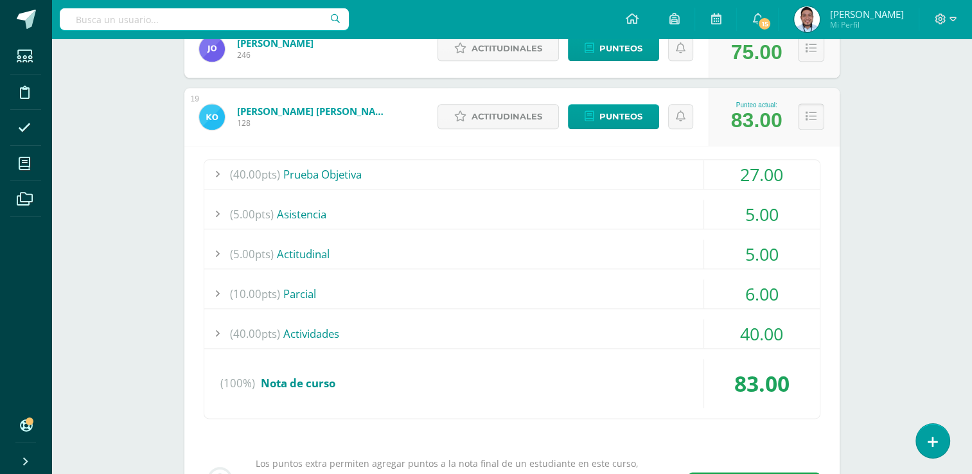
click at [816, 121] on button at bounding box center [811, 116] width 26 height 26
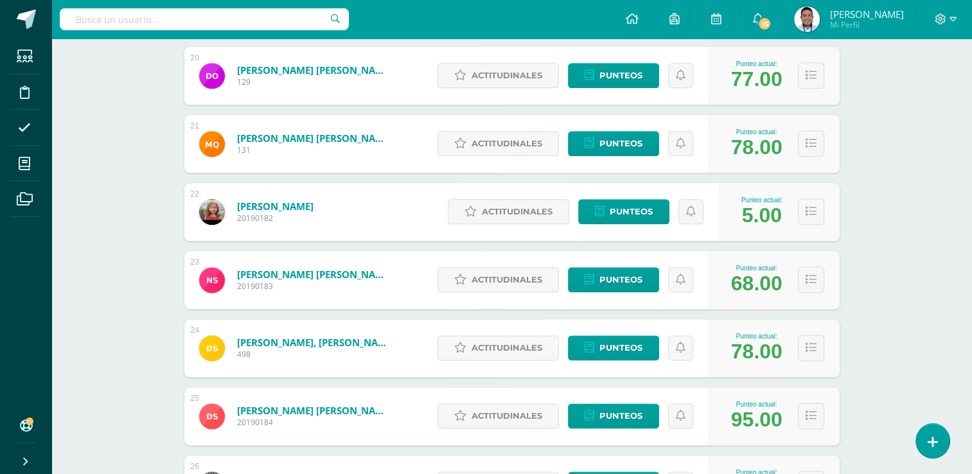
scroll to position [1526, 0]
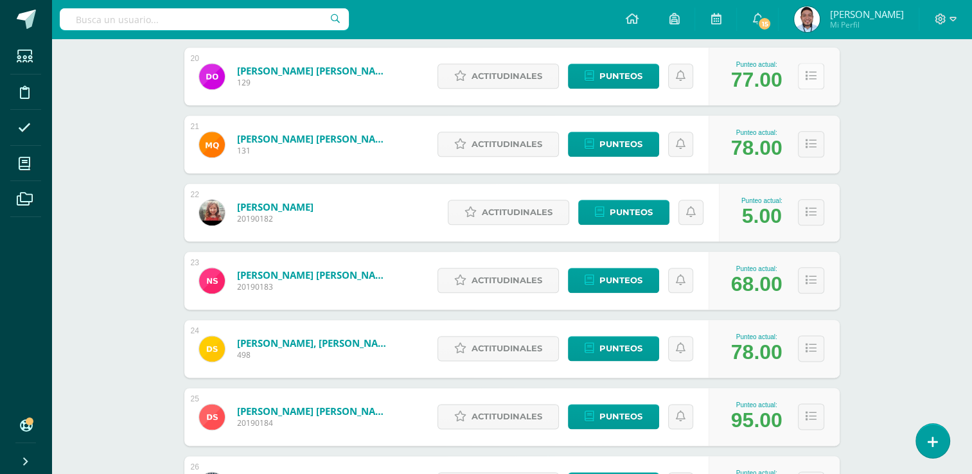
click at [817, 73] on button at bounding box center [811, 76] width 26 height 26
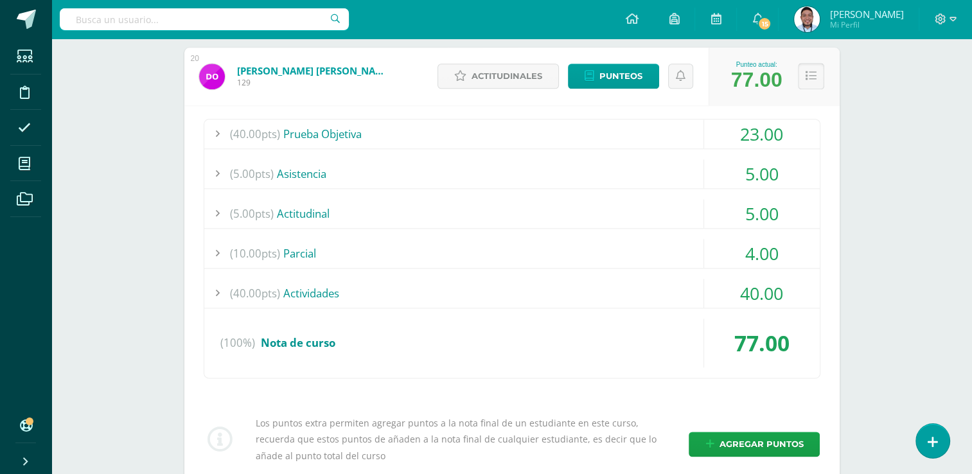
click at [806, 84] on button at bounding box center [811, 76] width 26 height 26
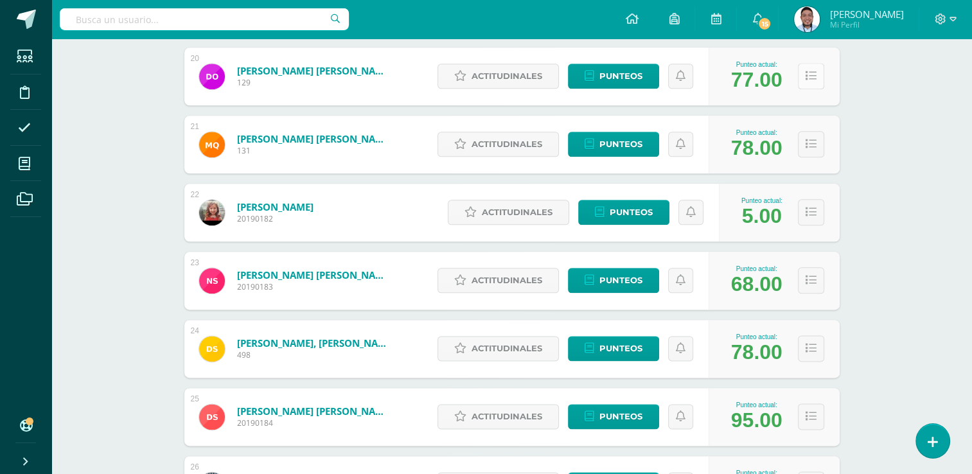
click at [806, 84] on button at bounding box center [811, 76] width 26 height 26
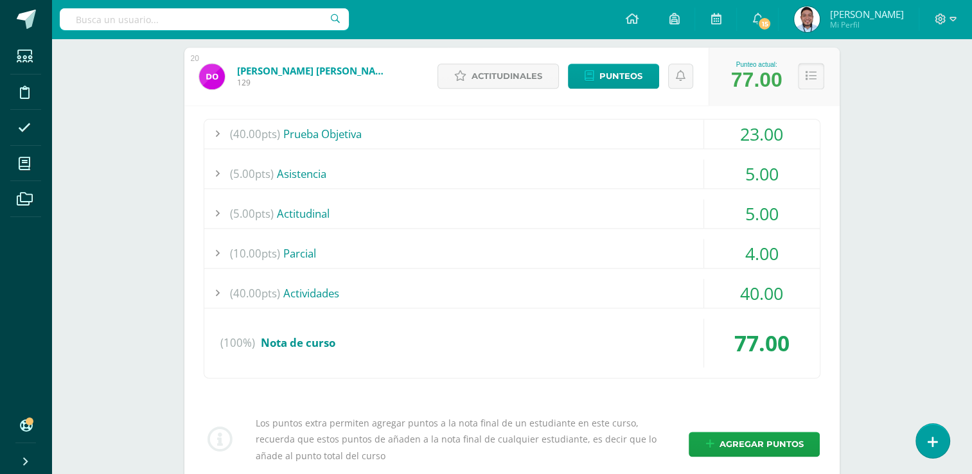
click at [808, 78] on icon at bounding box center [811, 76] width 11 height 11
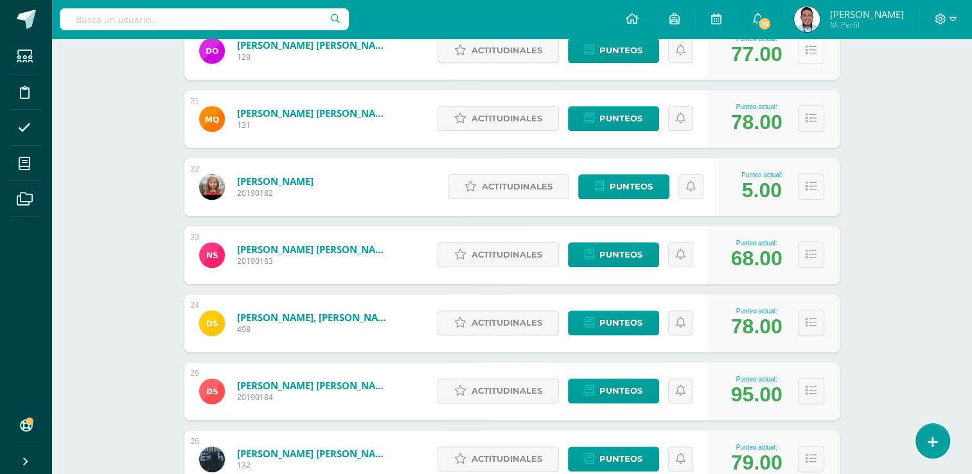
scroll to position [1554, 0]
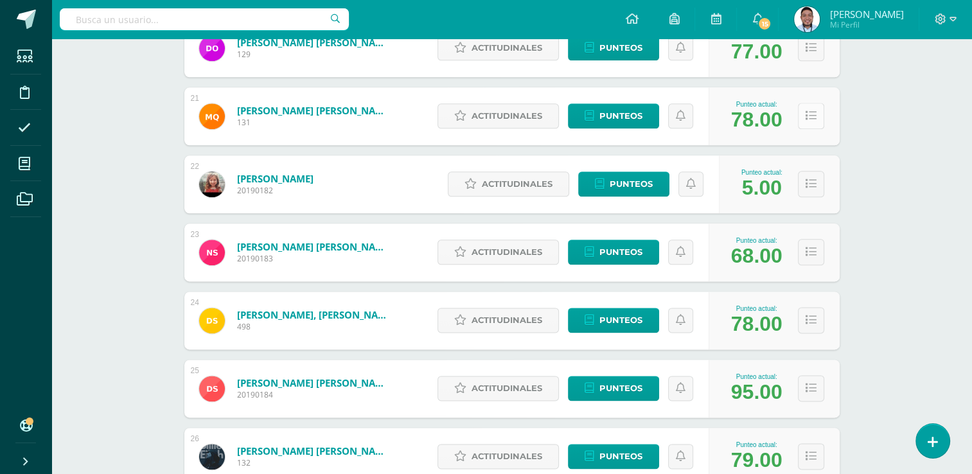
click at [811, 118] on icon at bounding box center [811, 116] width 11 height 11
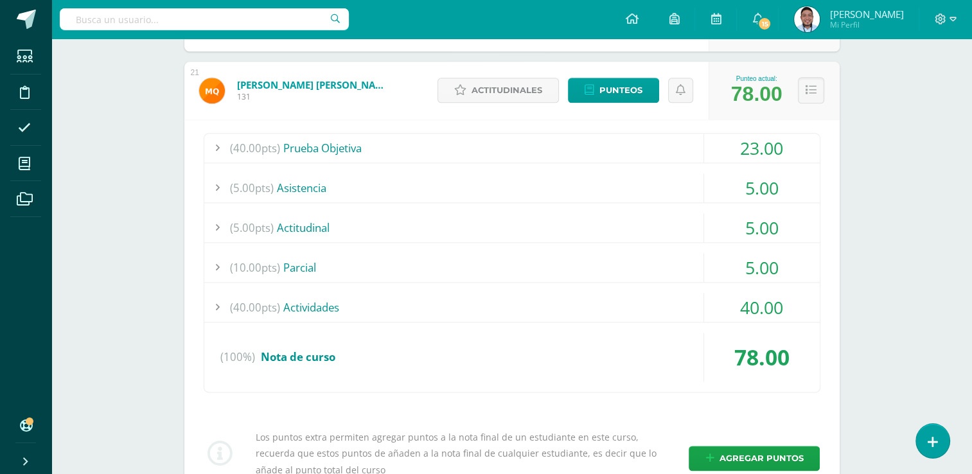
scroll to position [1587, 0]
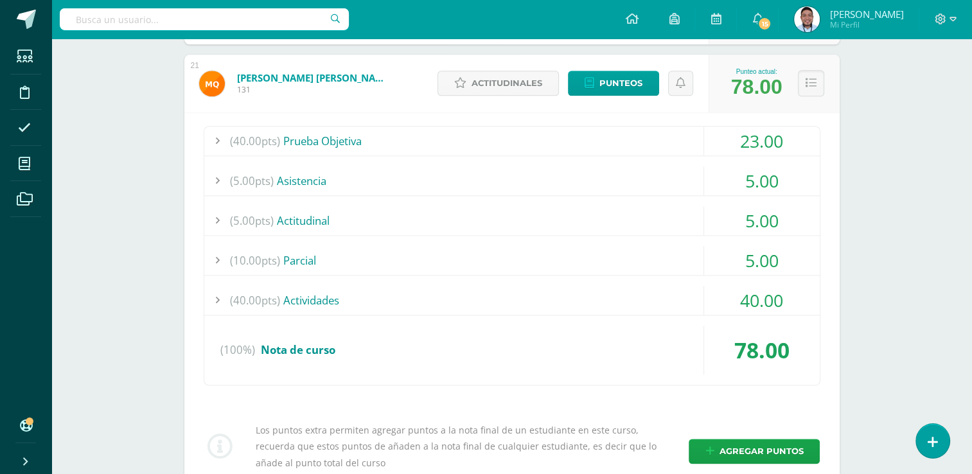
click at [760, 147] on div "23.00" at bounding box center [762, 141] width 116 height 29
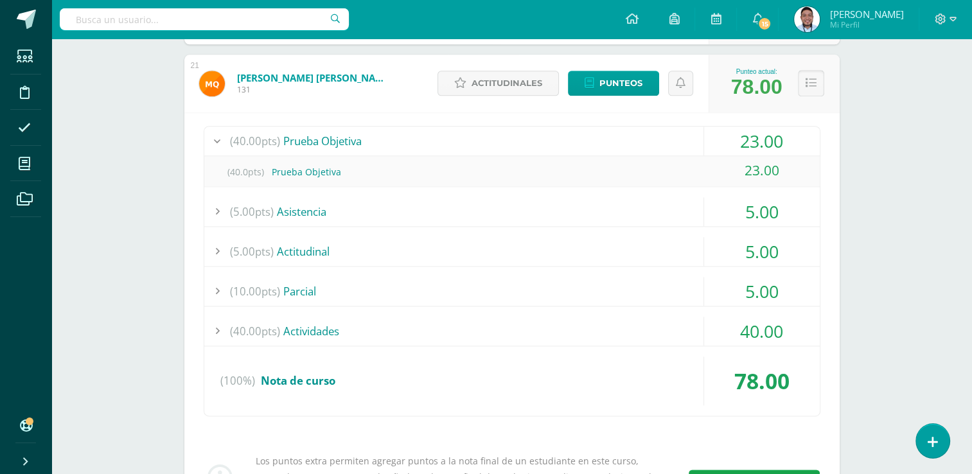
click at [820, 78] on button at bounding box center [811, 83] width 26 height 26
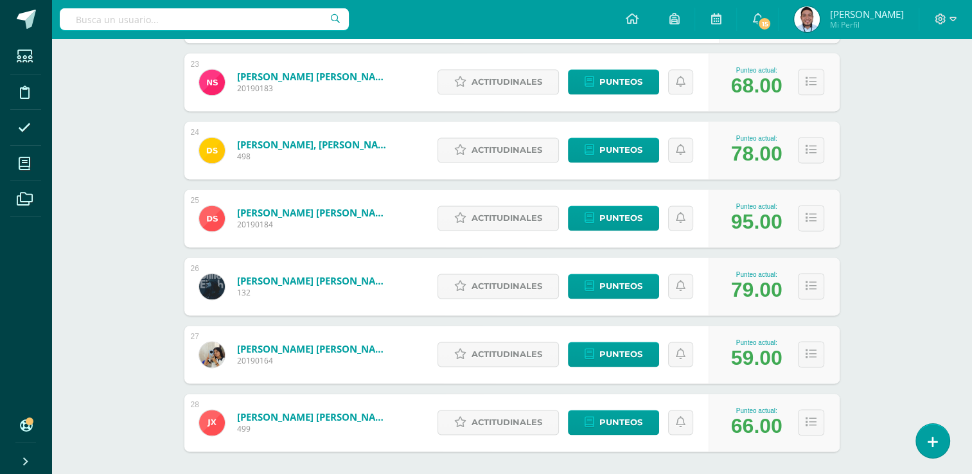
scroll to position [1725, 0]
click at [806, 89] on button at bounding box center [811, 82] width 26 height 26
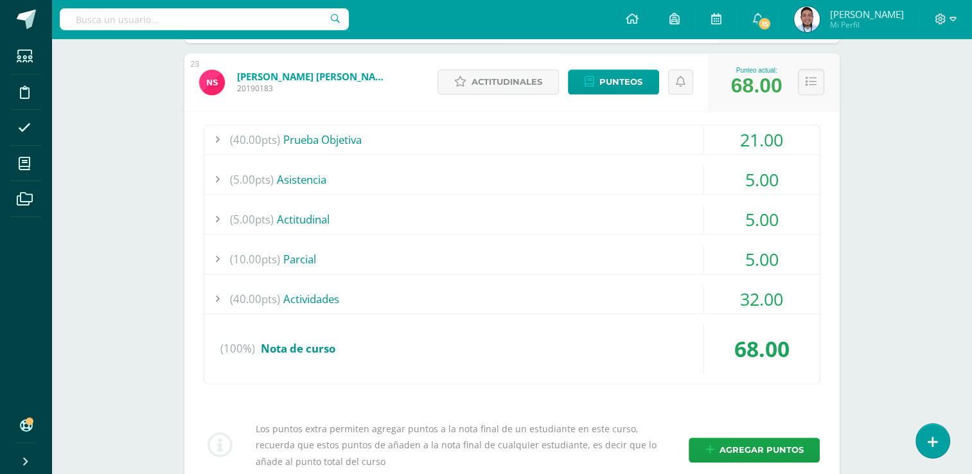
click at [310, 297] on div "(40.00pts) Actividades" at bounding box center [512, 299] width 616 height 29
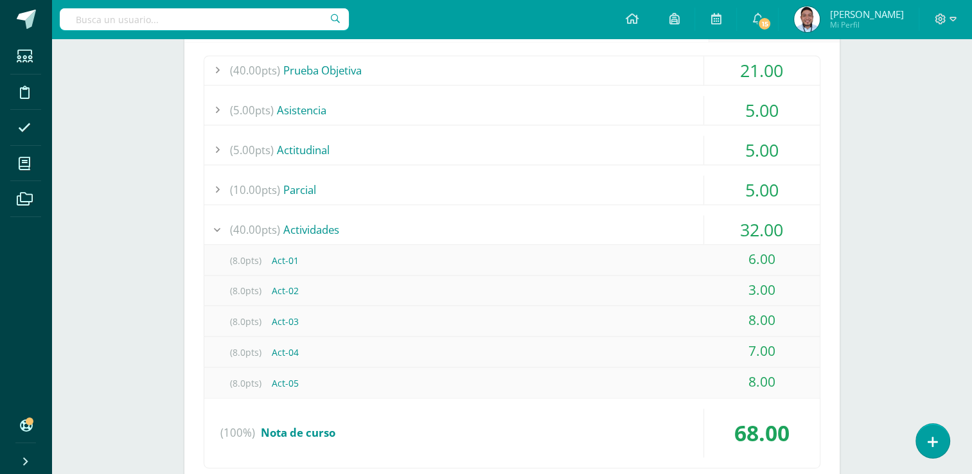
scroll to position [1817, 0]
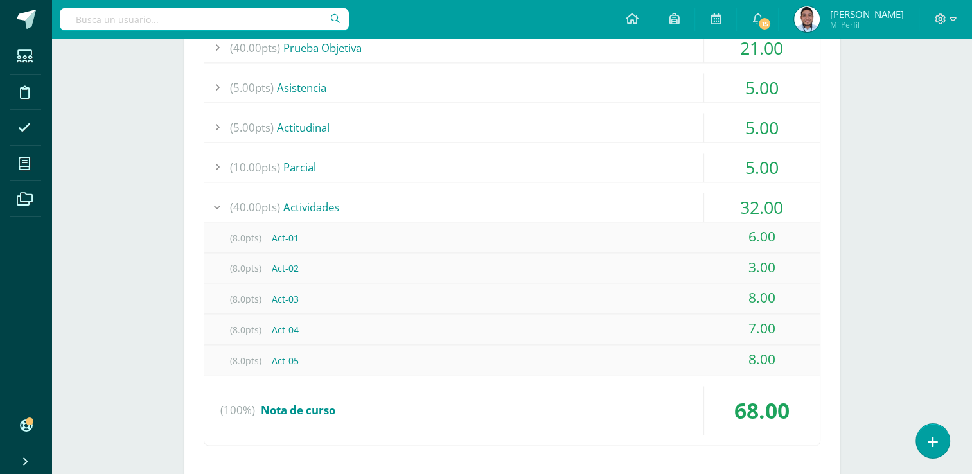
drag, startPoint x: 748, startPoint y: 264, endPoint x: 780, endPoint y: 267, distance: 32.2
click at [780, 267] on div "3.00" at bounding box center [762, 267] width 116 height 29
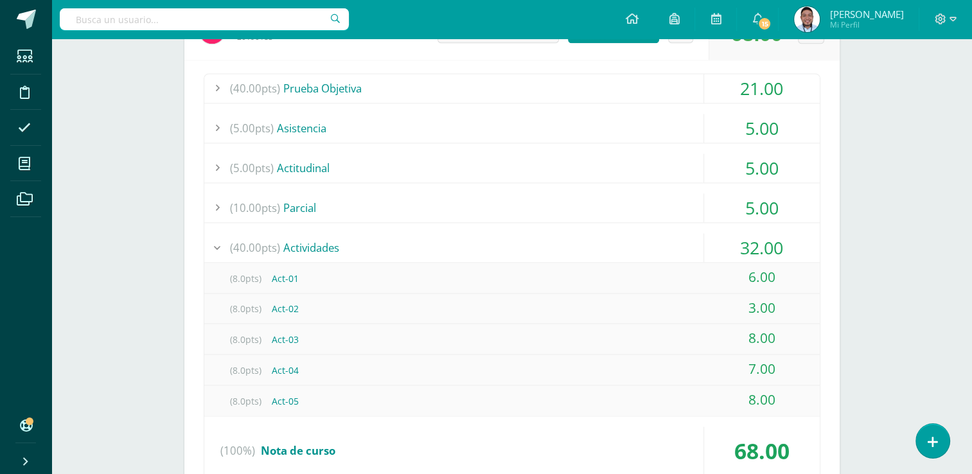
scroll to position [1727, 0]
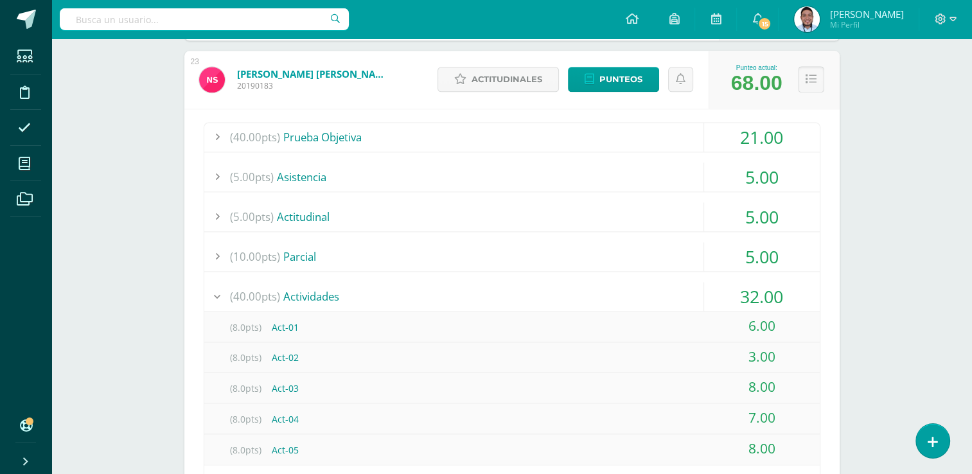
click at [808, 76] on icon at bounding box center [811, 79] width 11 height 11
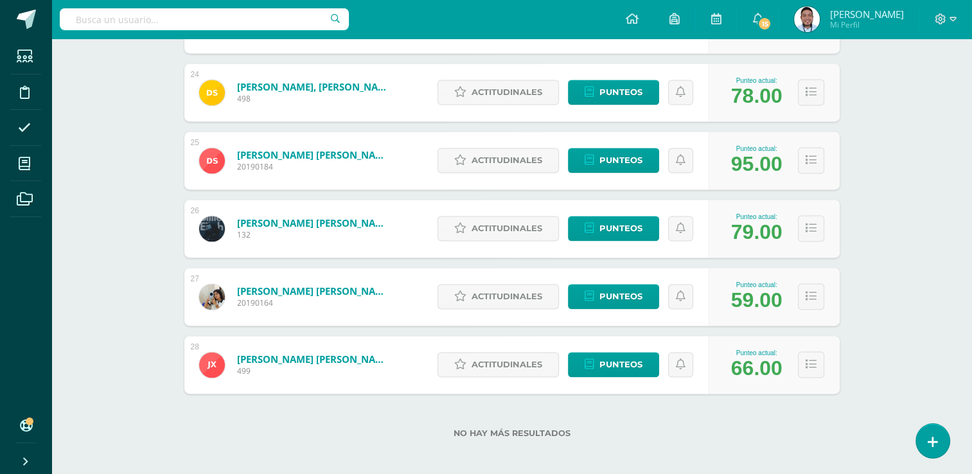
scroll to position [1787, 0]
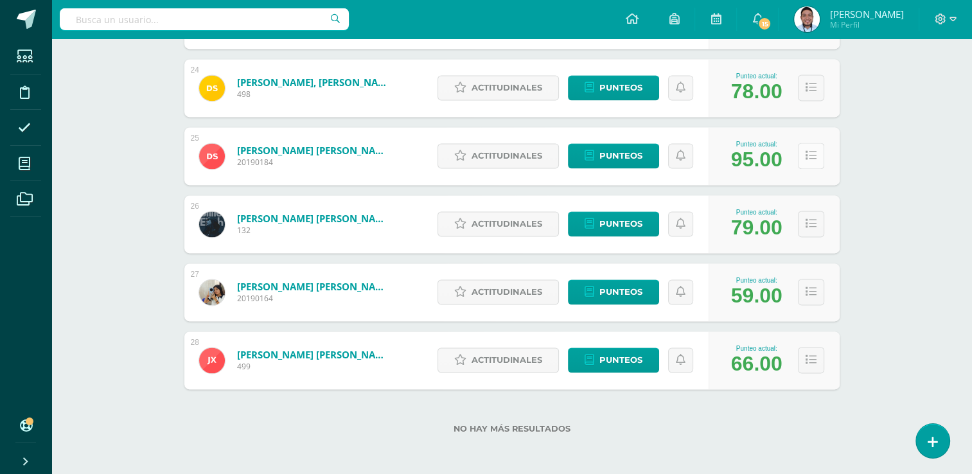
click at [815, 158] on icon at bounding box center [811, 155] width 11 height 11
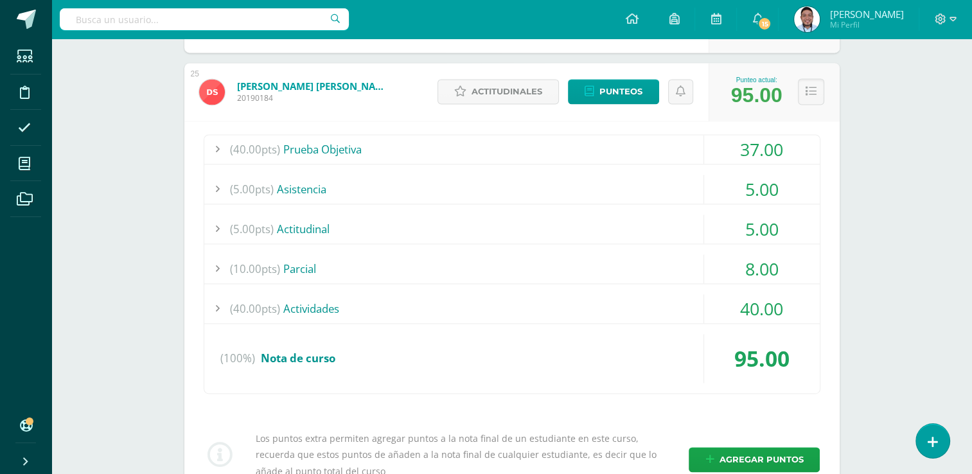
scroll to position [1854, 0]
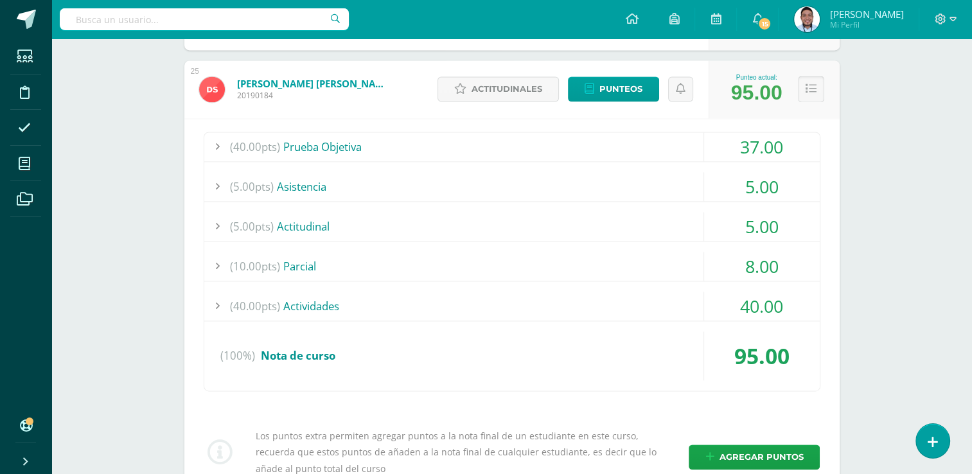
click at [819, 87] on button at bounding box center [811, 89] width 26 height 26
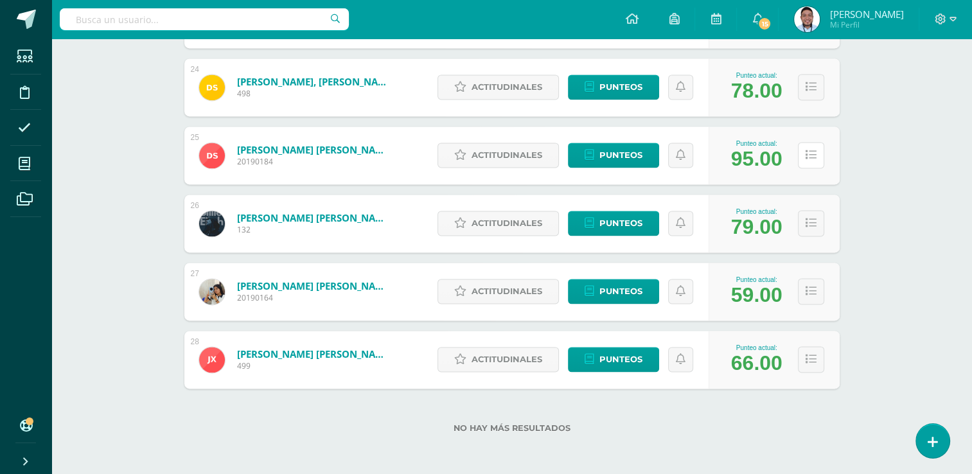
scroll to position [1787, 0]
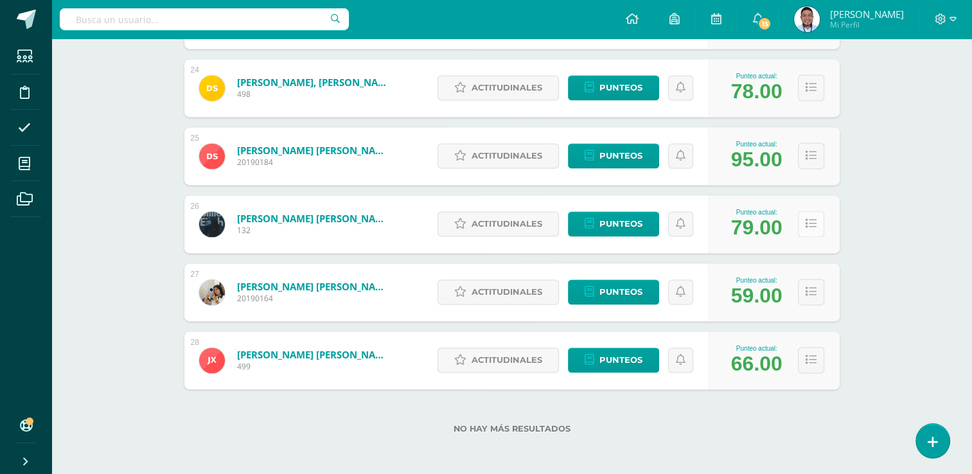
click at [819, 229] on button at bounding box center [811, 224] width 26 height 26
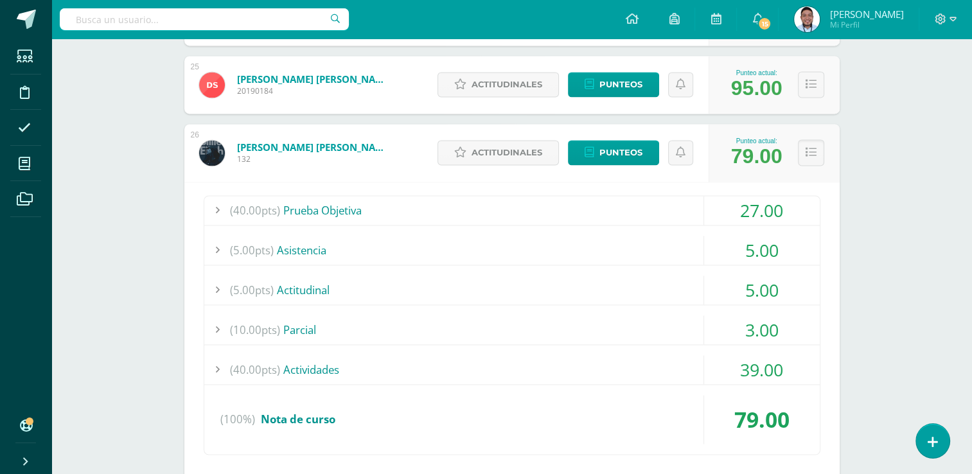
scroll to position [1862, 0]
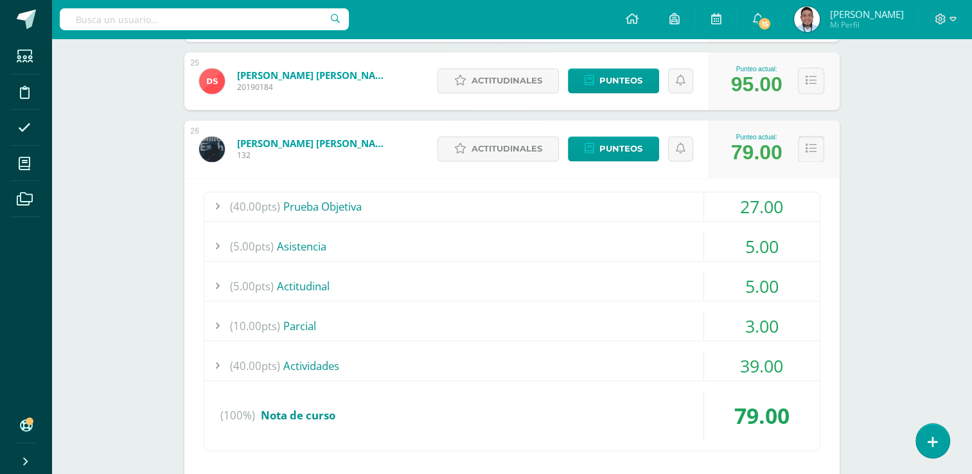
click at [812, 147] on icon at bounding box center [811, 148] width 11 height 11
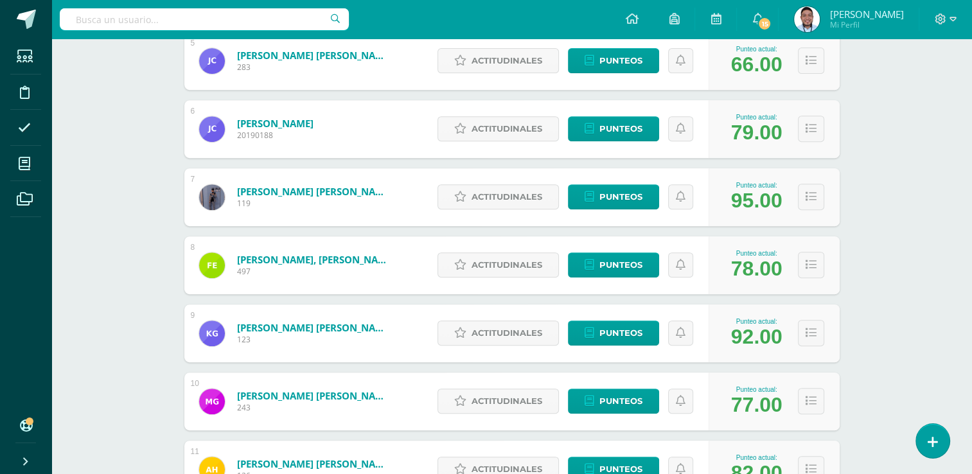
scroll to position [510, 0]
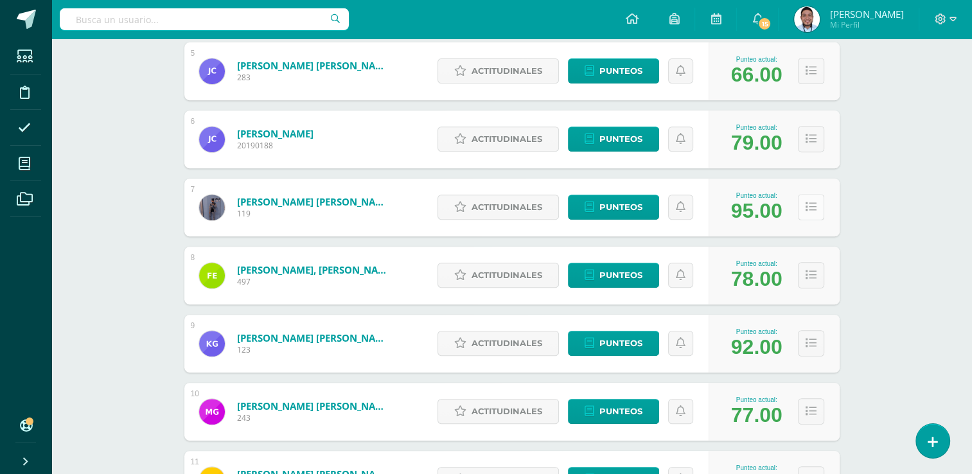
click at [814, 198] on button at bounding box center [811, 207] width 26 height 26
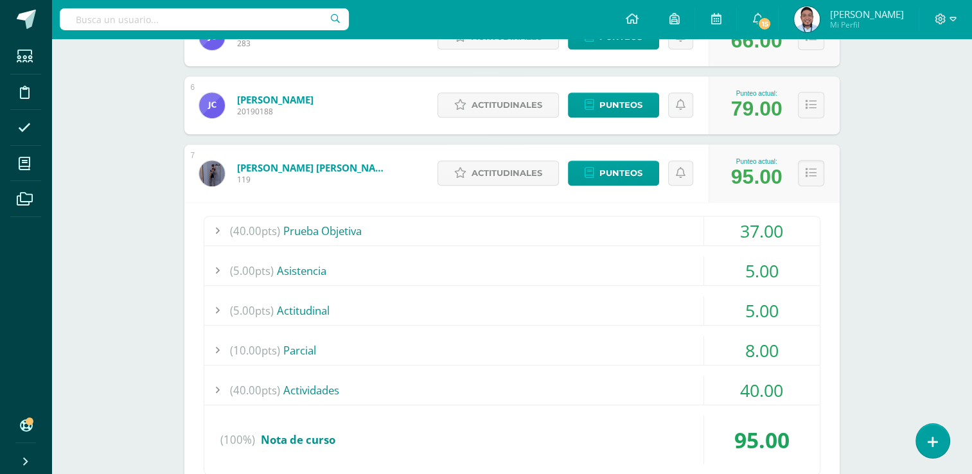
scroll to position [551, 0]
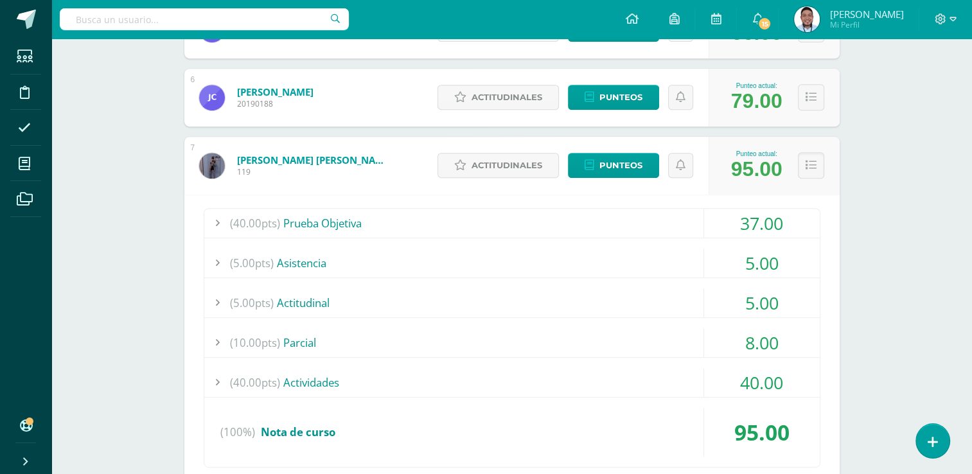
click at [705, 215] on div "37.00" at bounding box center [762, 223] width 116 height 29
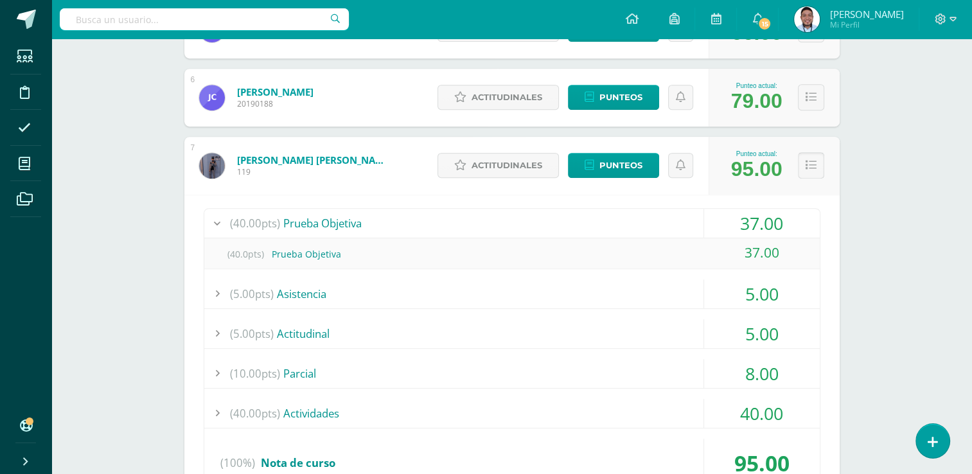
click at [815, 167] on icon at bounding box center [811, 165] width 11 height 11
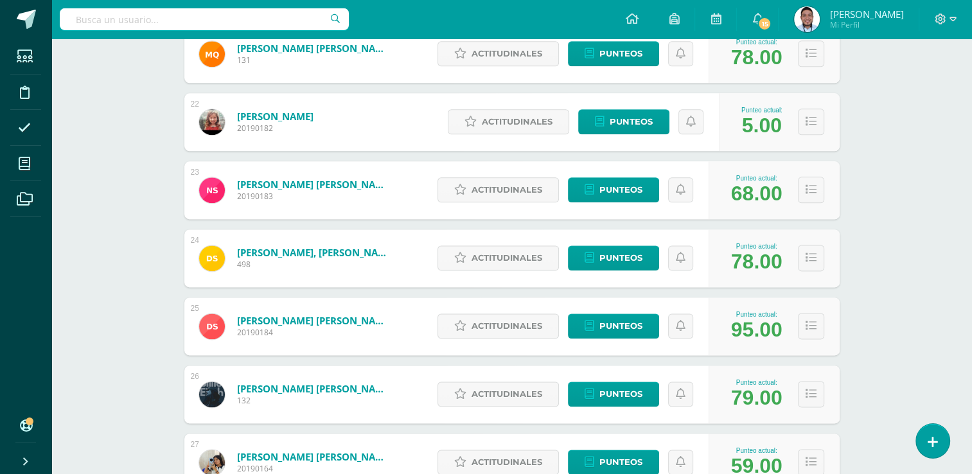
scroll to position [1787, 0]
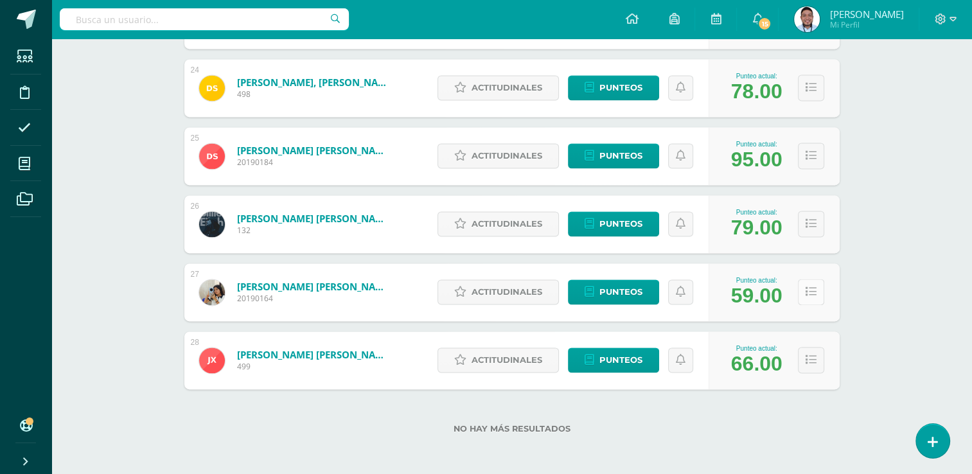
click at [806, 289] on icon at bounding box center [811, 292] width 11 height 11
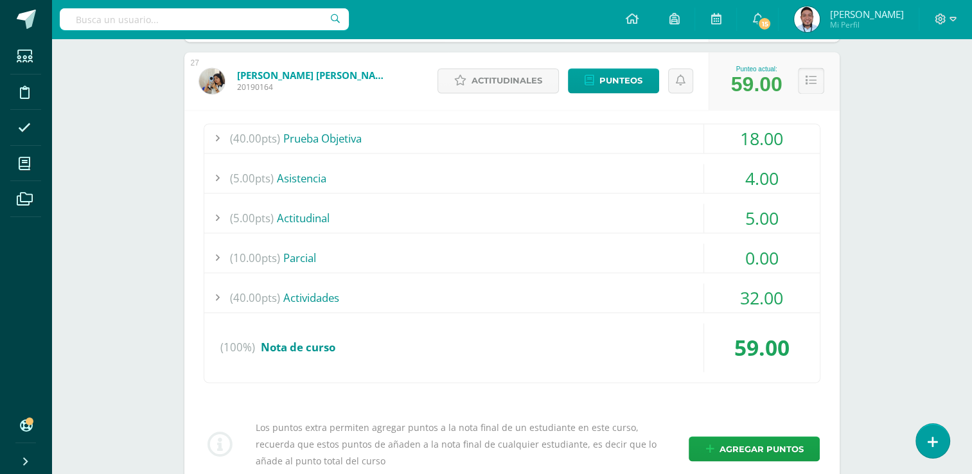
scroll to position [2000, 0]
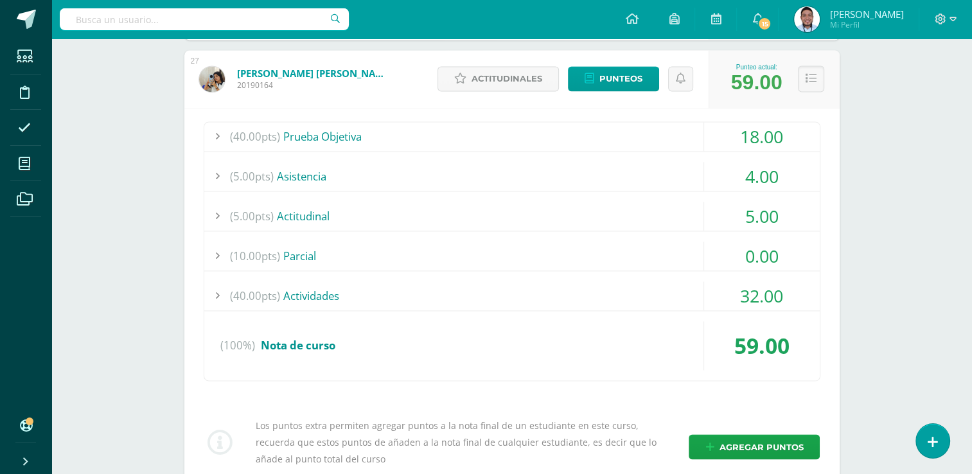
click at [352, 289] on div "(40.00pts) Actividades" at bounding box center [512, 295] width 616 height 29
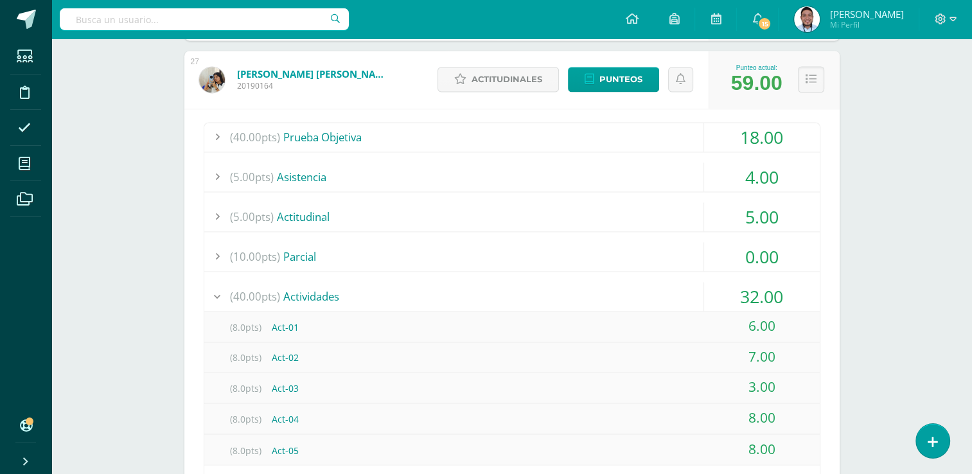
scroll to position [1997, 0]
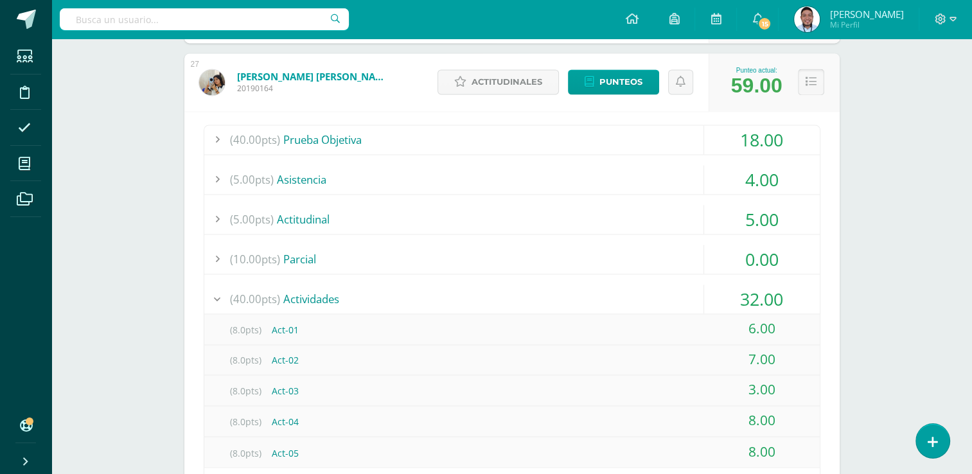
click at [805, 71] on button at bounding box center [811, 82] width 26 height 26
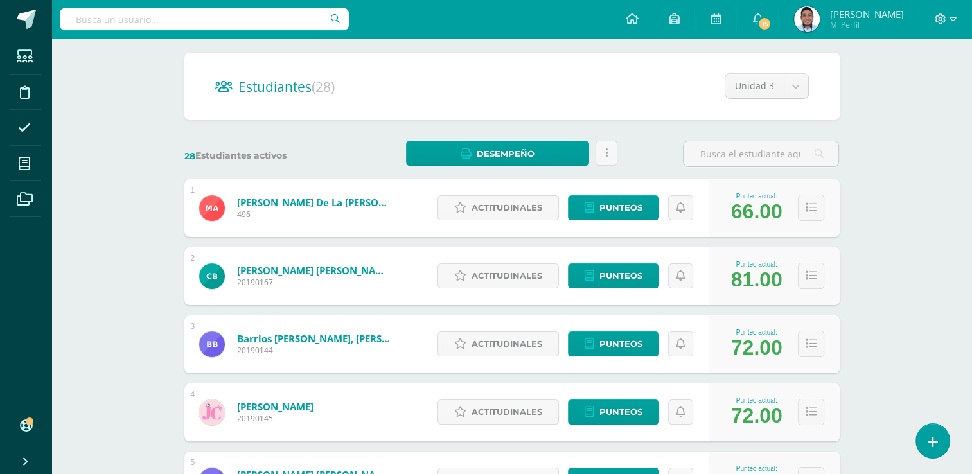
scroll to position [104, 0]
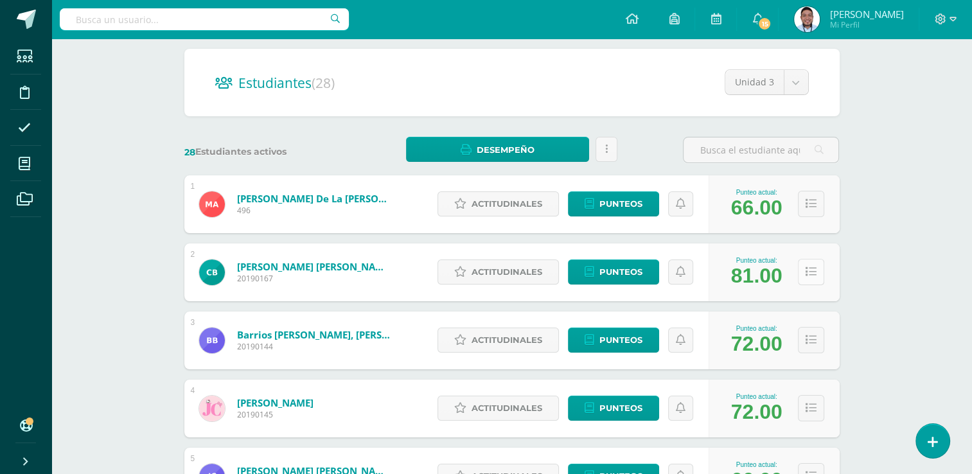
click at [807, 272] on icon at bounding box center [811, 272] width 11 height 11
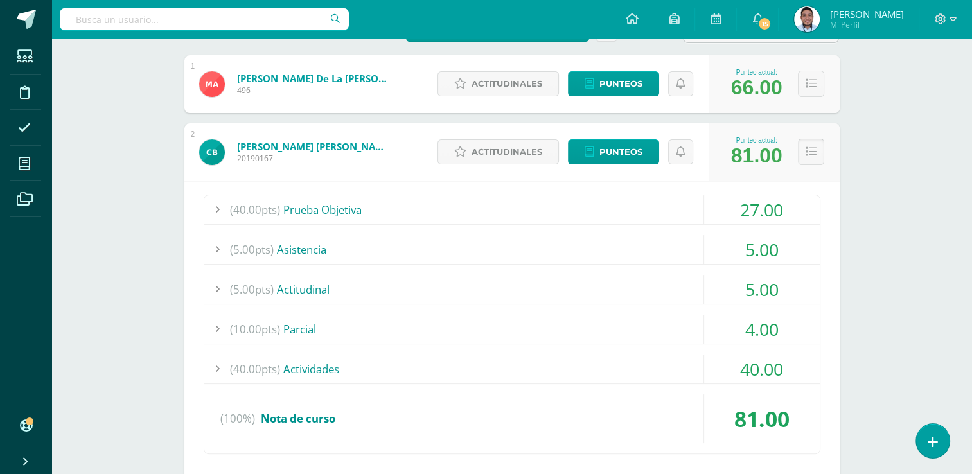
scroll to position [224, 0]
click at [562, 205] on div "(40.00pts) Prueba Objetiva" at bounding box center [512, 210] width 616 height 29
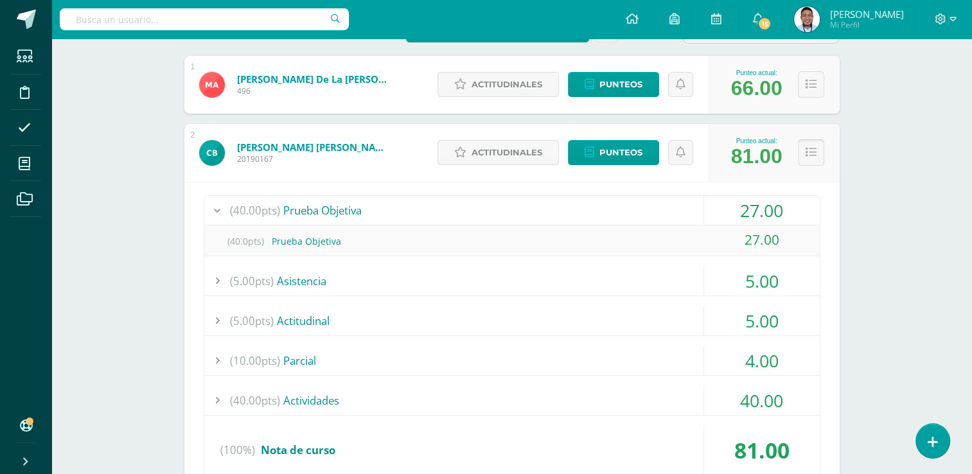
click at [813, 154] on icon at bounding box center [811, 152] width 11 height 11
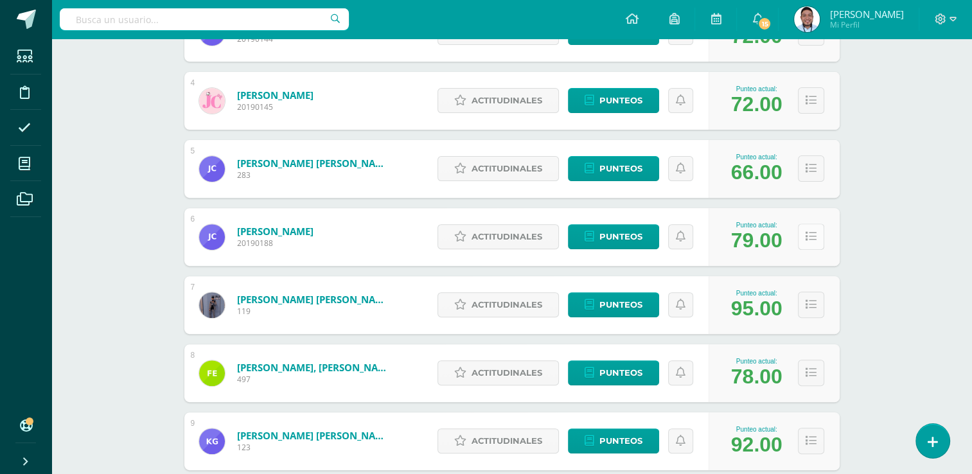
scroll to position [416, 0]
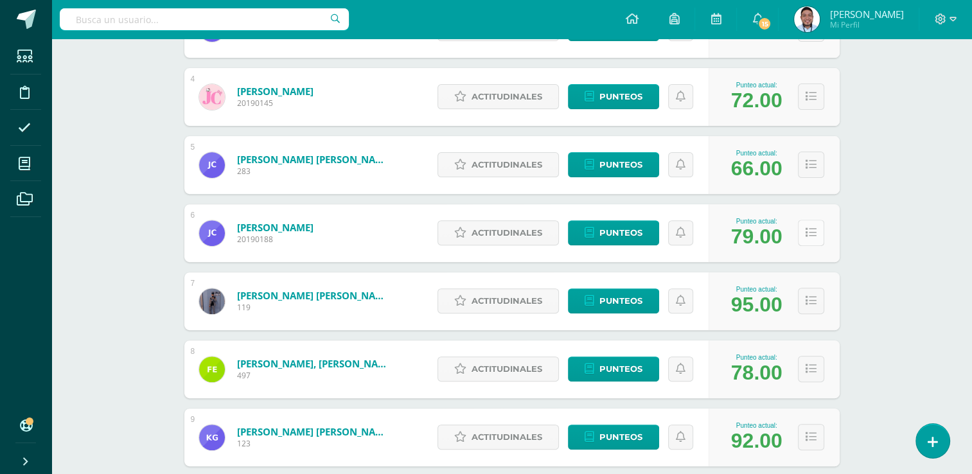
click at [812, 231] on icon at bounding box center [811, 232] width 11 height 11
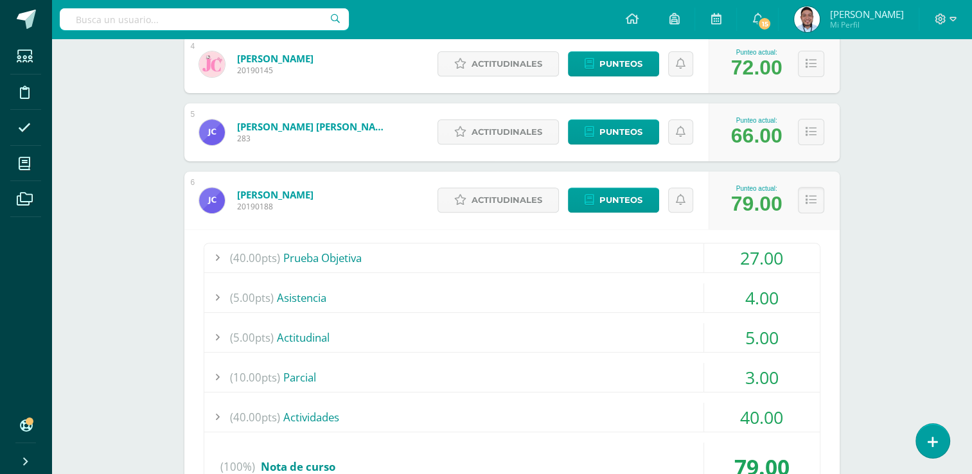
scroll to position [456, 0]
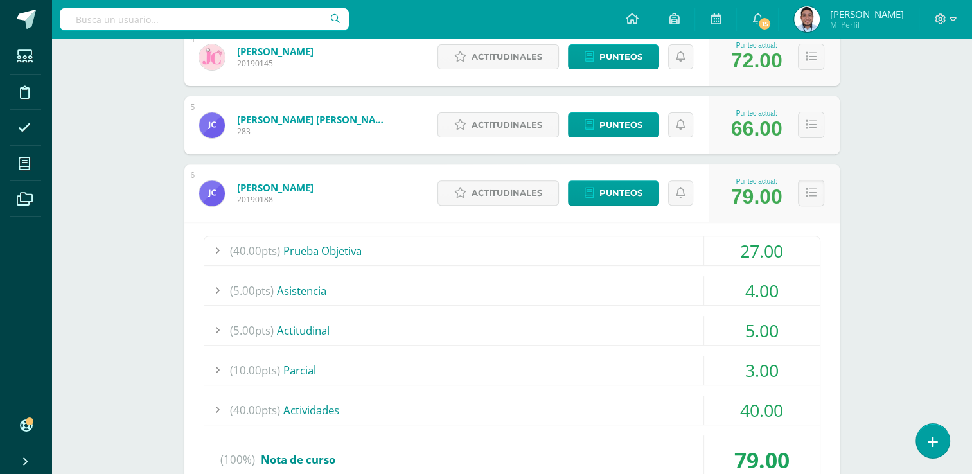
click at [380, 248] on div "(40.00pts) Prueba Objetiva" at bounding box center [512, 250] width 616 height 29
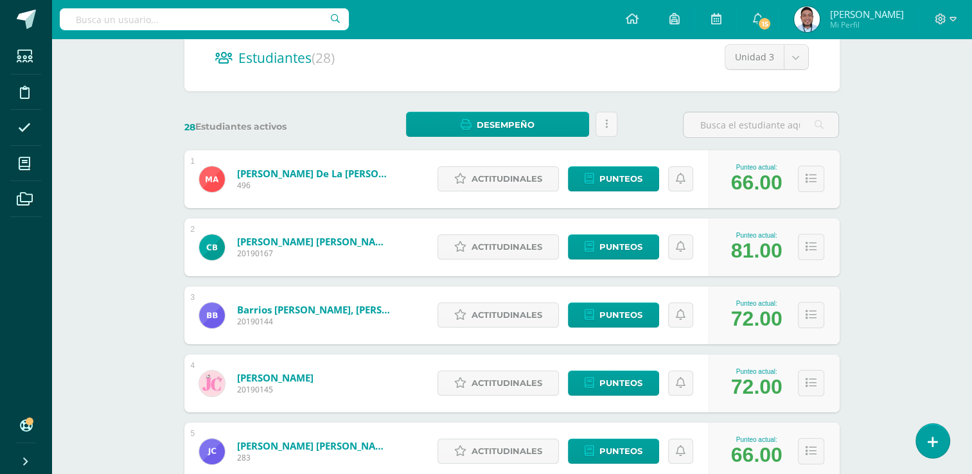
scroll to position [124, 0]
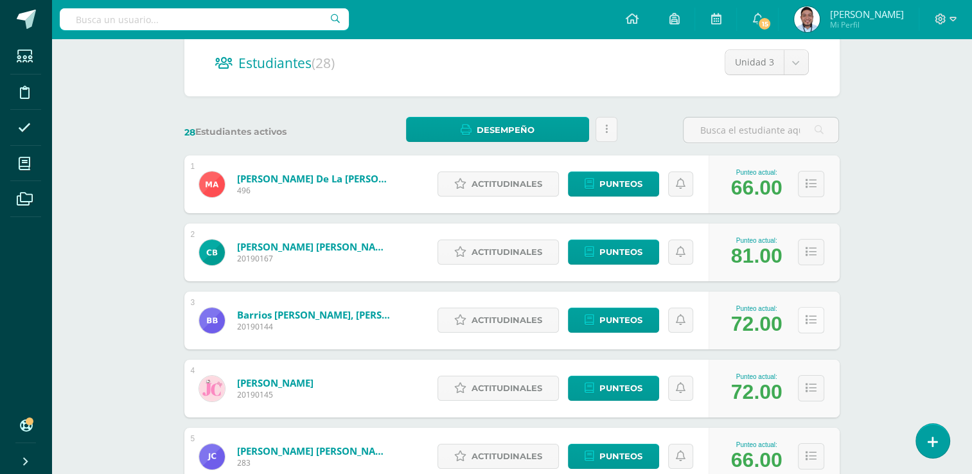
click at [817, 320] on button at bounding box center [811, 320] width 26 height 26
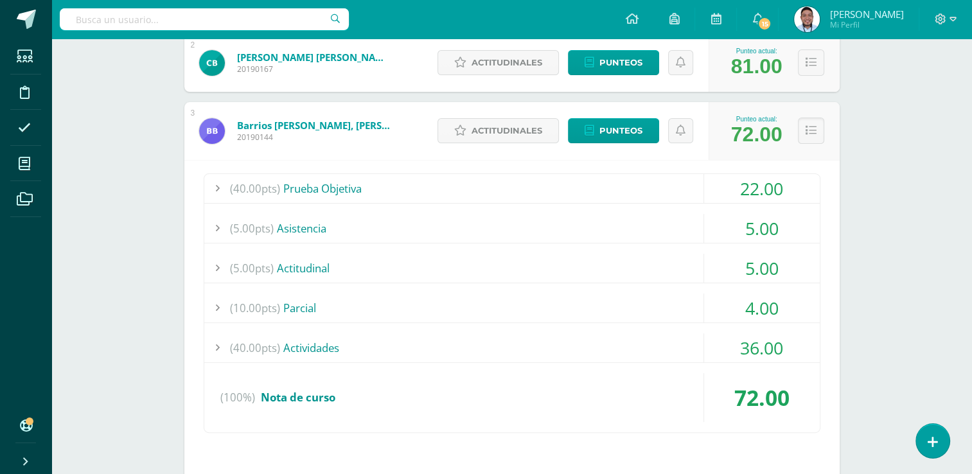
scroll to position [318, 0]
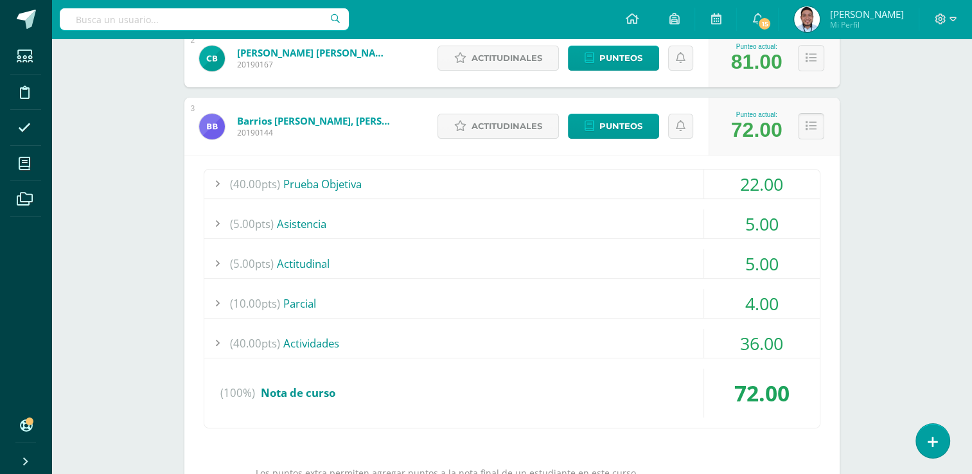
click at [809, 121] on icon at bounding box center [811, 126] width 11 height 11
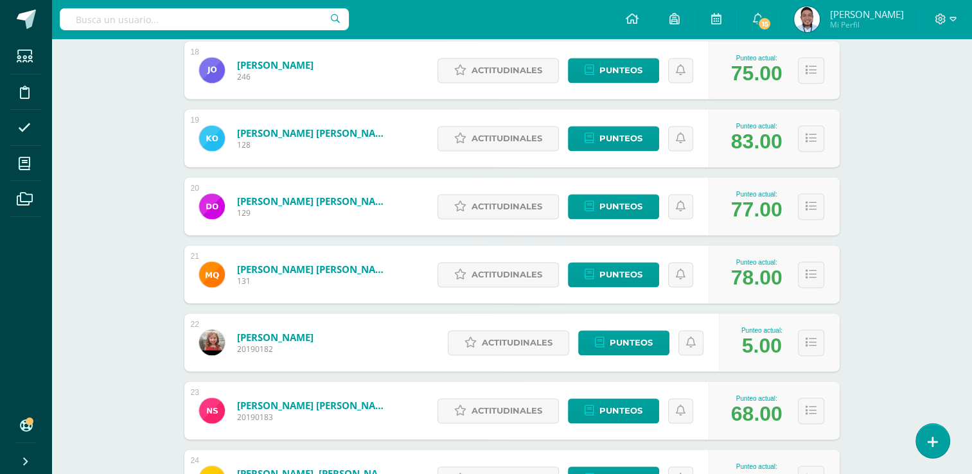
scroll to position [2195, 0]
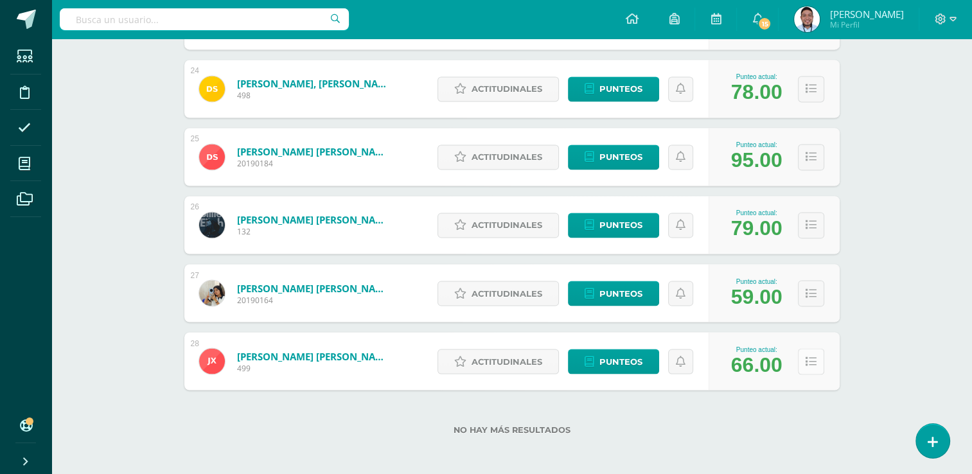
click at [809, 360] on icon at bounding box center [811, 361] width 11 height 11
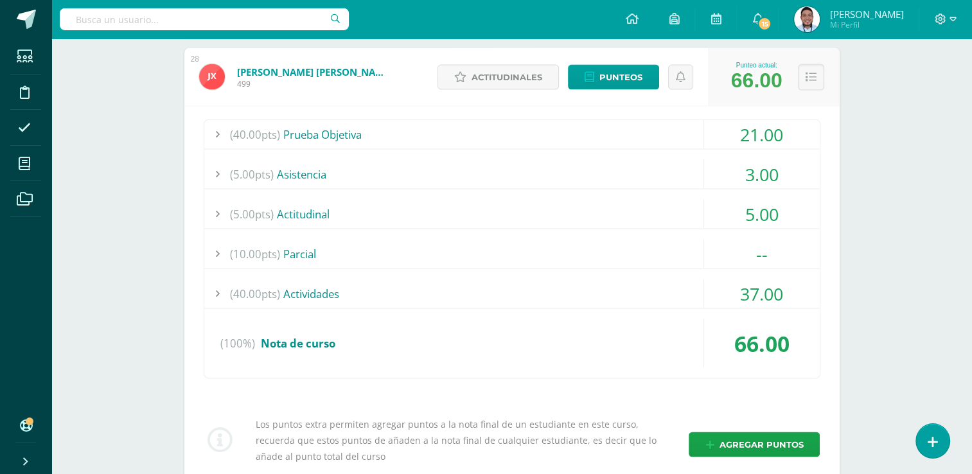
scroll to position [2478, 0]
click at [321, 135] on div "(40.00pts) Prueba Objetiva" at bounding box center [512, 135] width 616 height 29
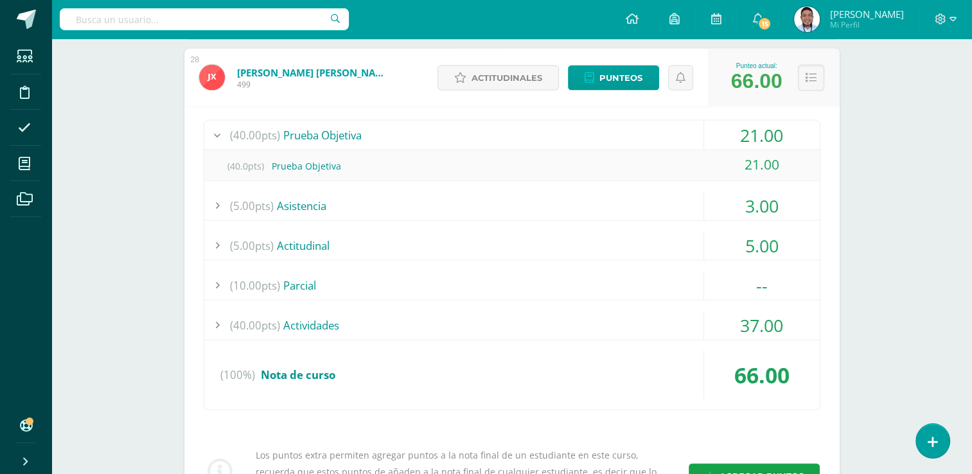
click at [218, 127] on div at bounding box center [217, 135] width 26 height 29
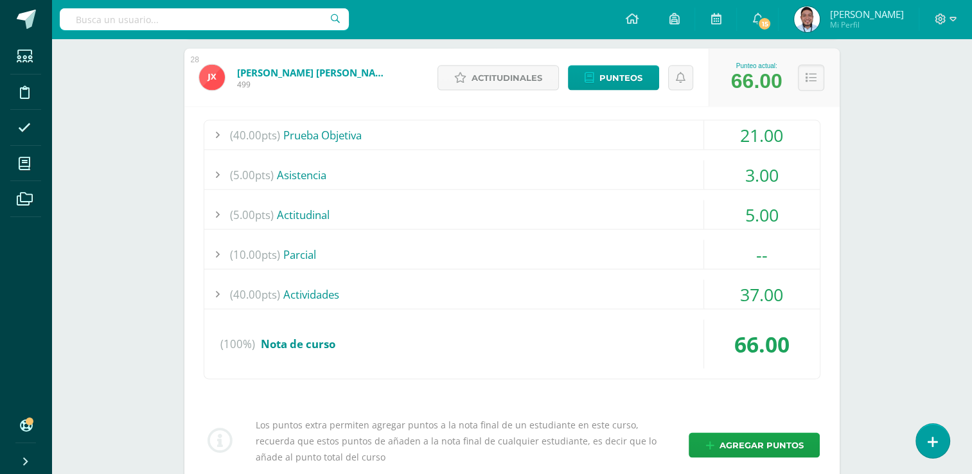
drag, startPoint x: 745, startPoint y: 245, endPoint x: 681, endPoint y: 210, distance: 72.8
click at [681, 210] on div "(40.00pts) Prueba Objetiva 21.00 (40.0pts) Prueba Objetiva 21.00" at bounding box center [512, 250] width 617 height 260
drag, startPoint x: 681, startPoint y: 210, endPoint x: 815, endPoint y: 215, distance: 133.7
click at [815, 215] on div "5.00" at bounding box center [762, 214] width 116 height 29
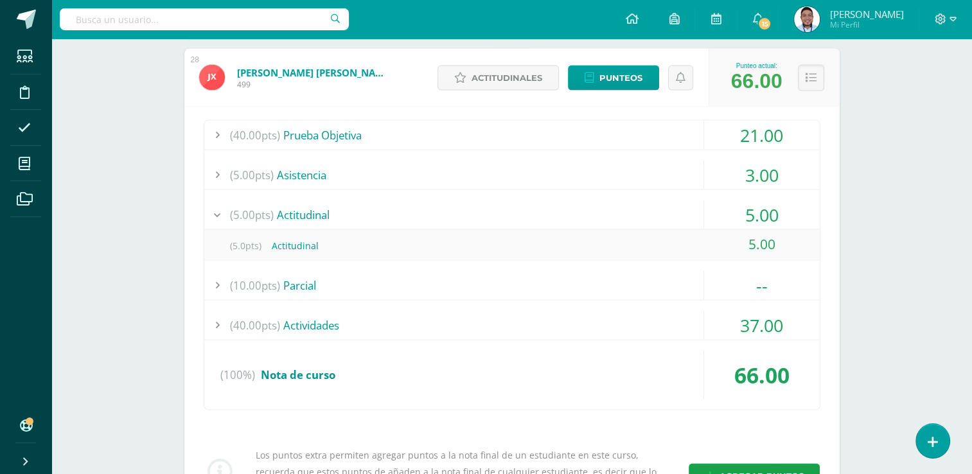
click at [815, 215] on div "5.00" at bounding box center [762, 214] width 116 height 29
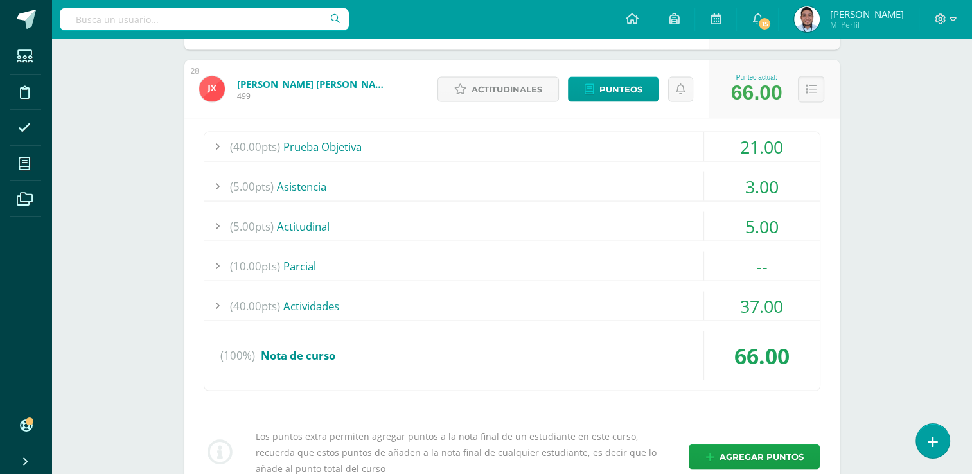
scroll to position [2466, 0]
click at [803, 86] on button at bounding box center [811, 90] width 26 height 26
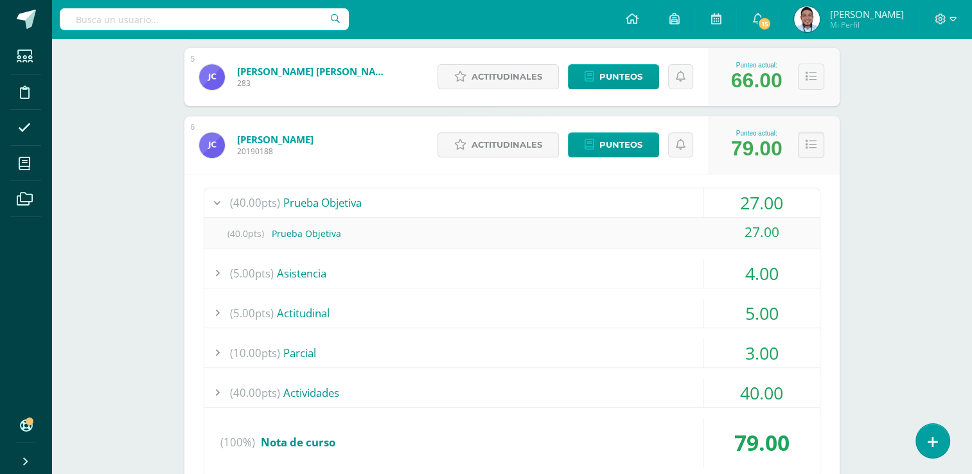
scroll to position [503, 0]
click at [810, 148] on icon at bounding box center [811, 145] width 11 height 11
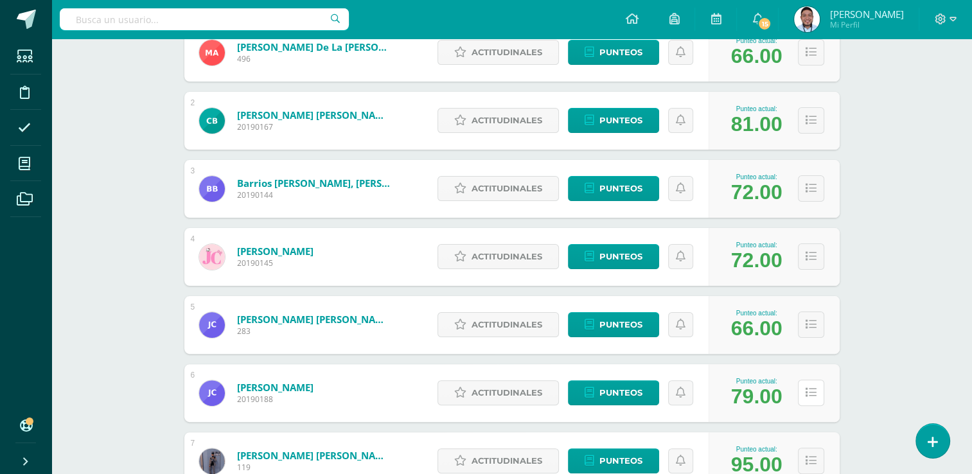
scroll to position [0, 0]
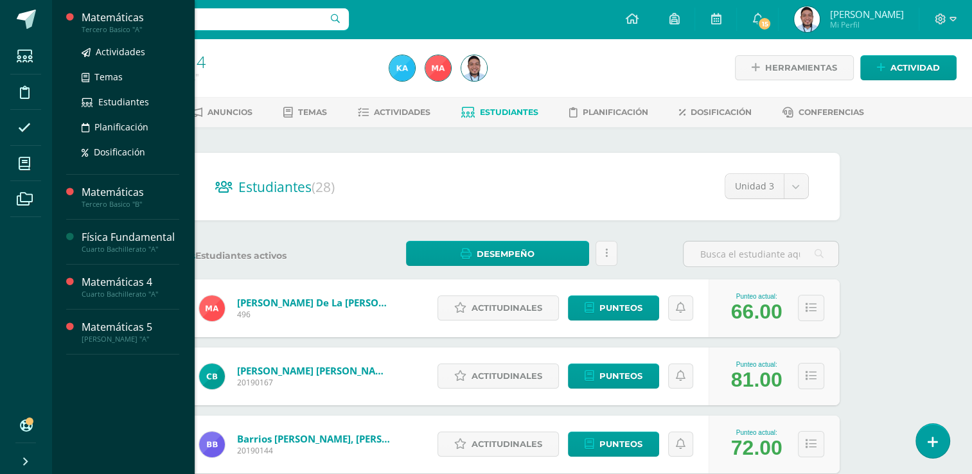
click at [124, 19] on div "Matemáticas" at bounding box center [131, 17] width 98 height 15
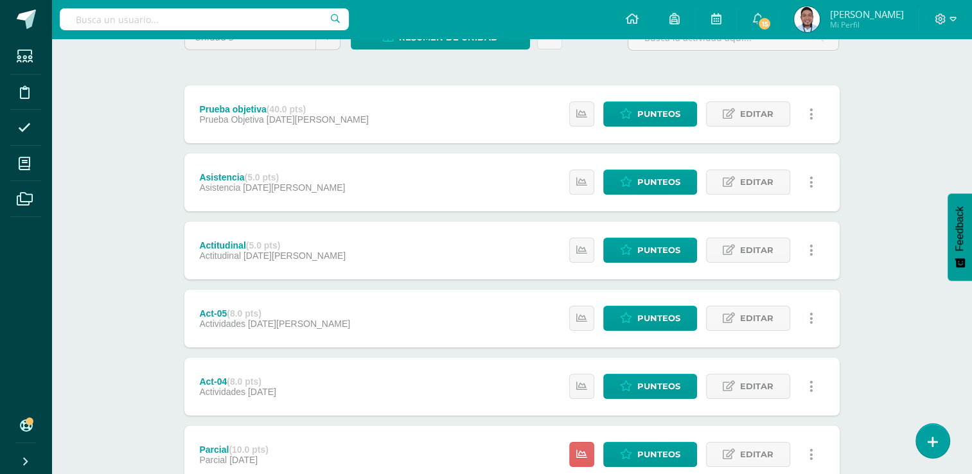
scroll to position [123, 0]
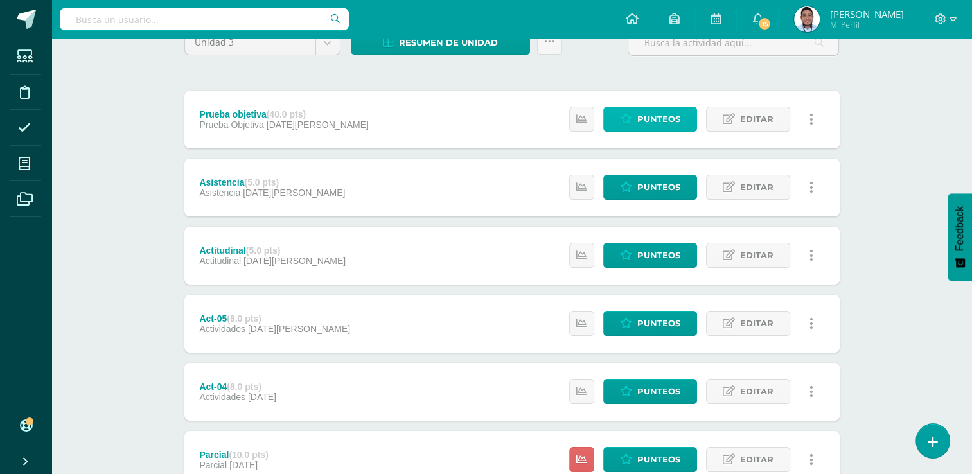
click at [618, 113] on link "Punteos" at bounding box center [650, 119] width 94 height 25
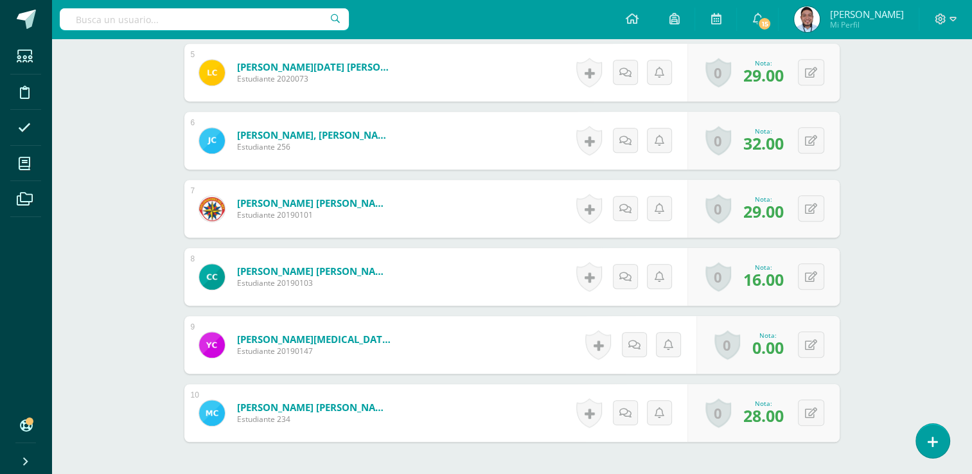
scroll to position [676, 0]
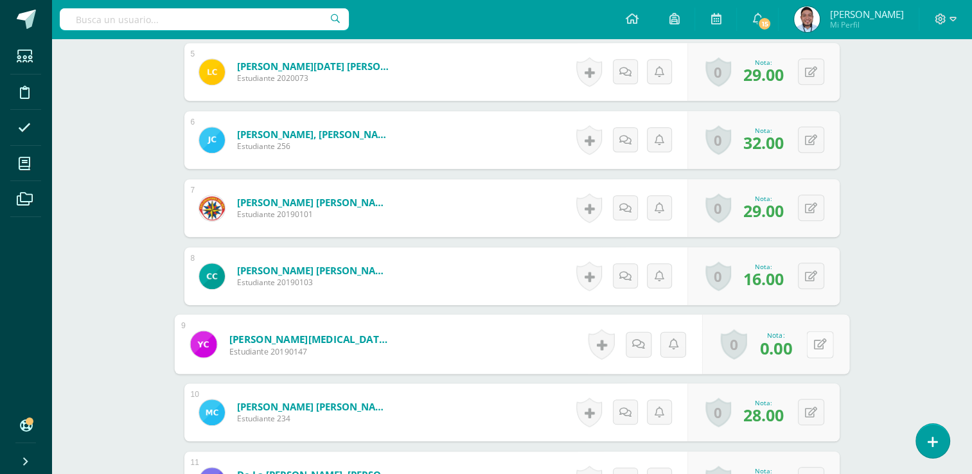
click at [817, 343] on button at bounding box center [819, 344] width 27 height 27
type input "20"
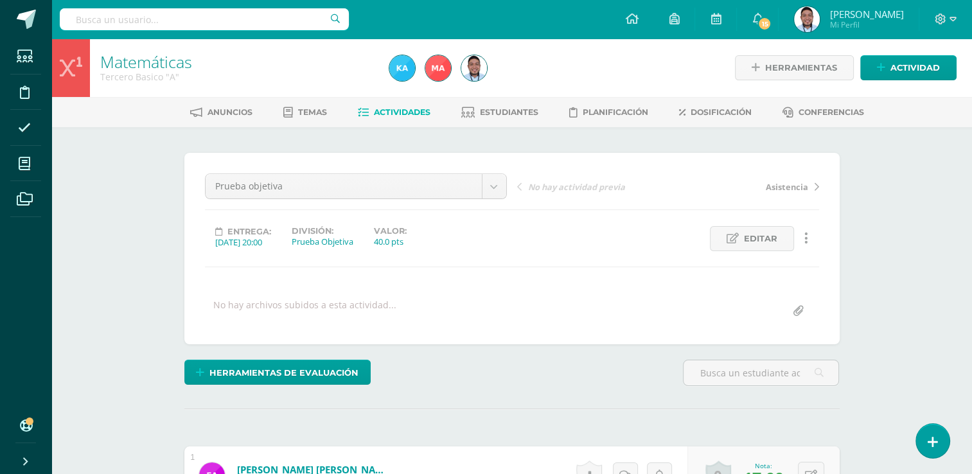
scroll to position [26, 0]
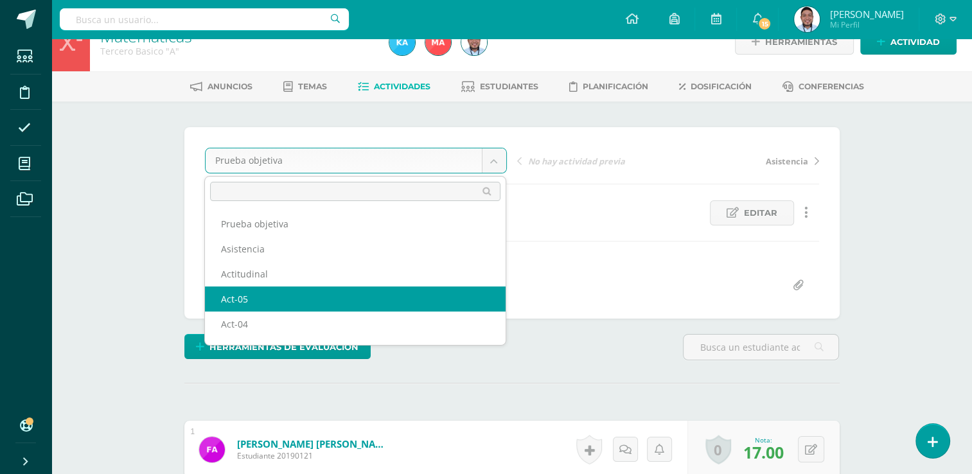
scroll to position [64, 0]
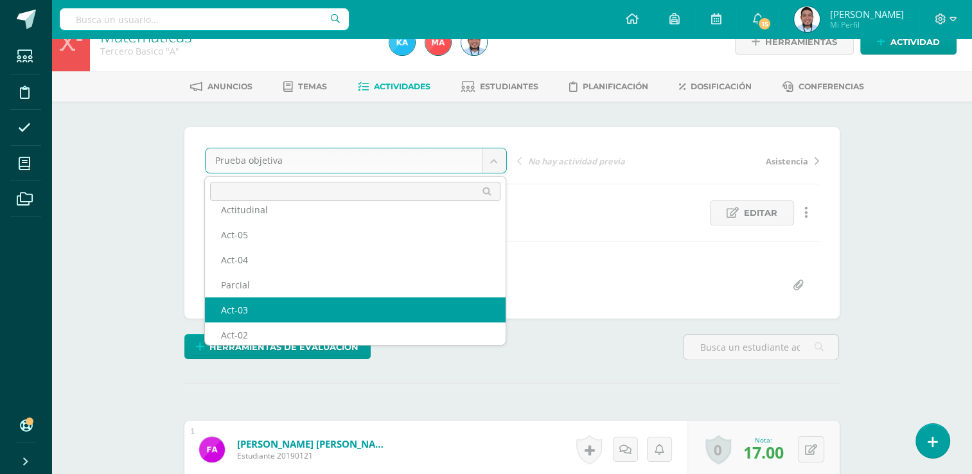
select select "/dashboard/teacher/grade-activity/120804/"
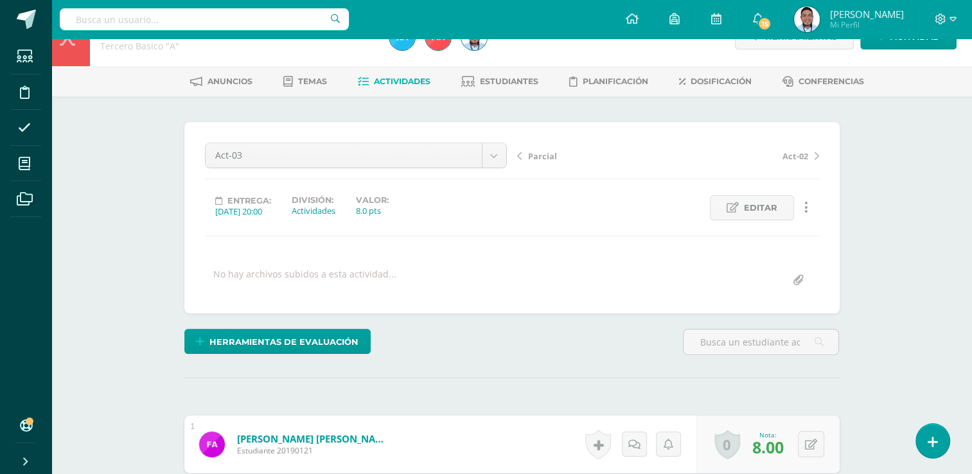
scroll to position [30, 0]
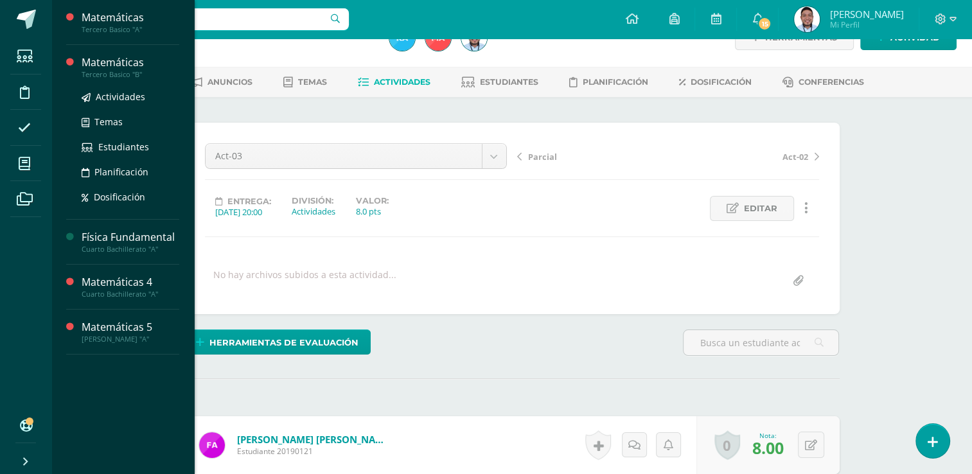
click at [123, 62] on div "Matemáticas" at bounding box center [131, 62] width 98 height 15
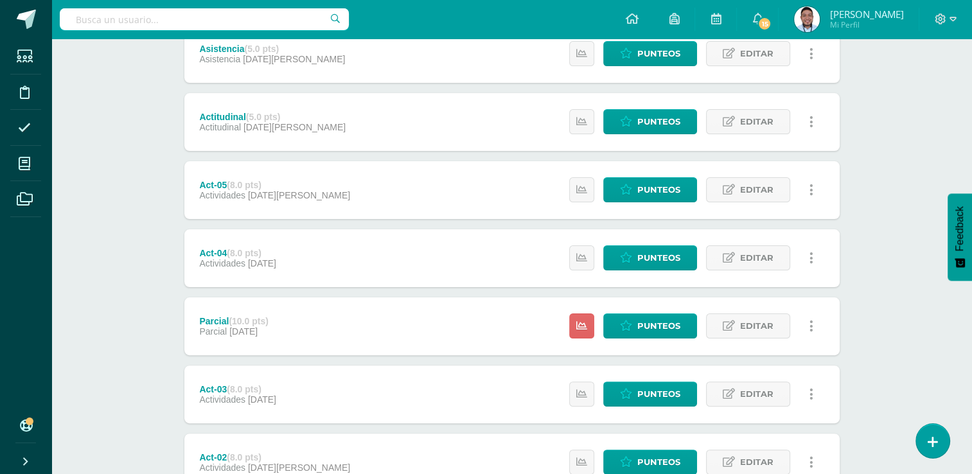
scroll to position [262, 0]
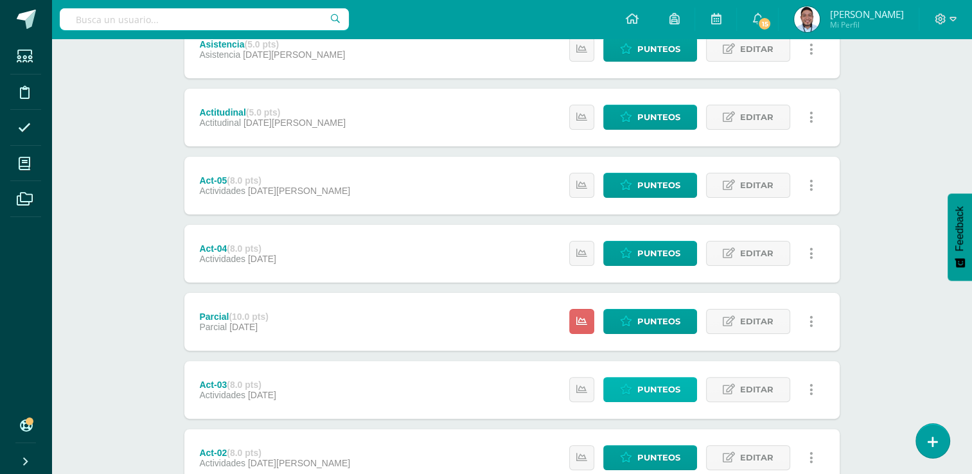
click at [652, 386] on span "Punteos" at bounding box center [658, 390] width 43 height 24
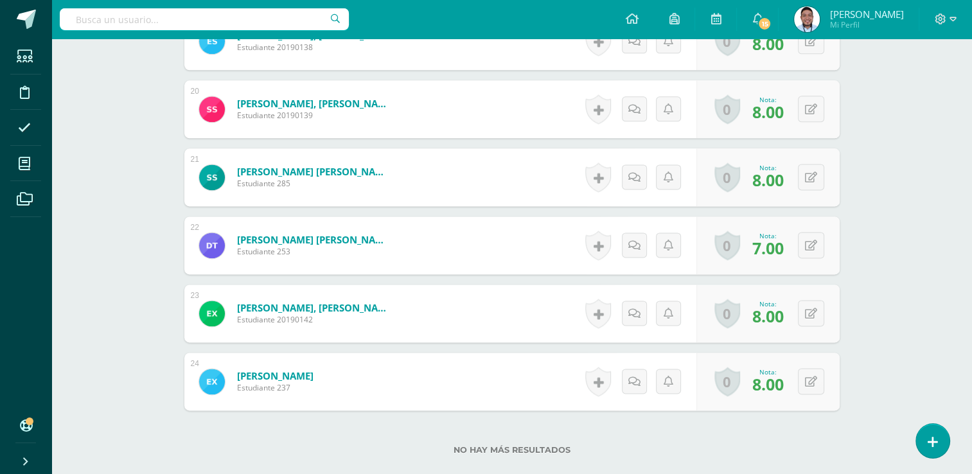
scroll to position [1743, 0]
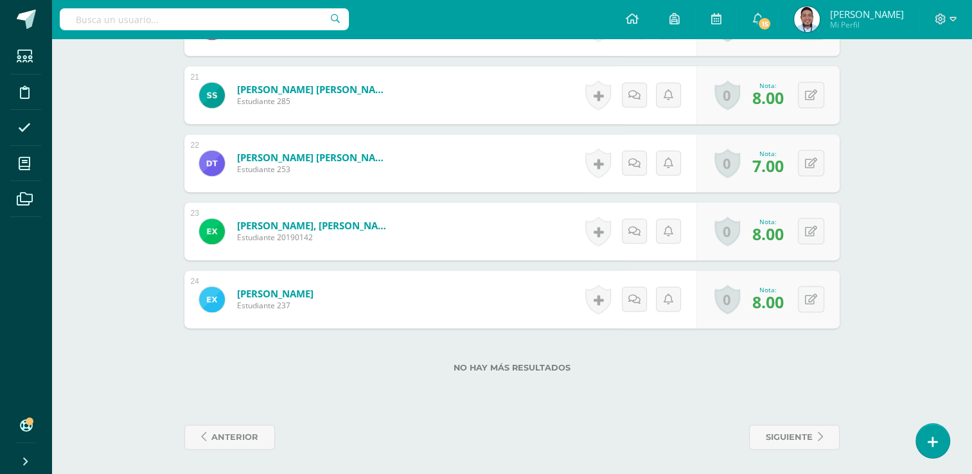
click at [541, 157] on form "[PERSON_NAME] [PERSON_NAME] de los Angeles Estudiante 253 Nota 7.00 0 [GEOGRAPH…" at bounding box center [511, 163] width 655 height 58
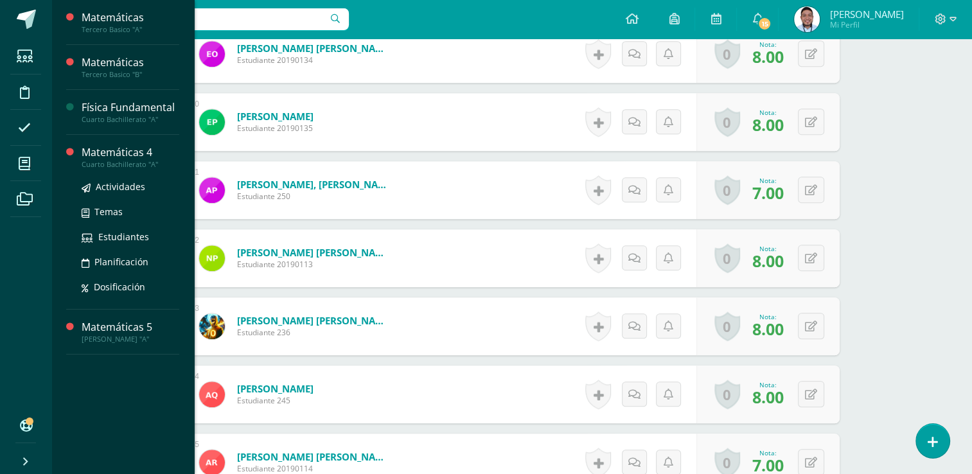
scroll to position [966, 0]
click at [113, 161] on div "Cuarto Bachillerato "A"" at bounding box center [131, 164] width 98 height 9
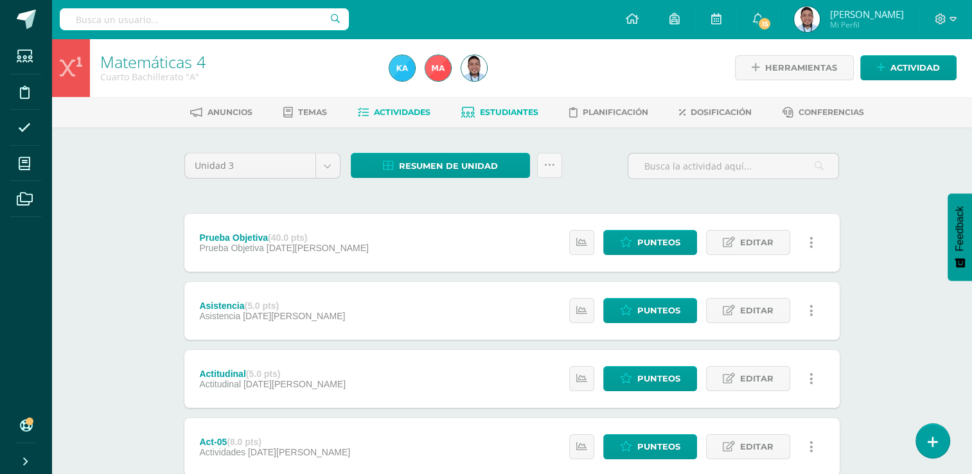
click at [502, 105] on link "Estudiantes" at bounding box center [499, 112] width 77 height 21
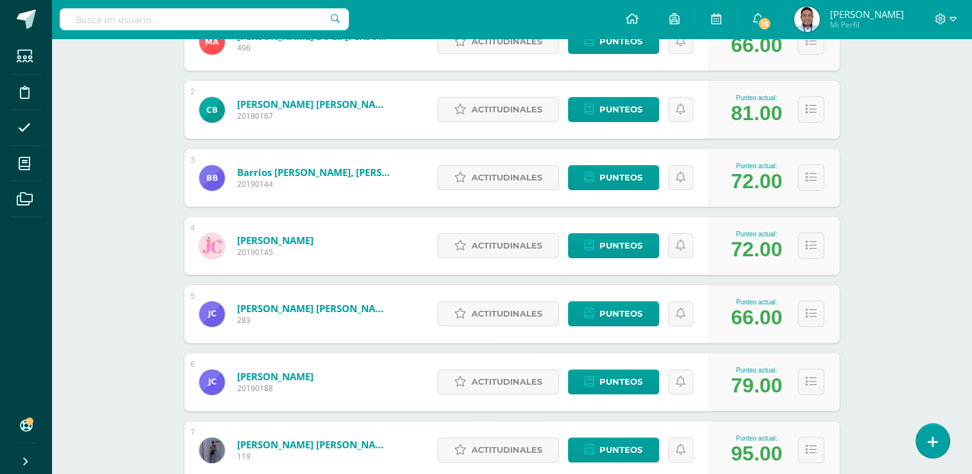
scroll to position [267, 0]
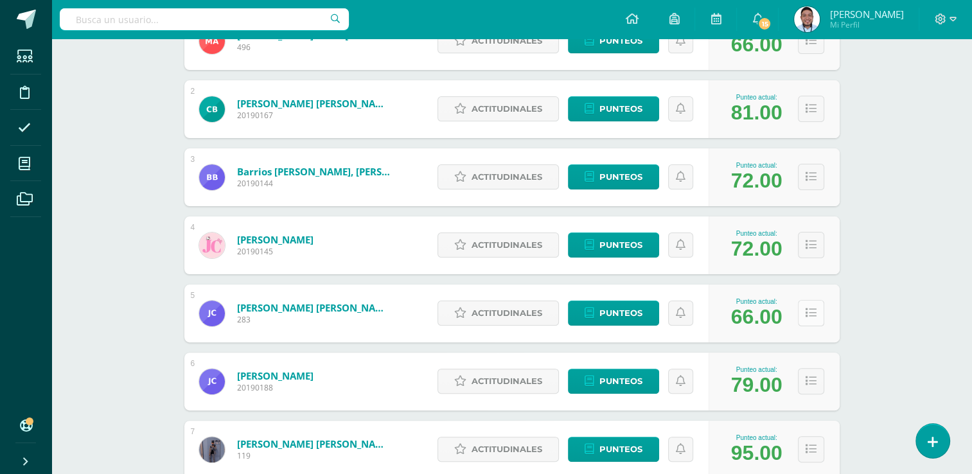
click at [803, 305] on button at bounding box center [811, 313] width 26 height 26
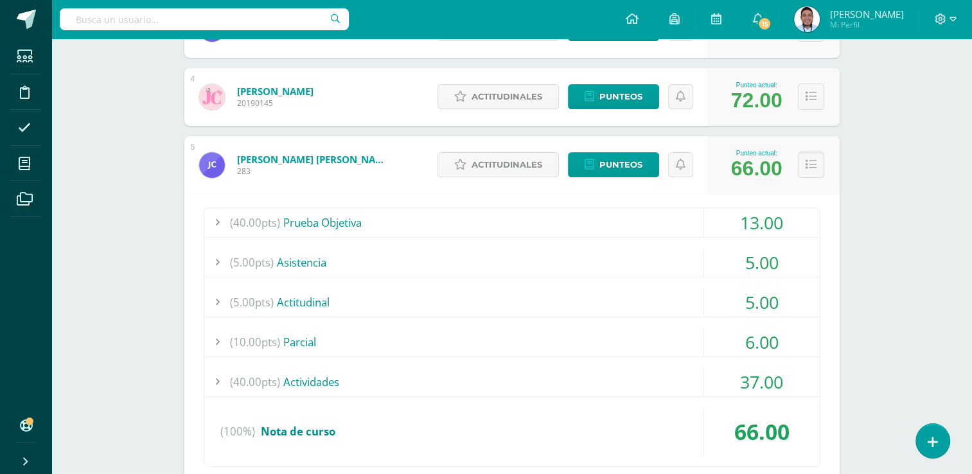
scroll to position [422, 0]
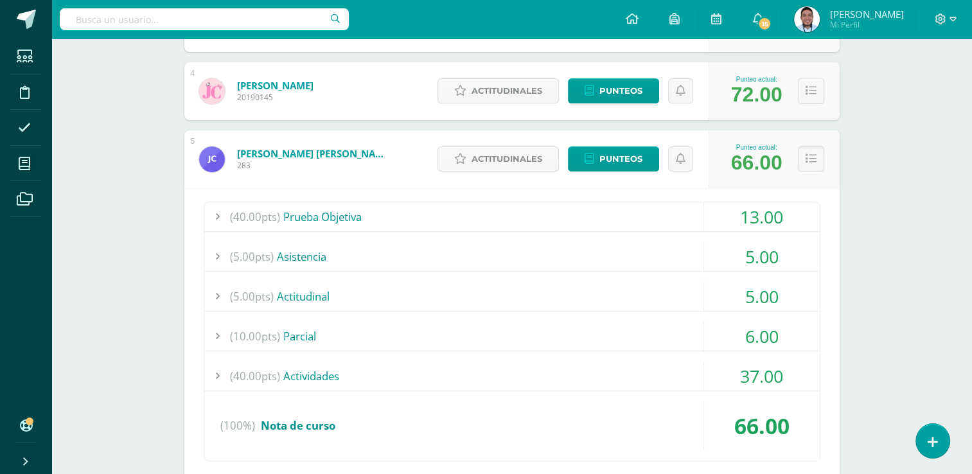
click at [239, 374] on span "(40.00pts)" at bounding box center [255, 376] width 50 height 29
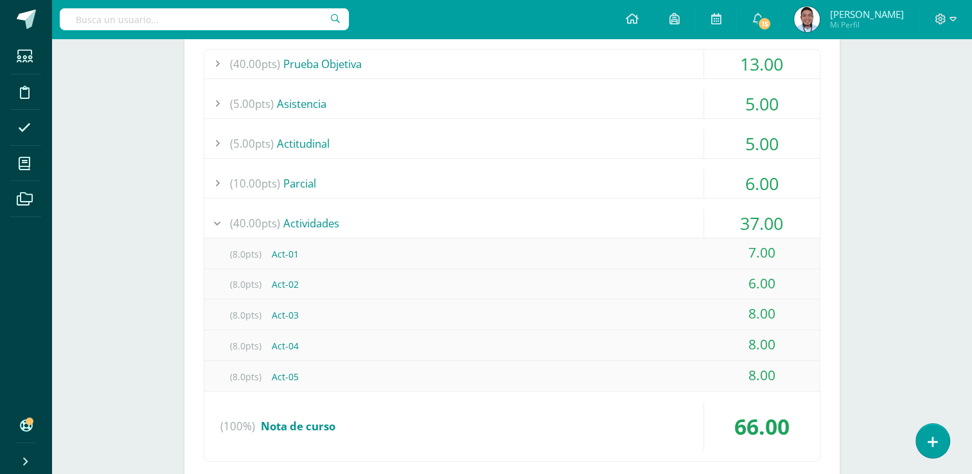
scroll to position [580, 0]
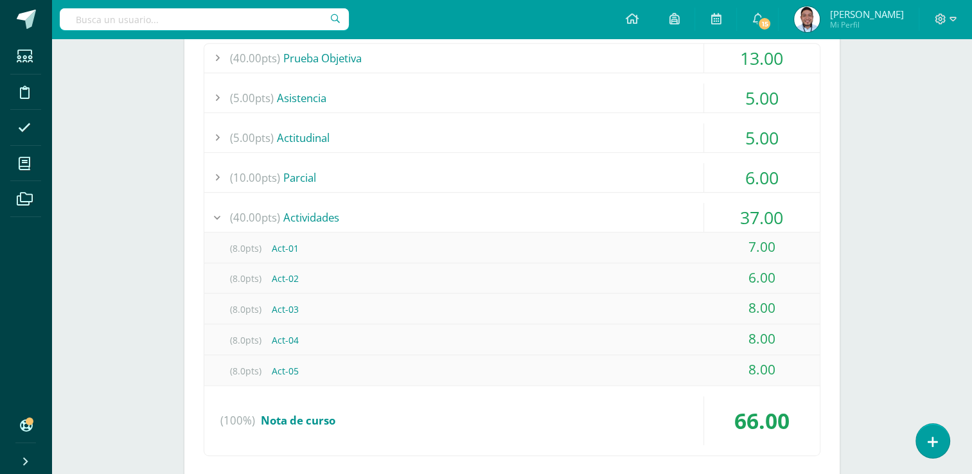
click at [232, 213] on span "(40.00pts)" at bounding box center [255, 217] width 50 height 29
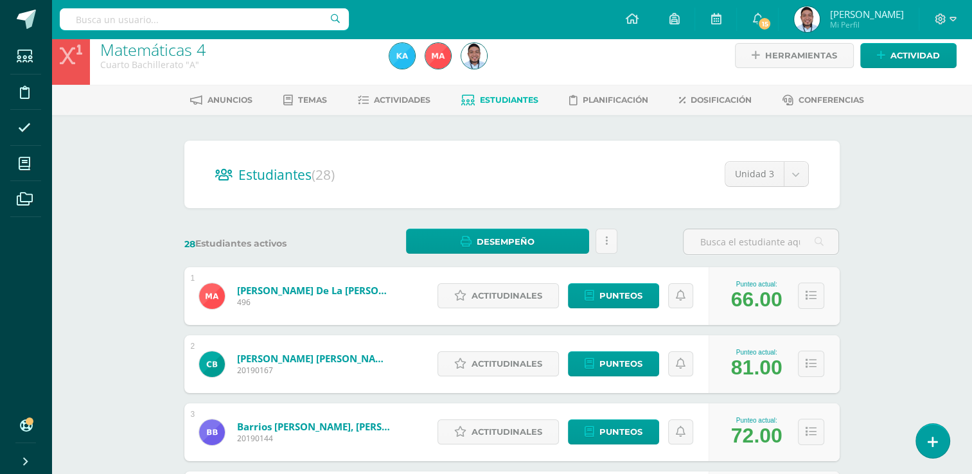
scroll to position [0, 0]
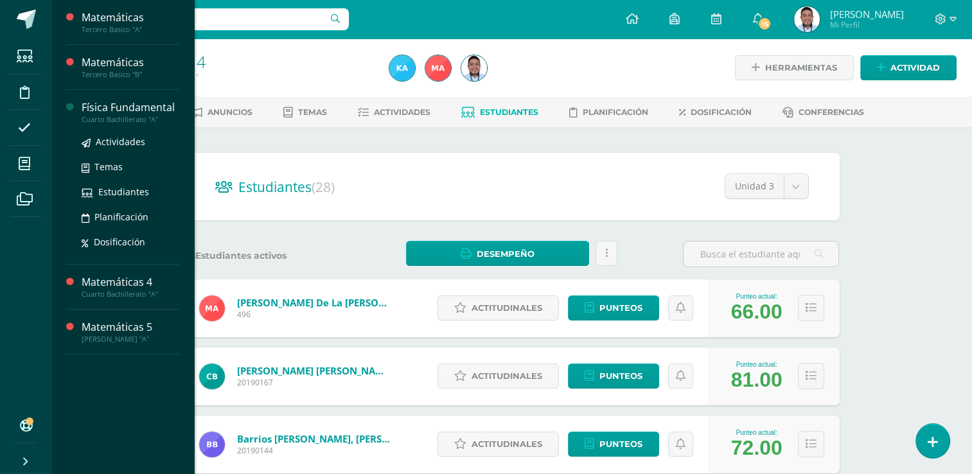
click at [125, 107] on div "Física Fundamental" at bounding box center [131, 107] width 98 height 15
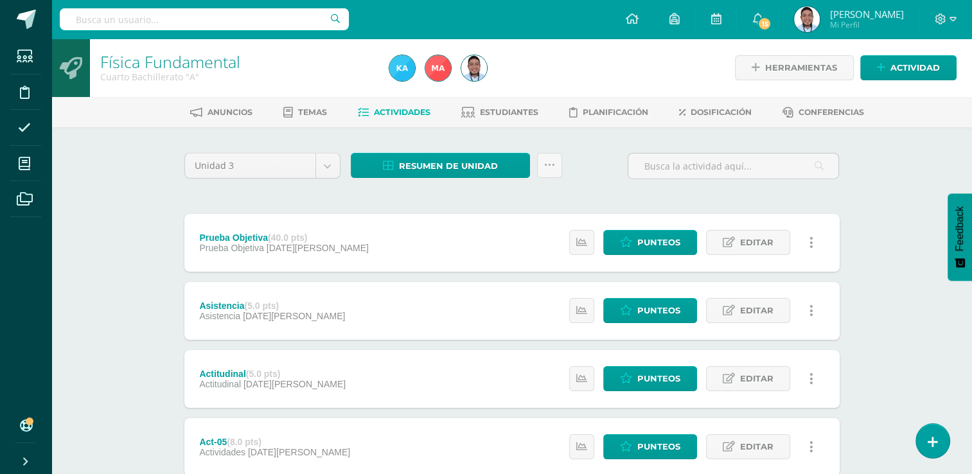
scroll to position [62, 0]
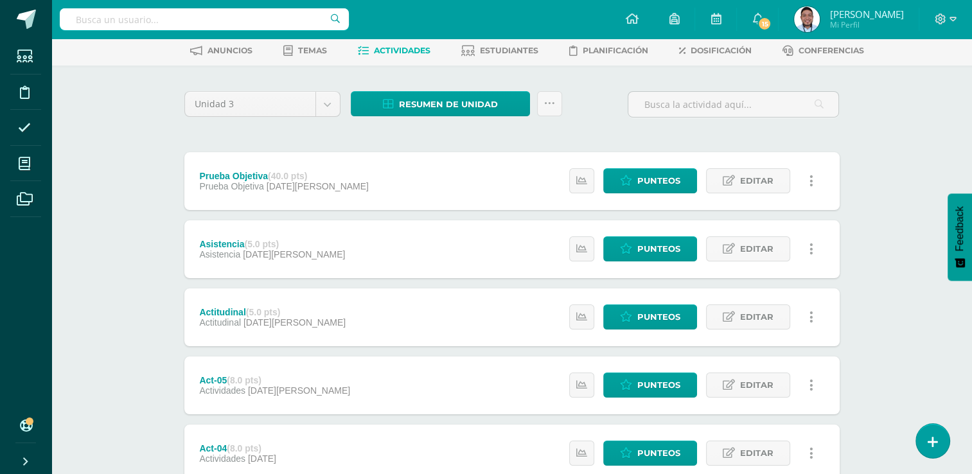
click at [495, 39] on div "Anuncios Temas Actividades Estudiantes Planificación Dosificación Conferencias" at bounding box center [527, 50] width 952 height 30
click at [489, 53] on span "Estudiantes" at bounding box center [509, 51] width 58 height 10
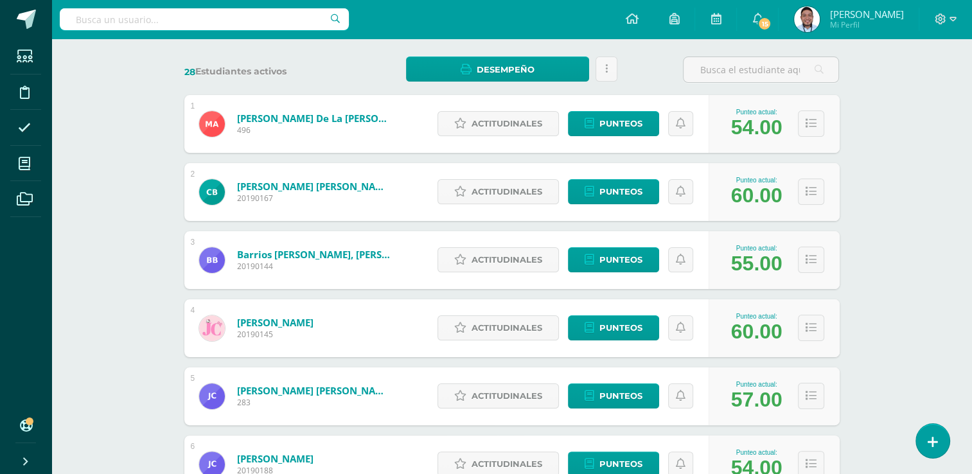
scroll to position [185, 0]
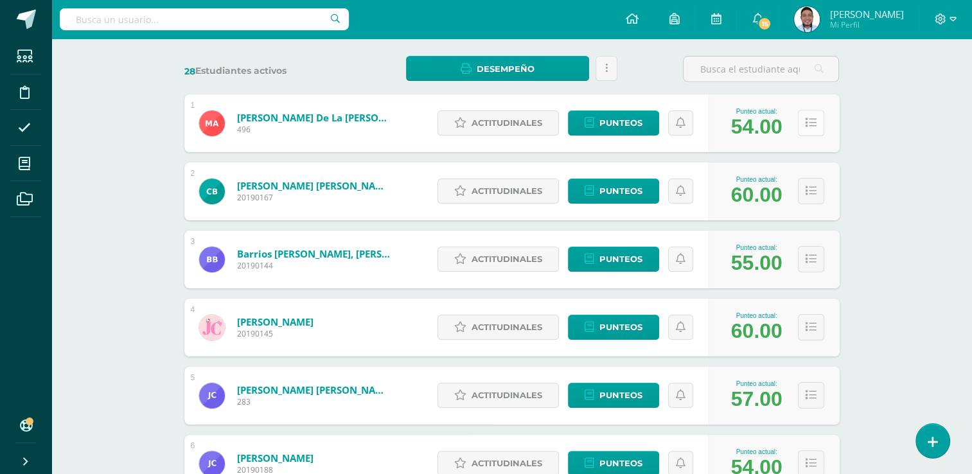
click at [810, 122] on icon at bounding box center [811, 123] width 11 height 11
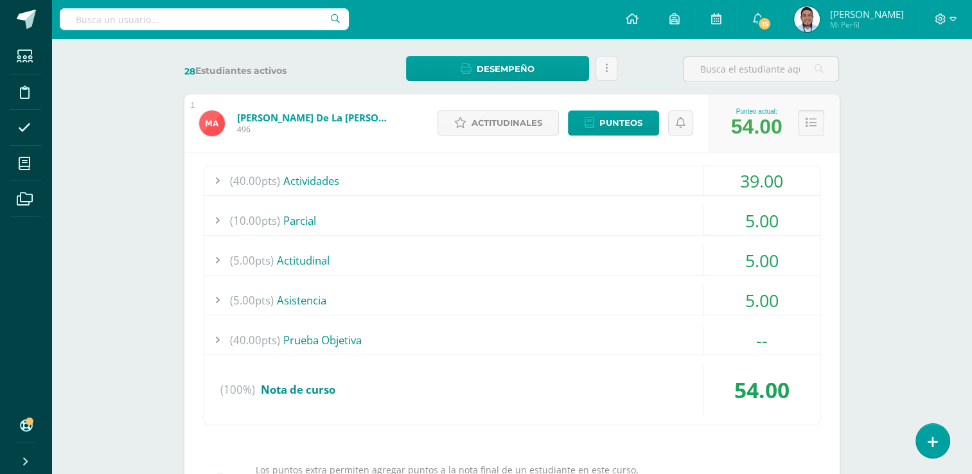
click at [811, 129] on button at bounding box center [811, 123] width 26 height 26
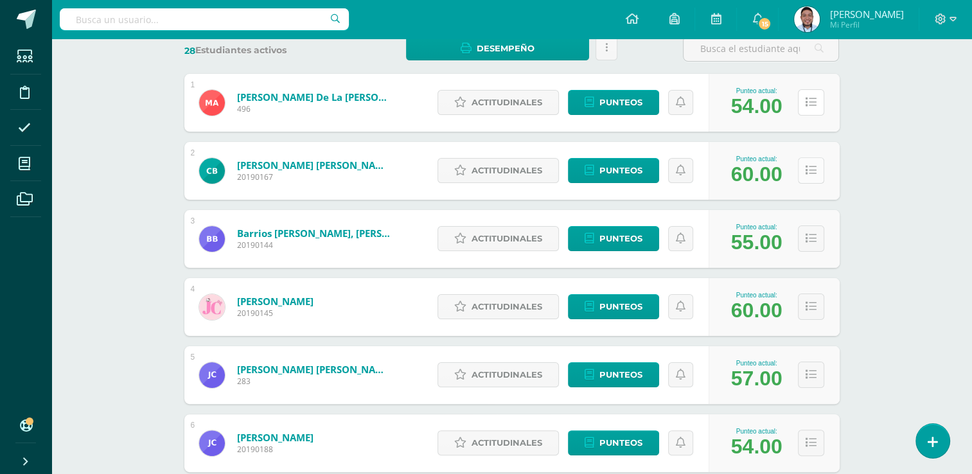
scroll to position [208, 0]
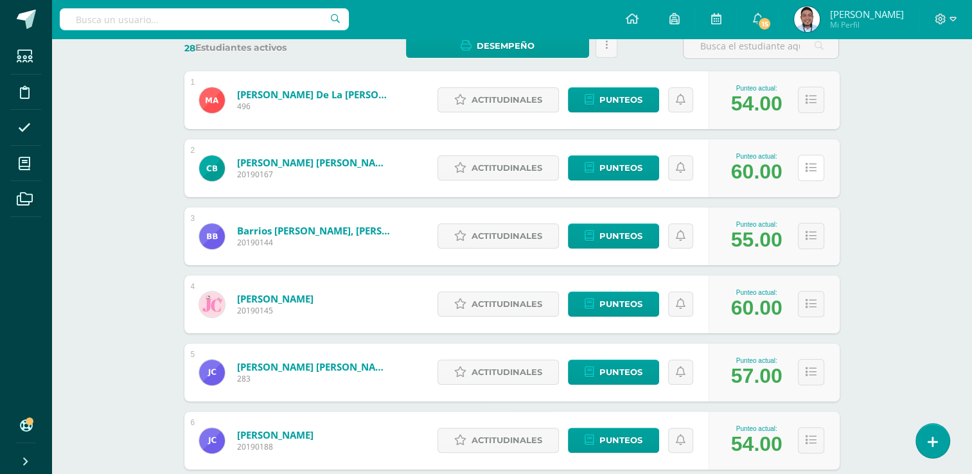
click at [801, 168] on button at bounding box center [811, 168] width 26 height 26
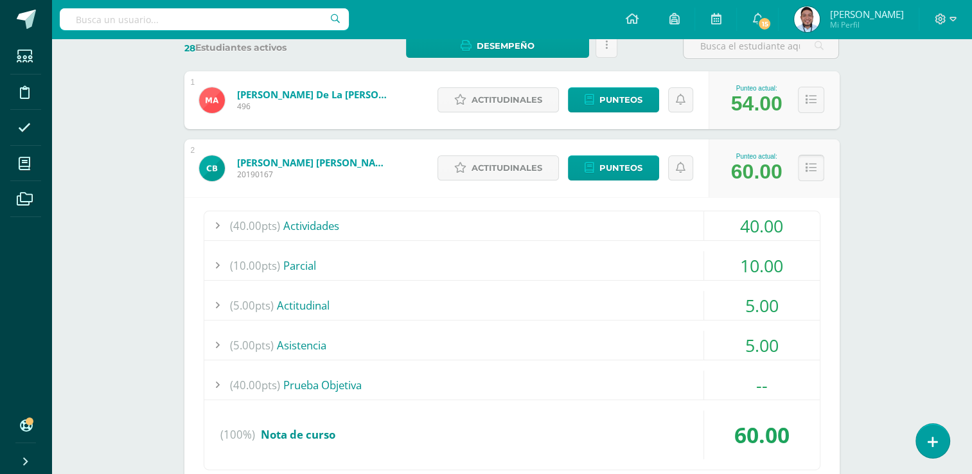
click at [808, 170] on icon at bounding box center [811, 168] width 11 height 11
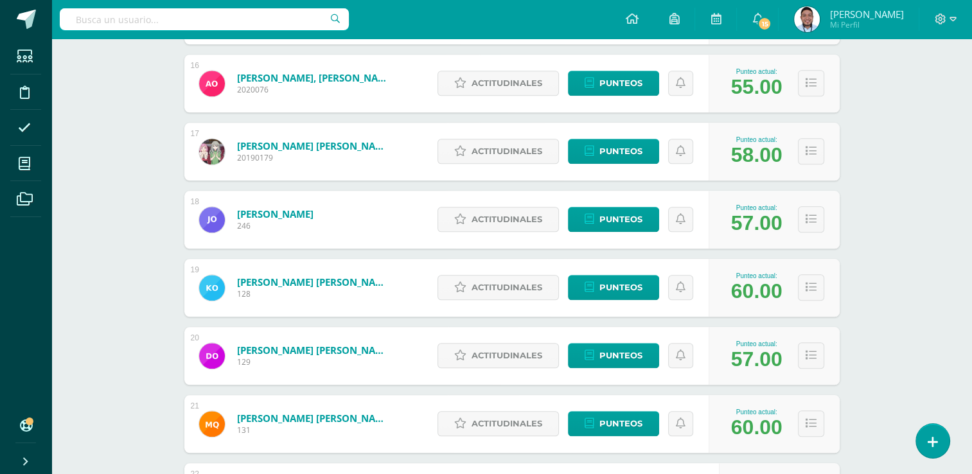
scroll to position [1247, 0]
click at [812, 221] on icon at bounding box center [811, 219] width 11 height 11
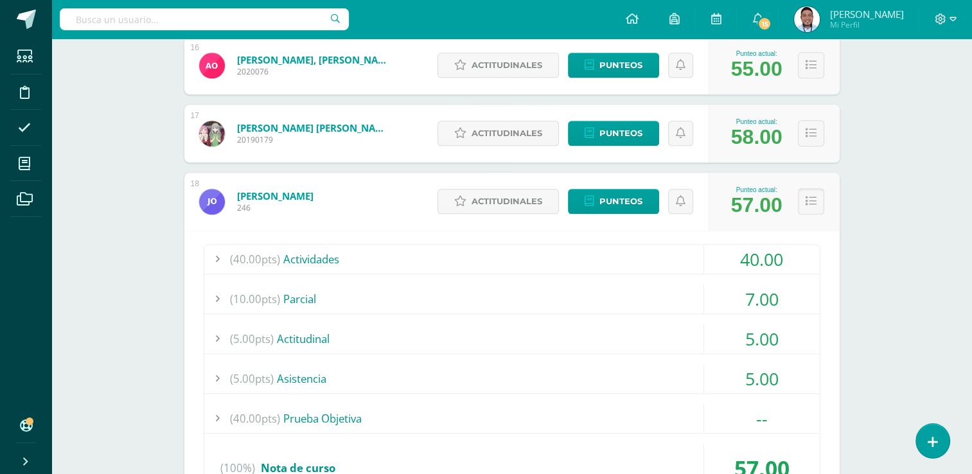
scroll to position [1265, 0]
click at [817, 192] on button at bounding box center [811, 201] width 26 height 26
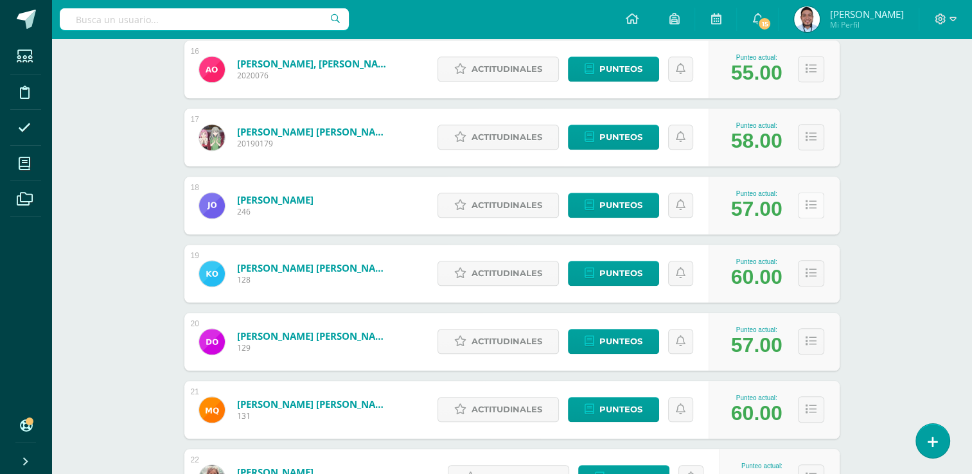
scroll to position [1259, 0]
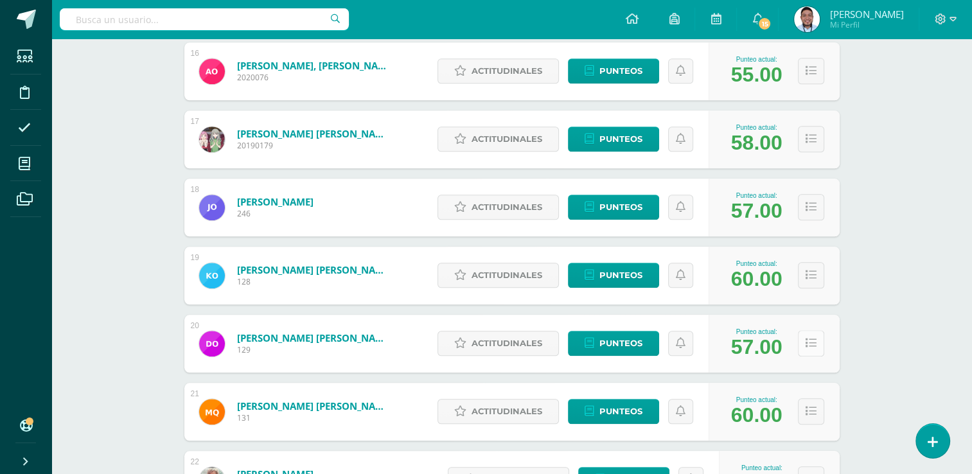
click at [814, 351] on button at bounding box center [811, 343] width 26 height 26
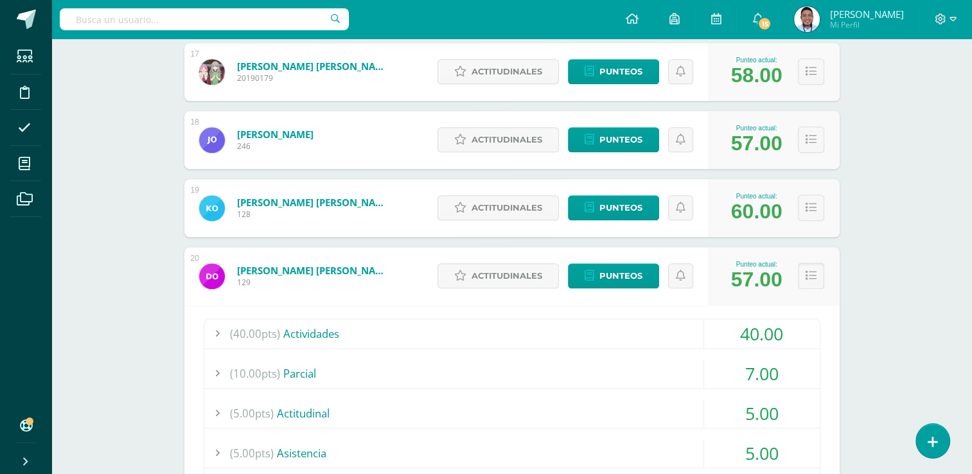
scroll to position [1332, 0]
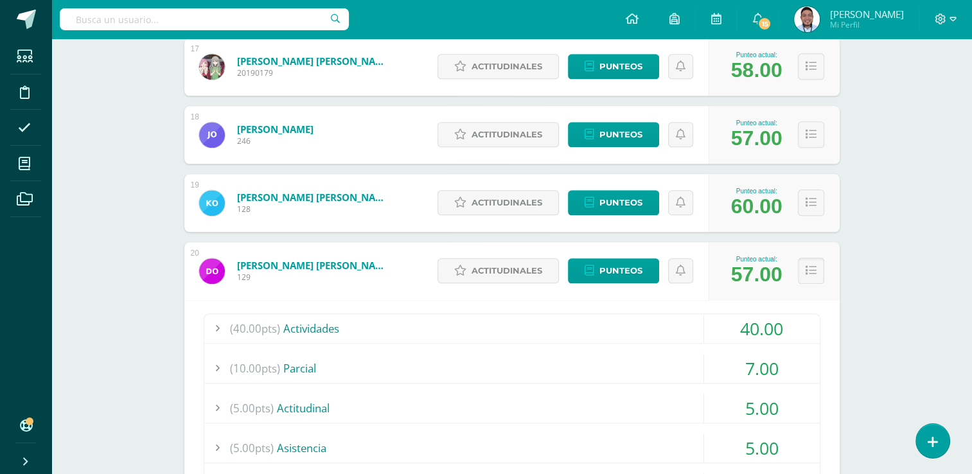
click at [817, 271] on button at bounding box center [811, 271] width 26 height 26
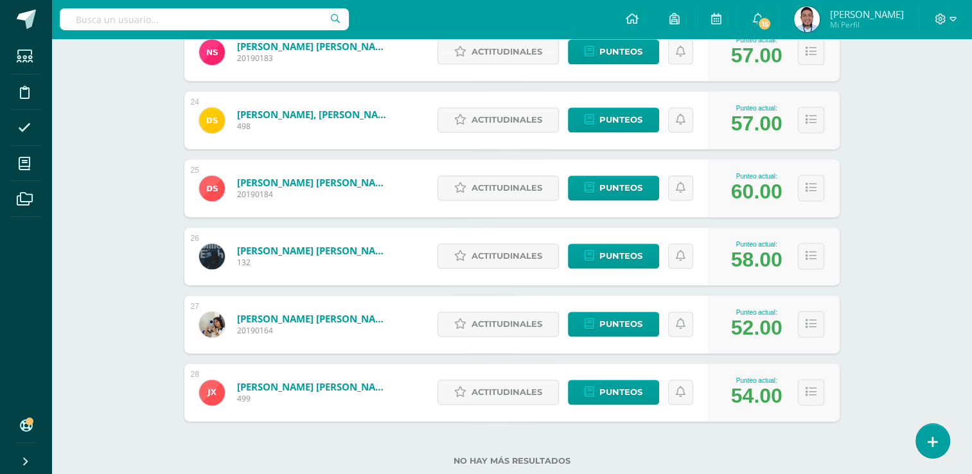
scroll to position [1787, 0]
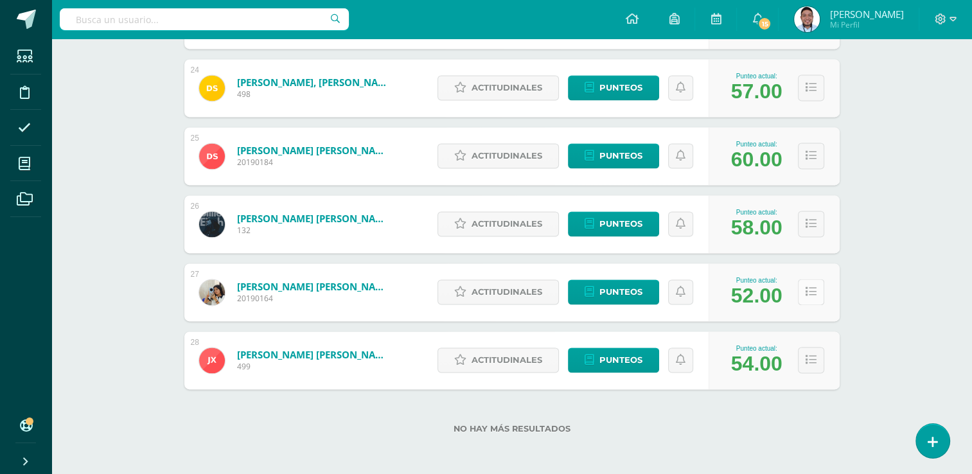
click at [806, 292] on icon at bounding box center [811, 292] width 11 height 11
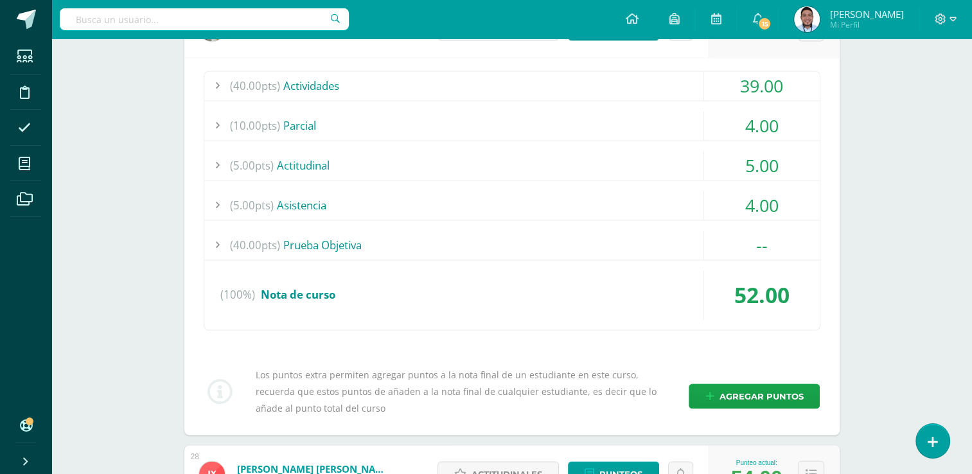
scroll to position [2164, 0]
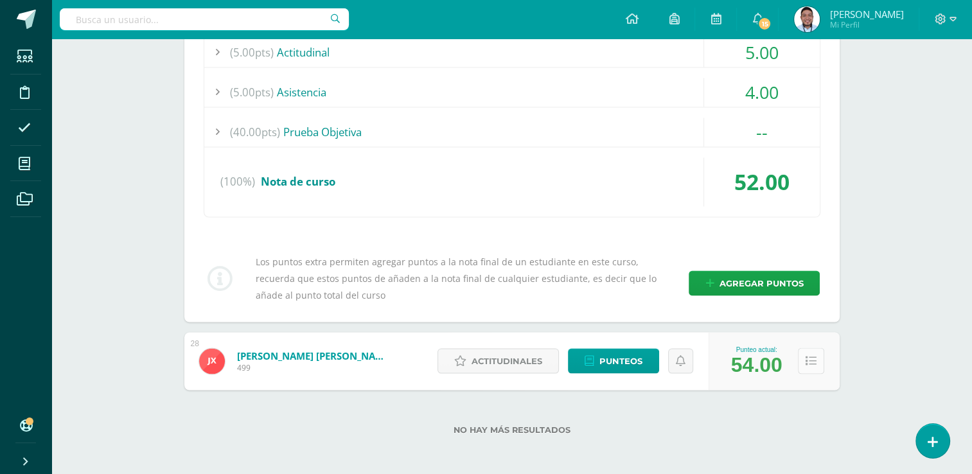
click at [806, 362] on icon at bounding box center [811, 360] width 11 height 11
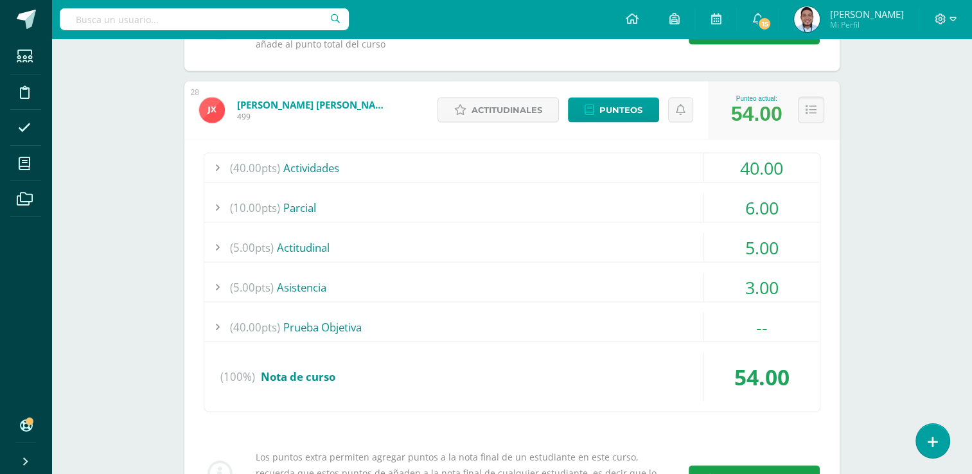
scroll to position [2403, 0]
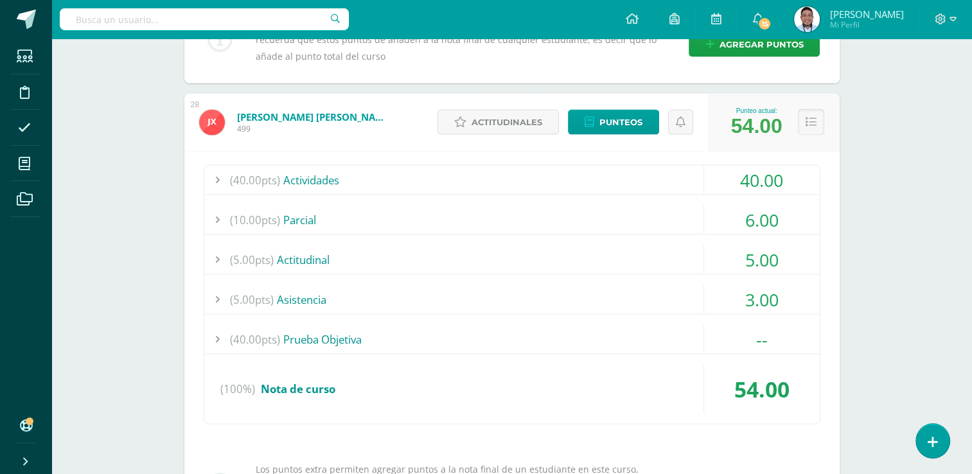
click at [808, 127] on button at bounding box center [811, 122] width 26 height 26
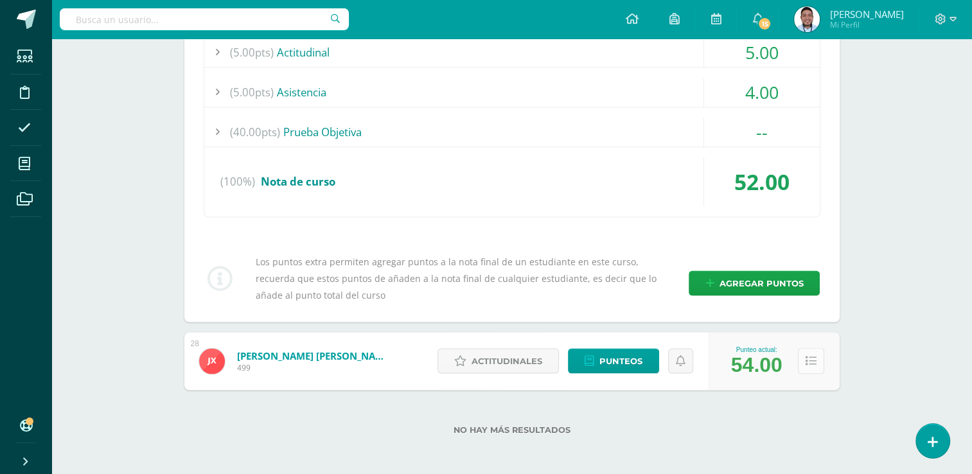
scroll to position [2002, 0]
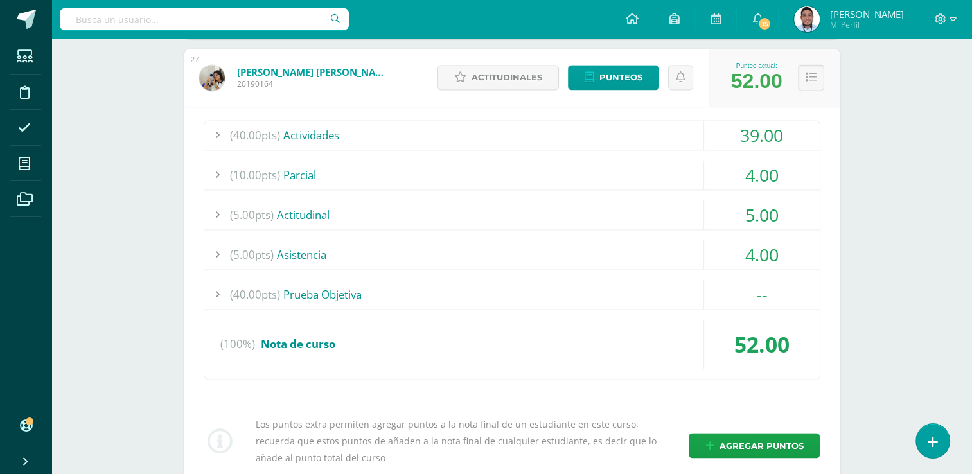
click at [806, 78] on icon at bounding box center [811, 77] width 11 height 11
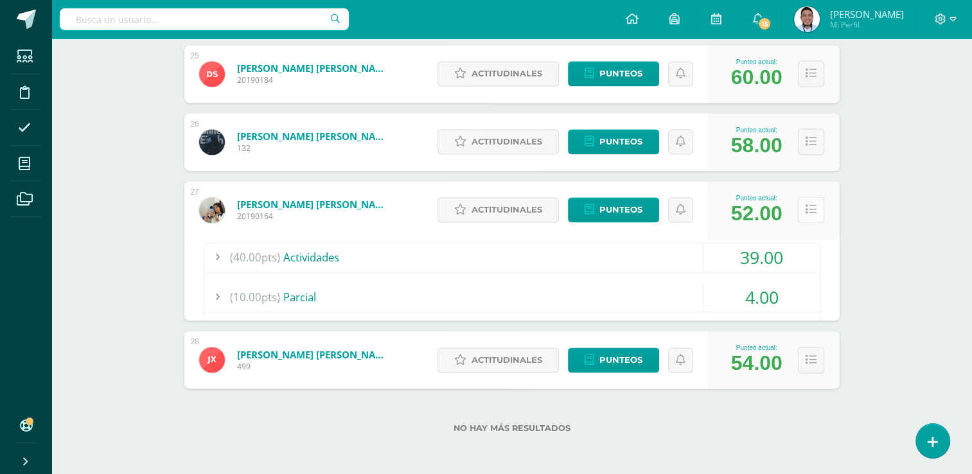
scroll to position [1787, 0]
